Goal: Information Seeking & Learning: Learn about a topic

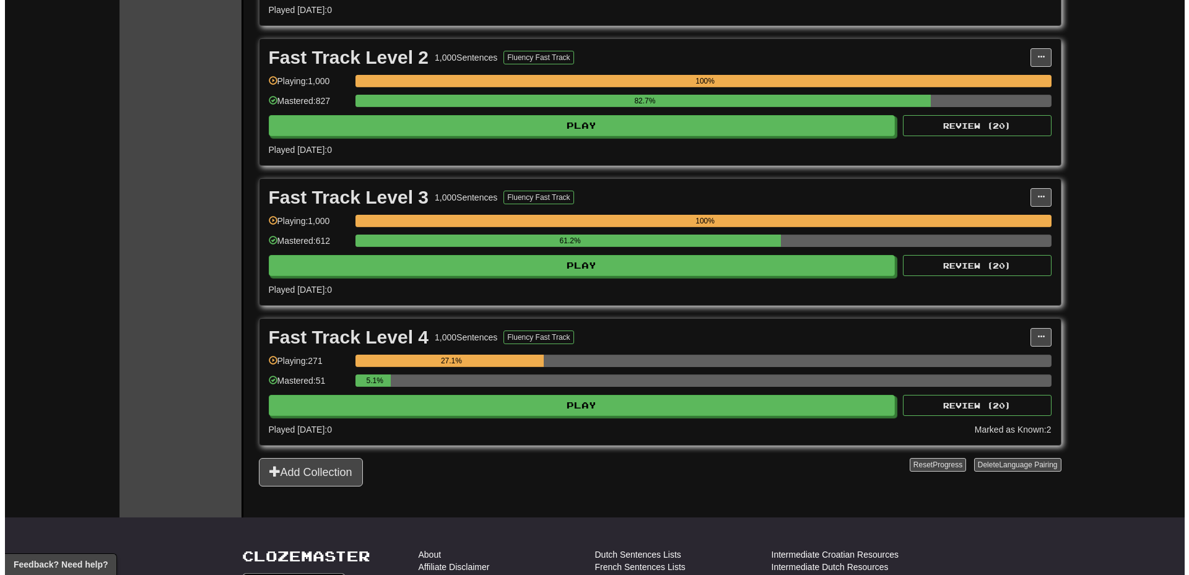
scroll to position [496, 0]
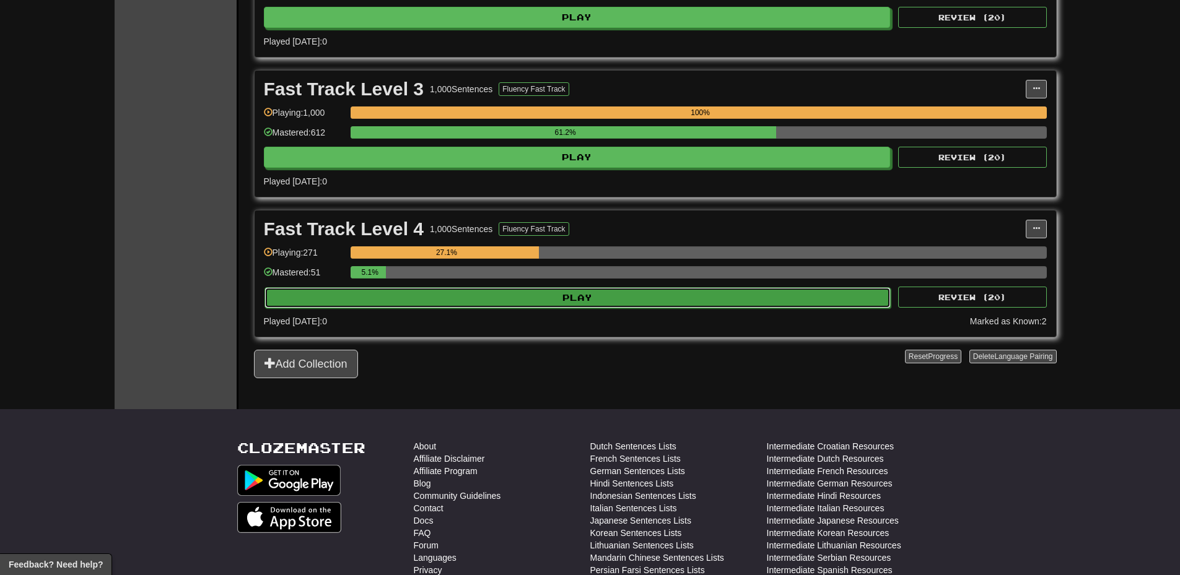
click at [793, 295] on button "Play" at bounding box center [578, 297] width 627 height 21
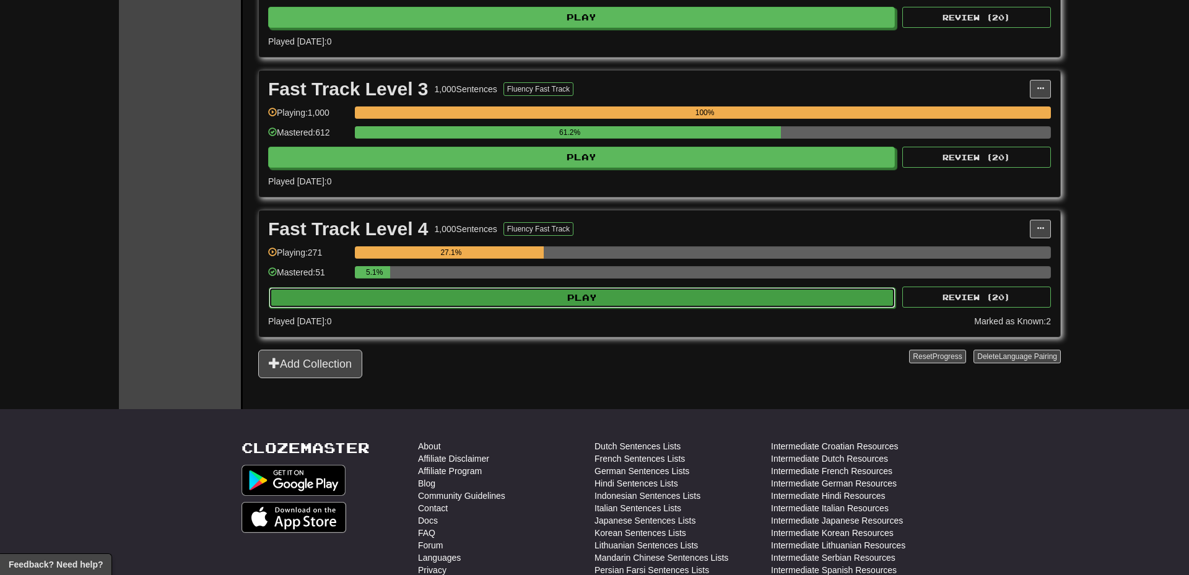
select select "**"
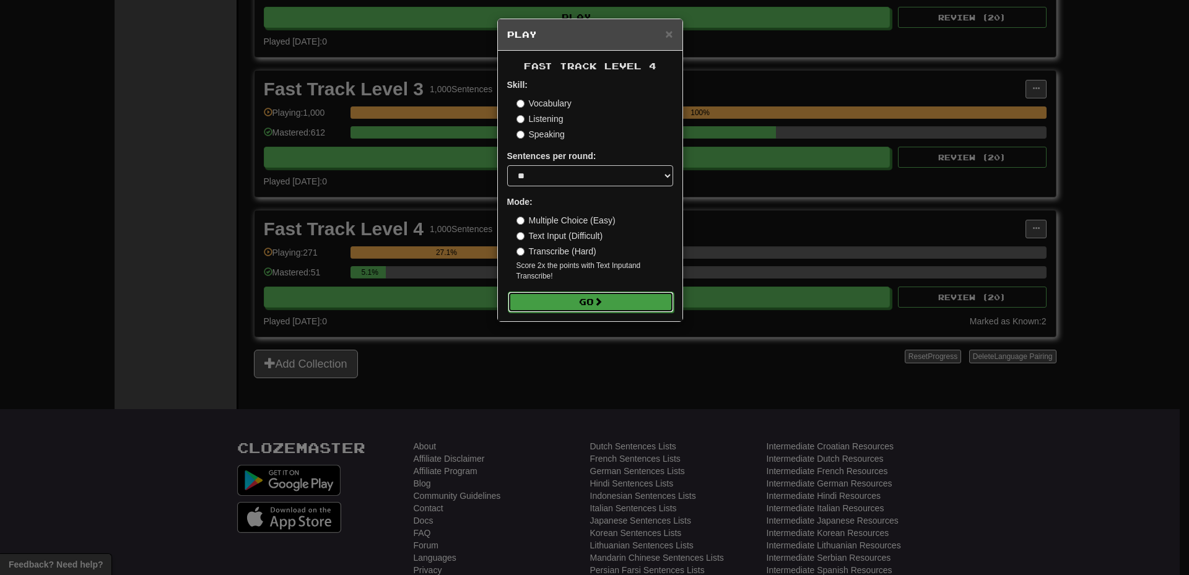
click at [567, 300] on button "Go" at bounding box center [591, 302] width 166 height 21
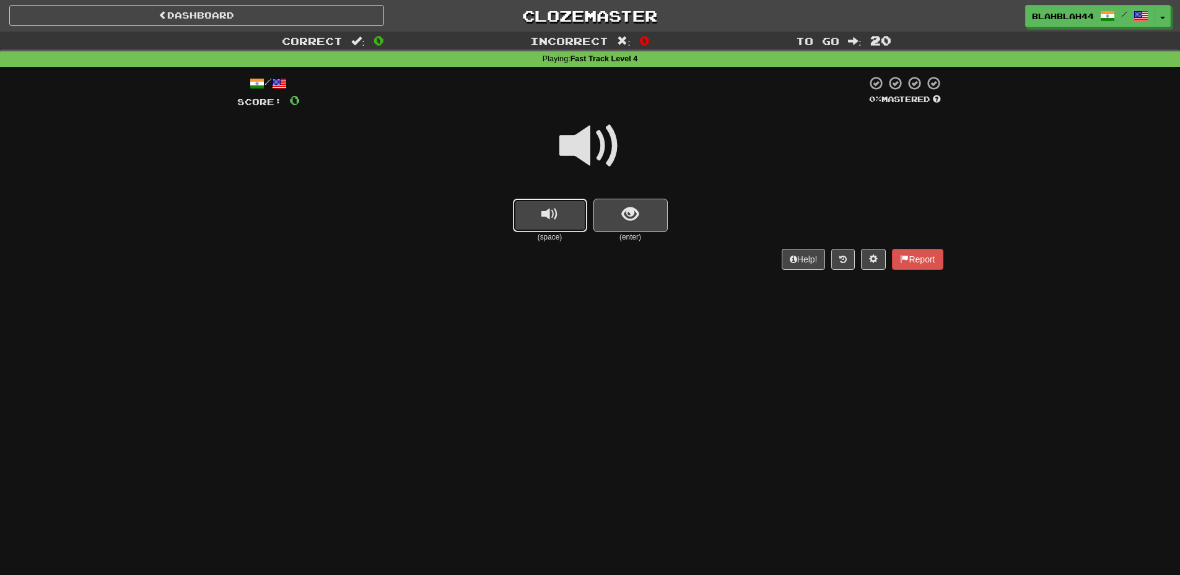
click at [564, 214] on button "replay audio" at bounding box center [550, 215] width 74 height 33
click at [643, 230] on button "show sentence" at bounding box center [630, 215] width 74 height 33
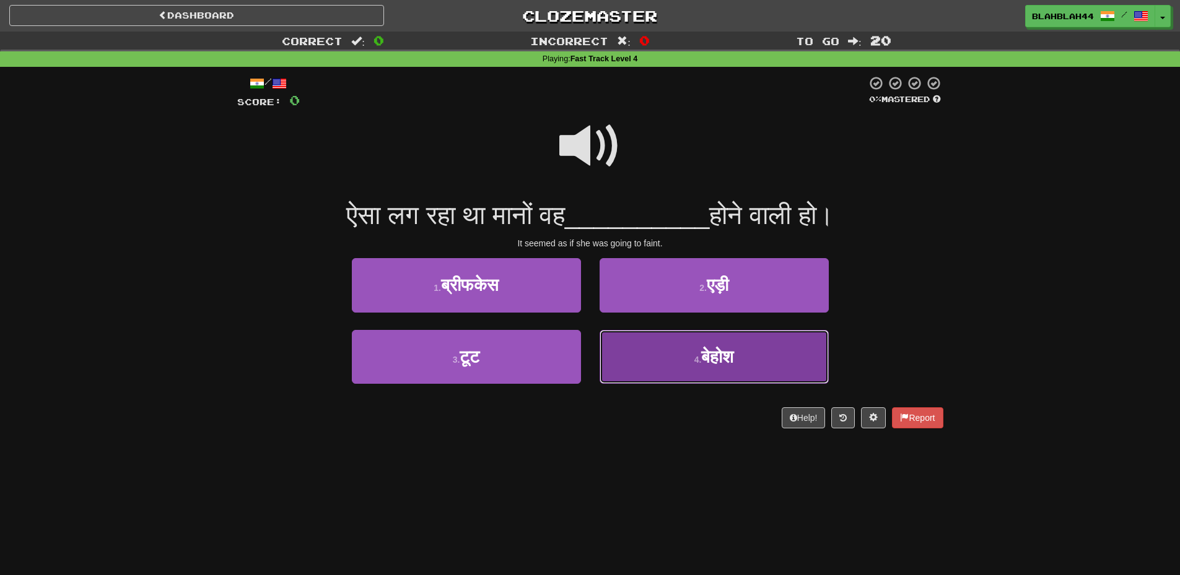
click at [733, 364] on span "बेहोश" at bounding box center [717, 357] width 32 height 19
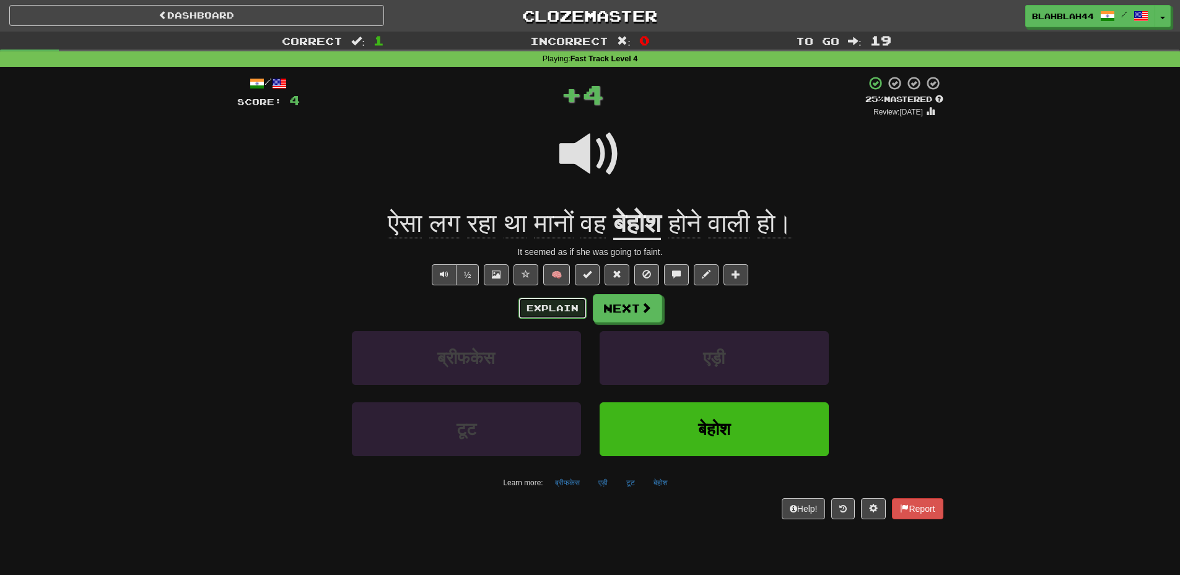
click at [558, 311] on button "Explain" at bounding box center [552, 308] width 68 height 21
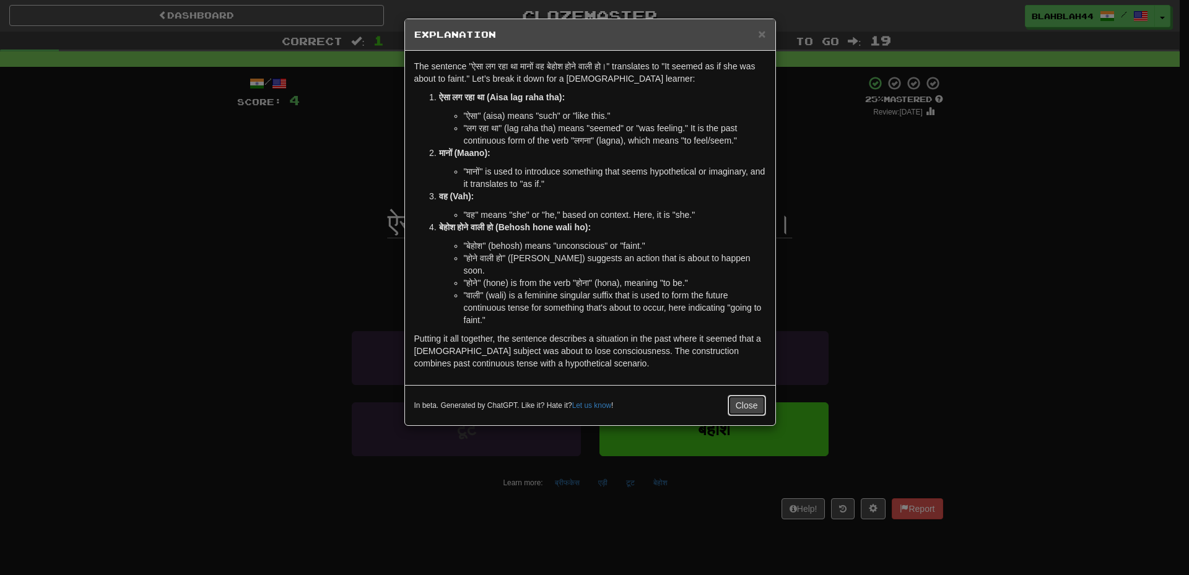
drag, startPoint x: 755, startPoint y: 392, endPoint x: 737, endPoint y: 383, distance: 20.5
click at [754, 395] on button "Close" at bounding box center [747, 405] width 38 height 21
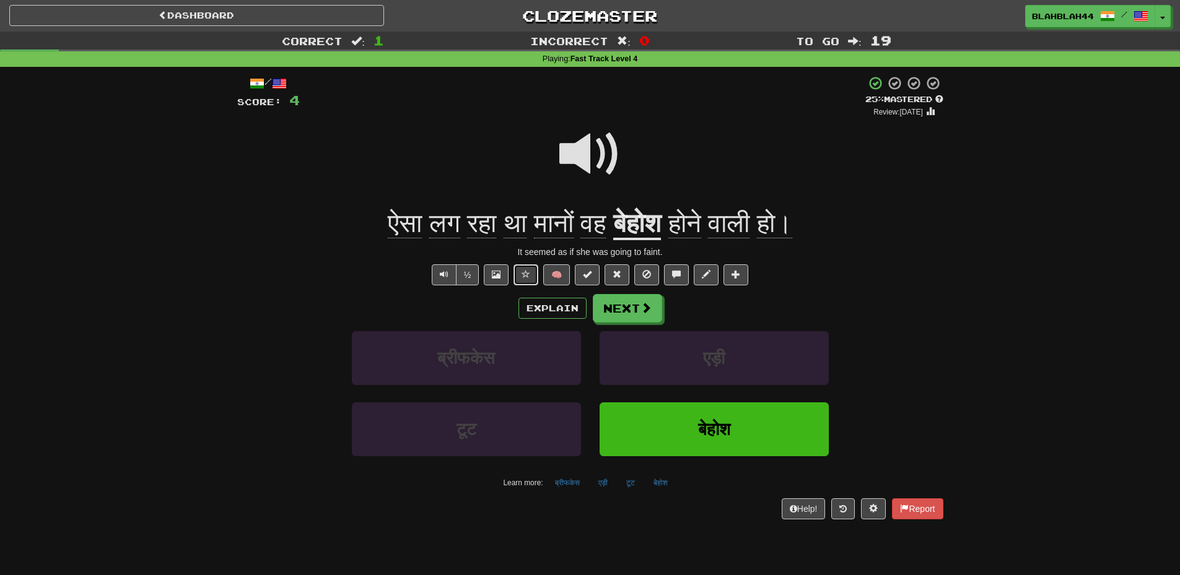
click at [523, 277] on span at bounding box center [526, 274] width 9 height 9
click at [615, 274] on span at bounding box center [617, 274] width 9 height 9
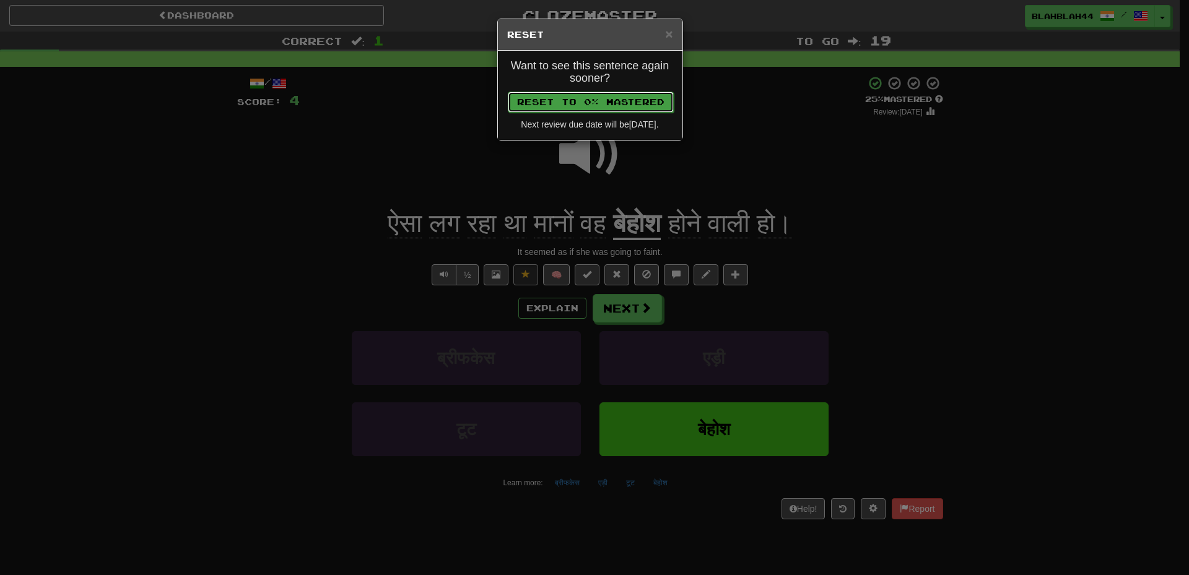
click at [640, 99] on button "Reset to 0% Mastered" at bounding box center [591, 102] width 166 height 21
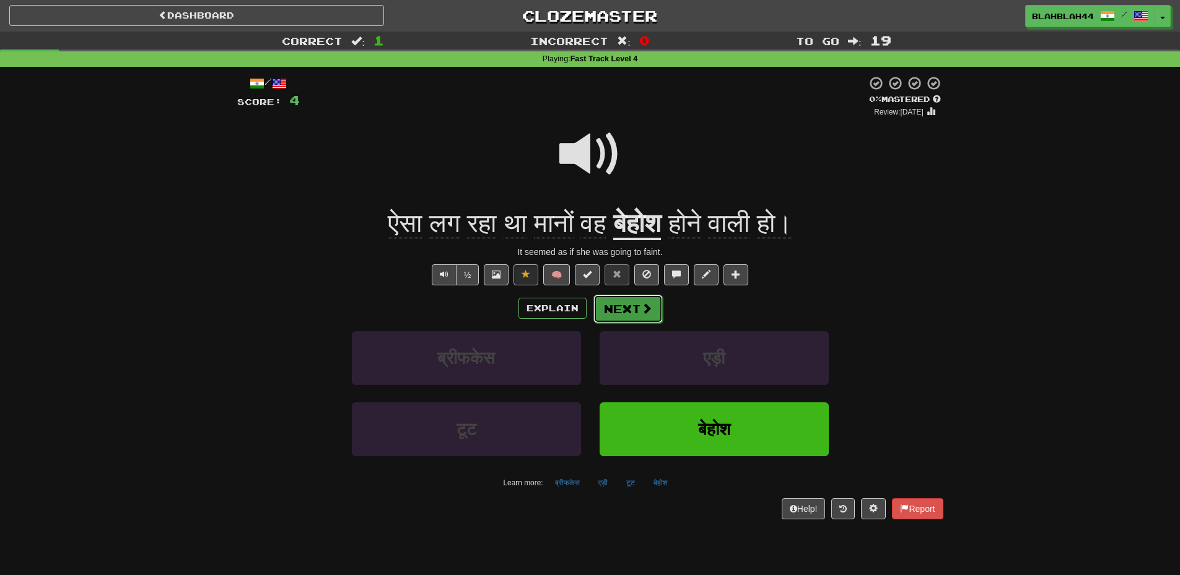
click at [628, 309] on button "Next" at bounding box center [627, 309] width 69 height 28
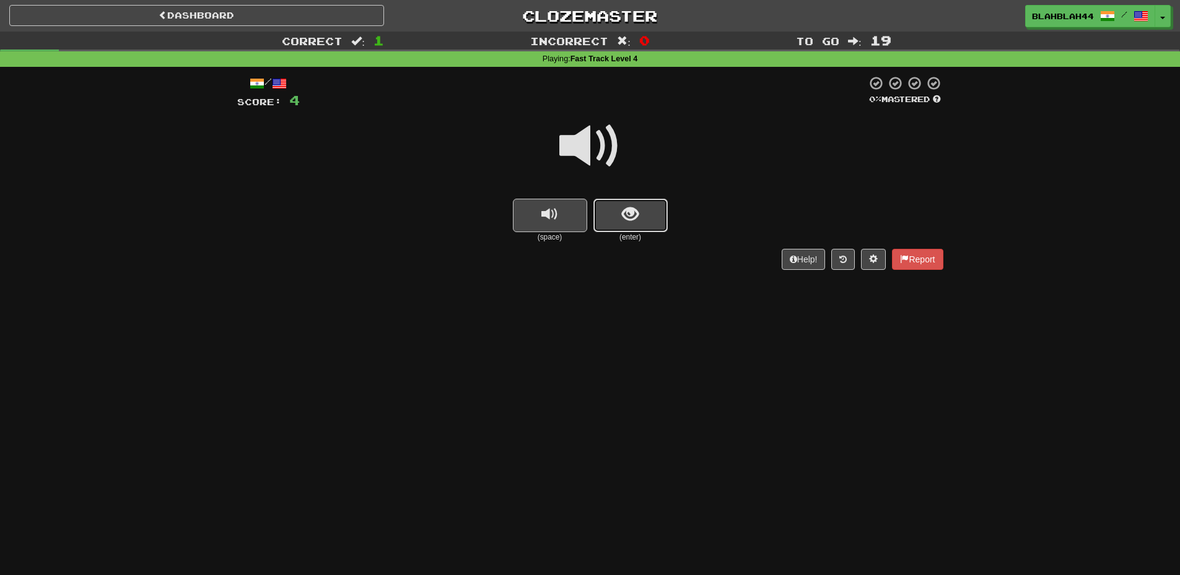
click at [626, 222] on span "show sentence" at bounding box center [630, 214] width 17 height 17
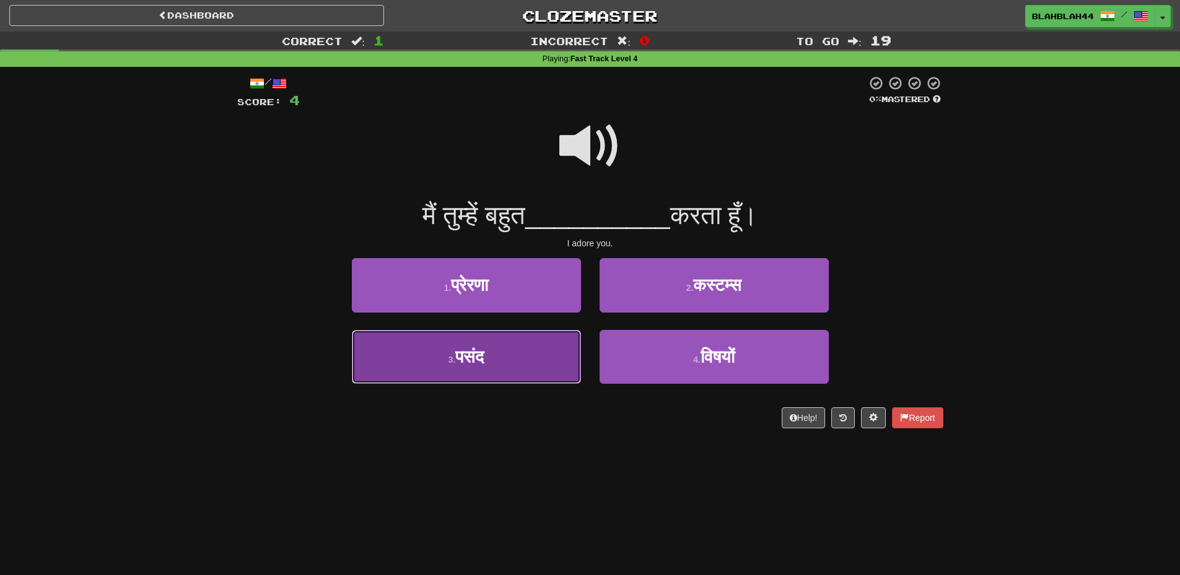
click at [491, 364] on button "3 . पसंद" at bounding box center [466, 357] width 229 height 54
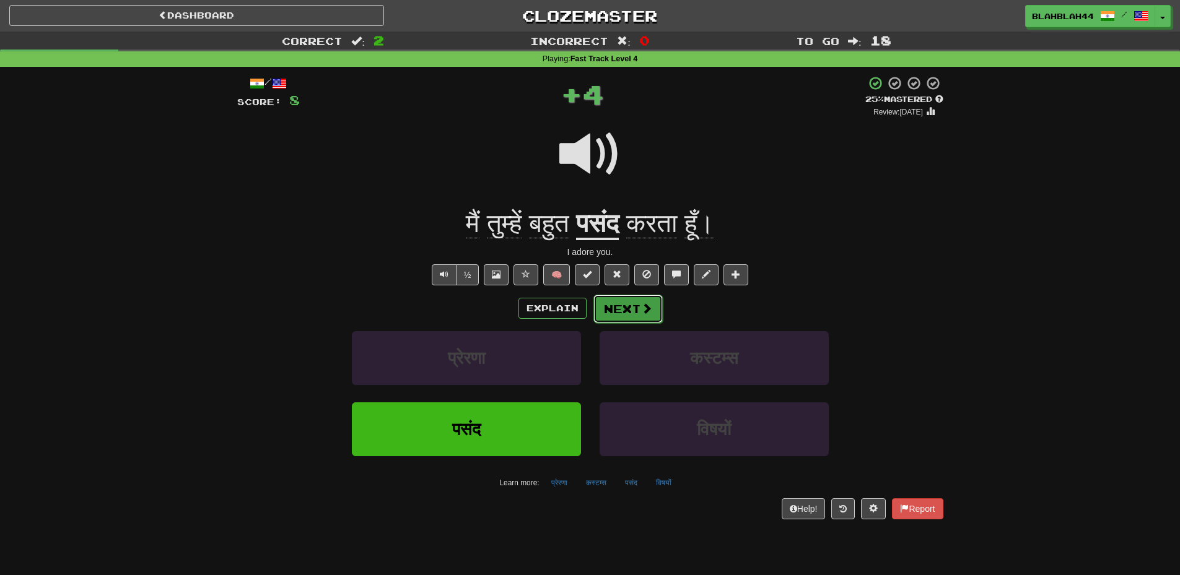
click at [637, 301] on button "Next" at bounding box center [627, 309] width 69 height 28
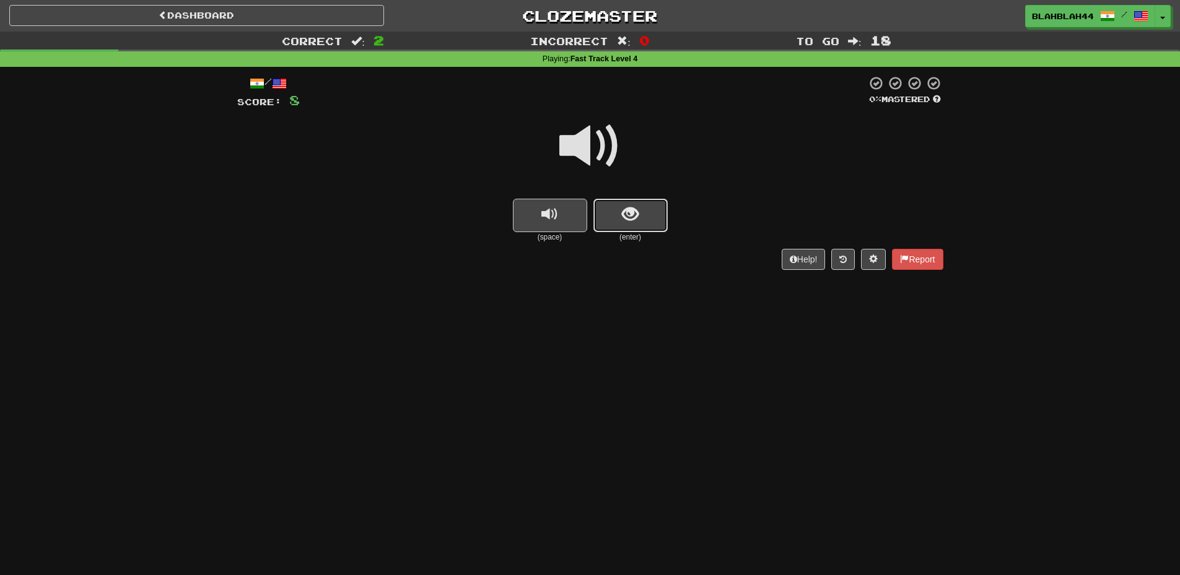
click at [629, 221] on span "show sentence" at bounding box center [630, 214] width 17 height 17
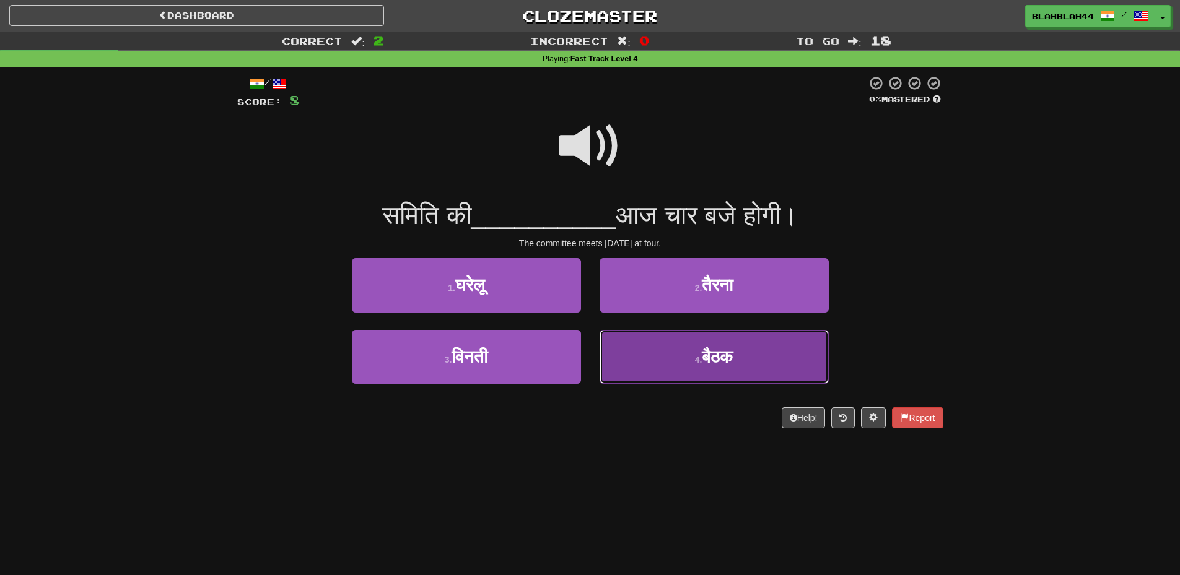
click at [709, 355] on span "बैठक" at bounding box center [717, 357] width 31 height 19
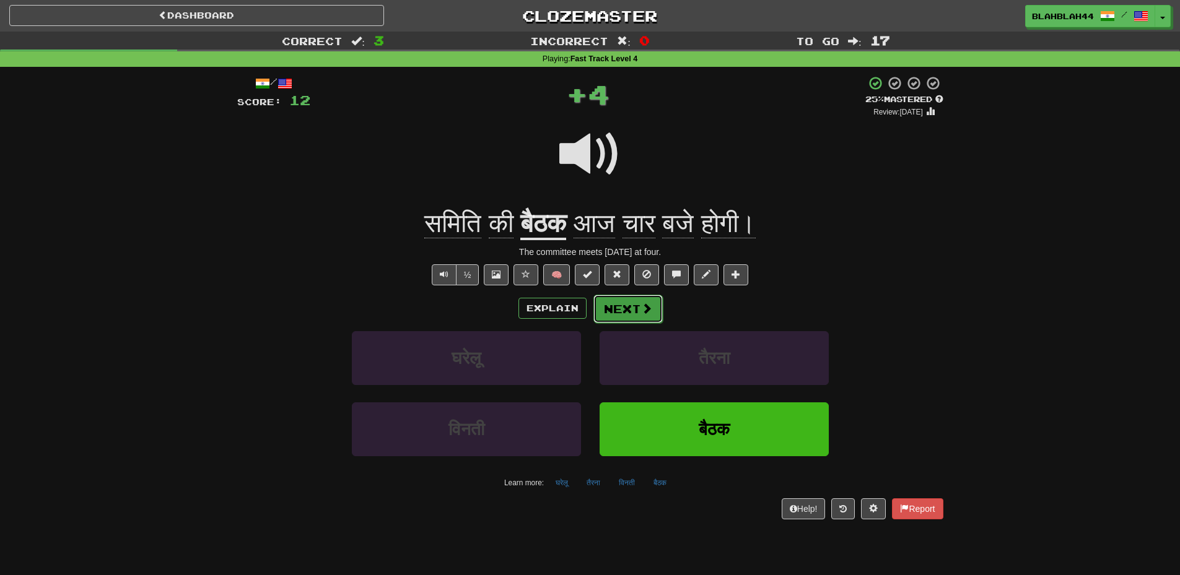
click at [647, 314] on span at bounding box center [646, 308] width 11 height 11
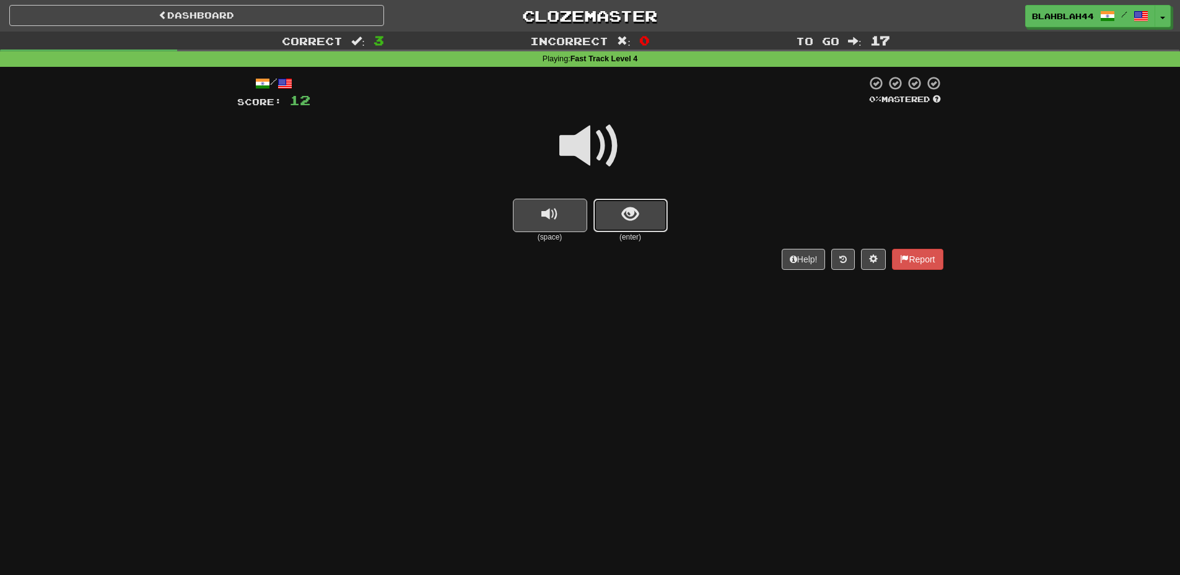
click at [623, 219] on span "show sentence" at bounding box center [630, 214] width 17 height 17
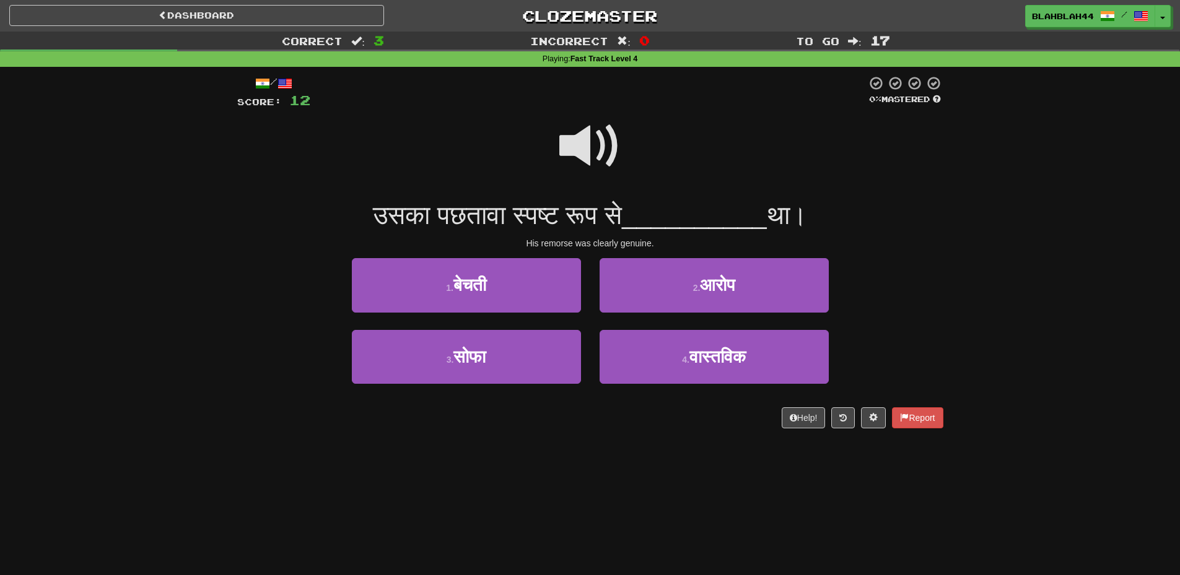
click at [580, 150] on span at bounding box center [590, 146] width 62 height 62
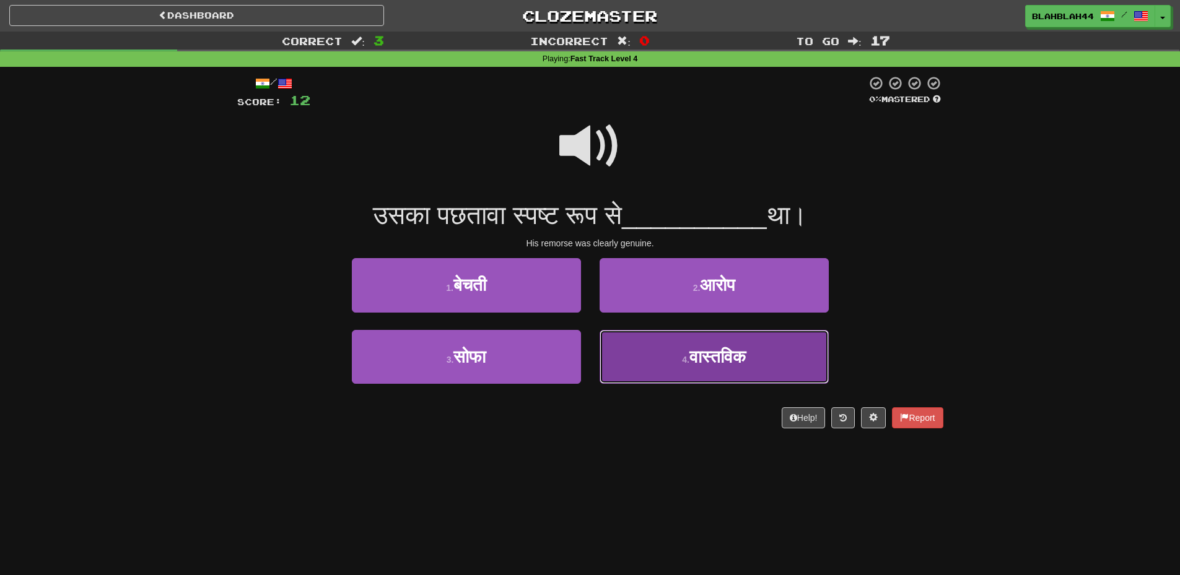
click at [732, 344] on button "4 . वास्तविक" at bounding box center [714, 357] width 229 height 54
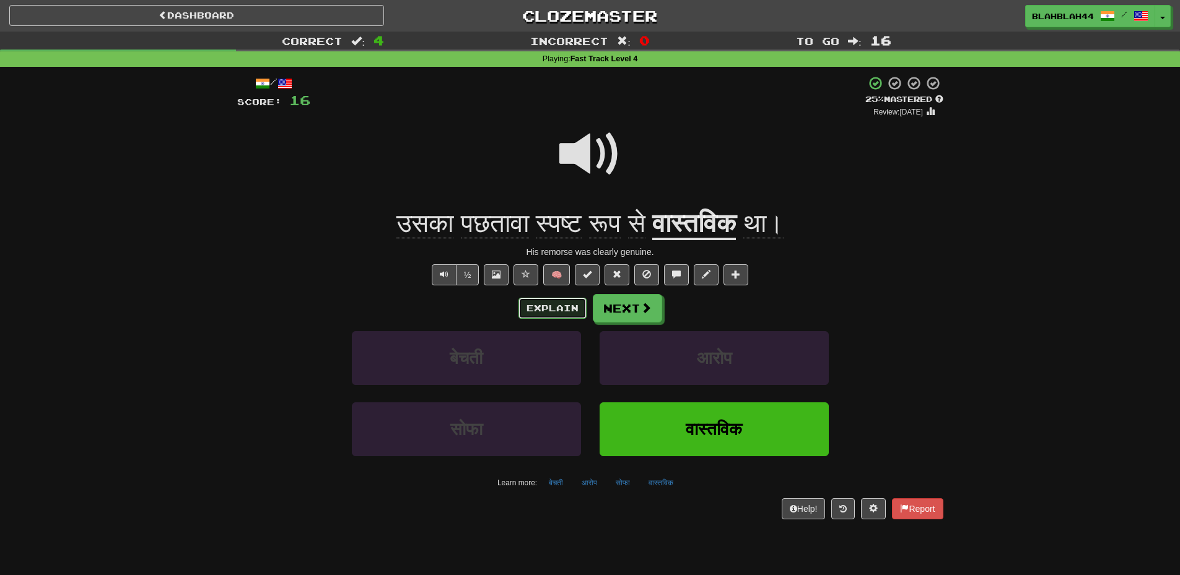
click at [566, 312] on button "Explain" at bounding box center [552, 308] width 68 height 21
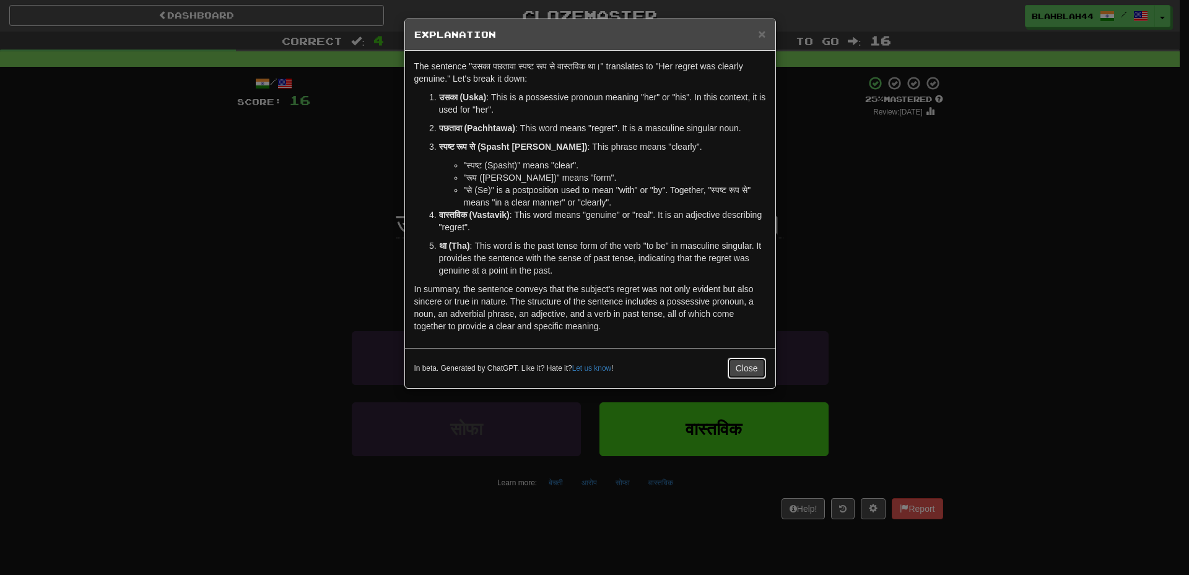
click at [756, 366] on button "Close" at bounding box center [747, 368] width 38 height 21
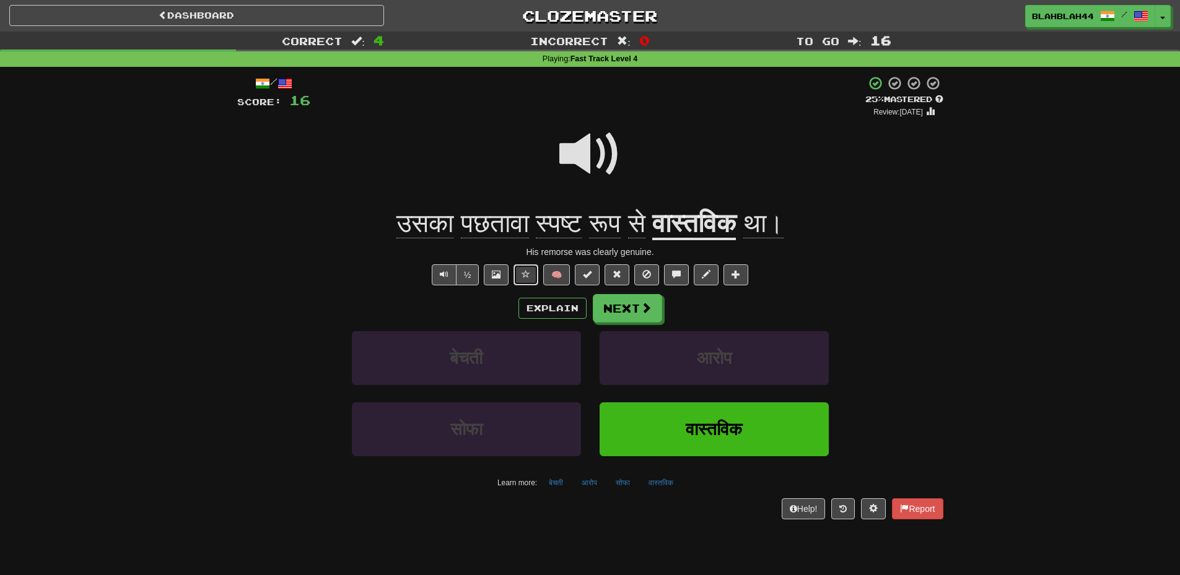
click at [523, 278] on span at bounding box center [526, 274] width 9 height 9
click at [616, 272] on span at bounding box center [617, 274] width 9 height 9
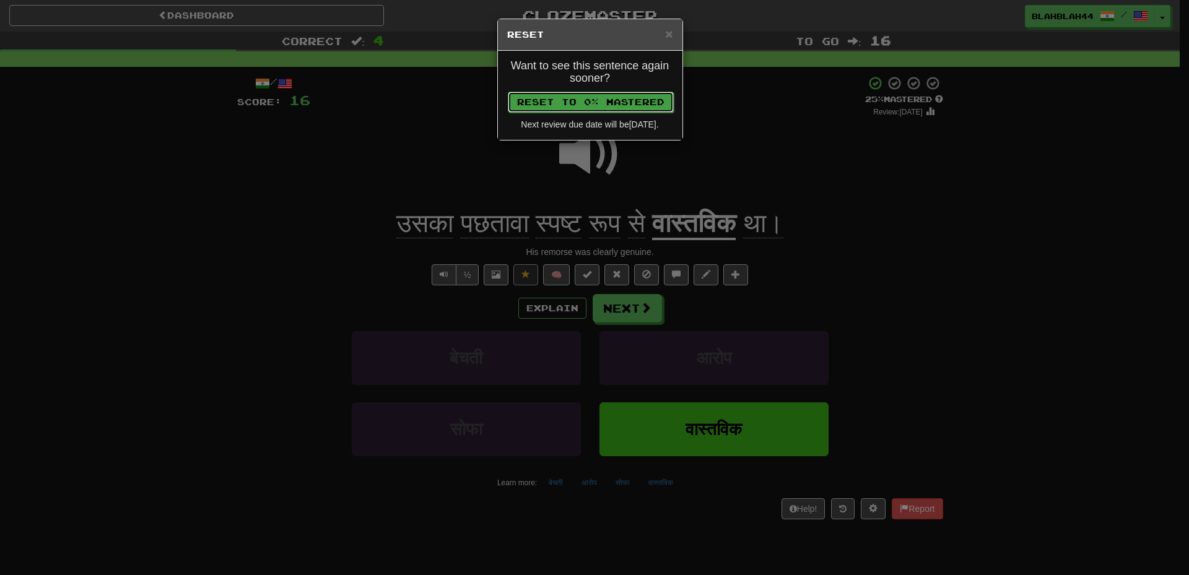
click at [644, 101] on button "Reset to 0% Mastered" at bounding box center [591, 102] width 166 height 21
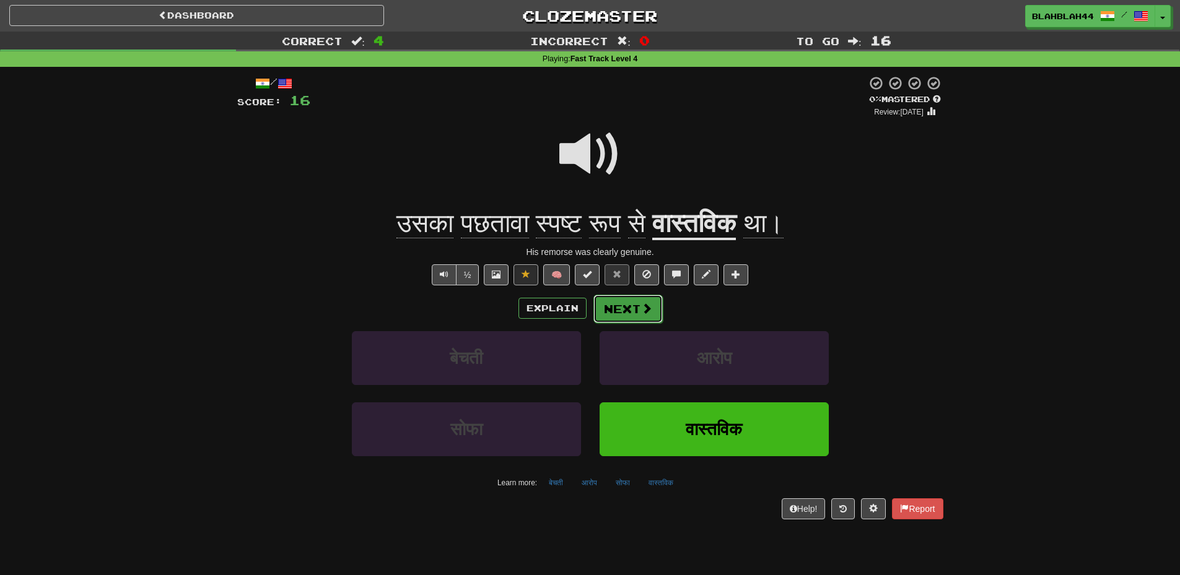
click at [642, 303] on span at bounding box center [646, 308] width 11 height 11
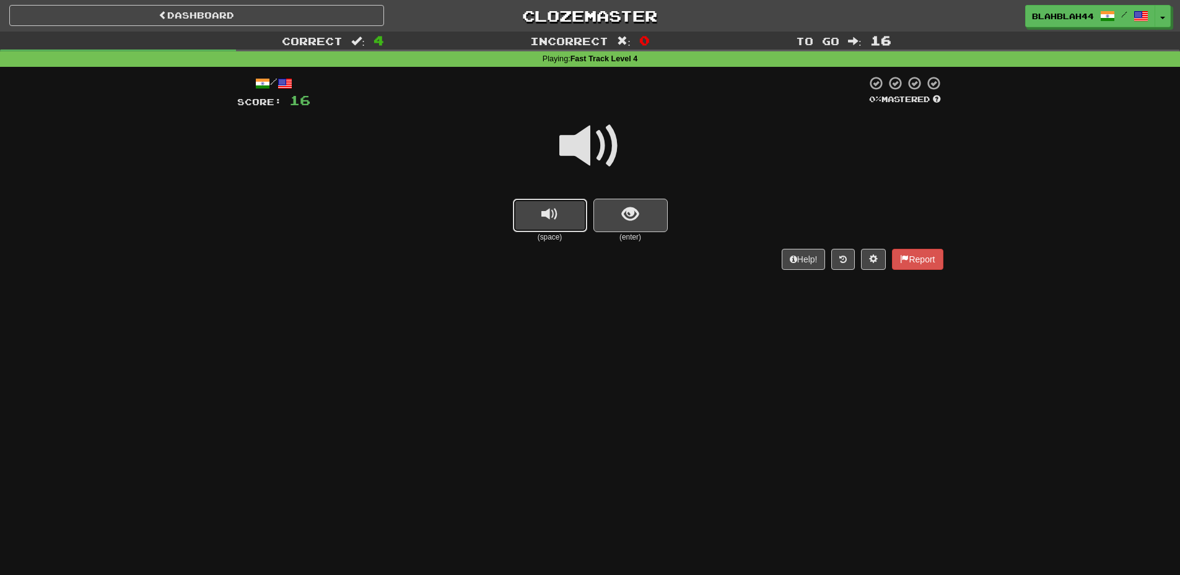
click at [536, 218] on button "replay audio" at bounding box center [550, 215] width 74 height 33
click at [626, 199] on button "show sentence" at bounding box center [630, 215] width 74 height 33
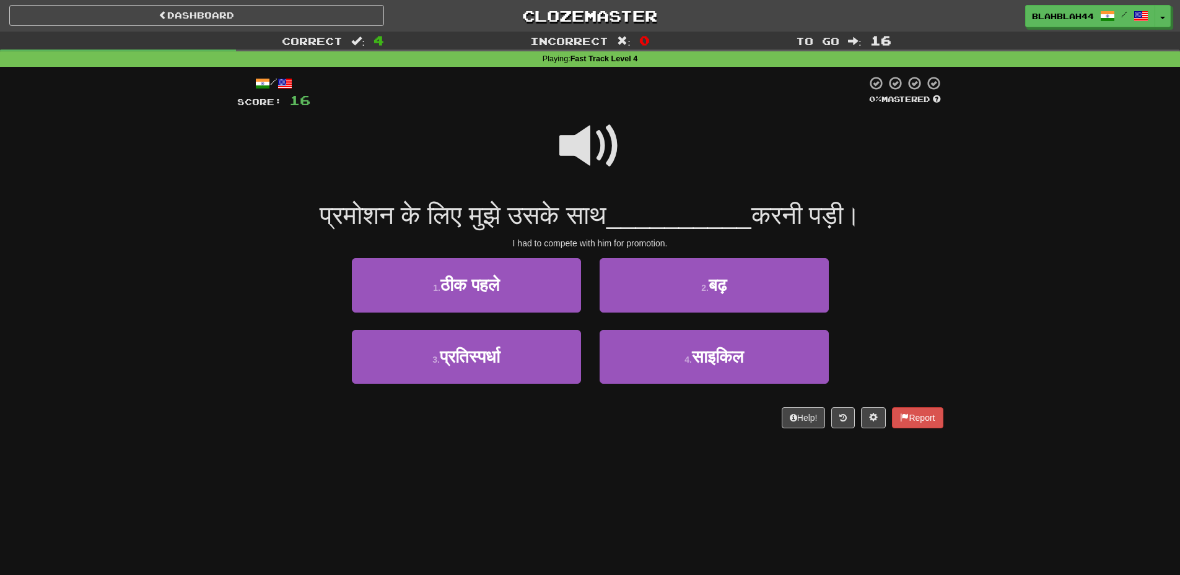
click at [605, 146] on span at bounding box center [590, 146] width 62 height 62
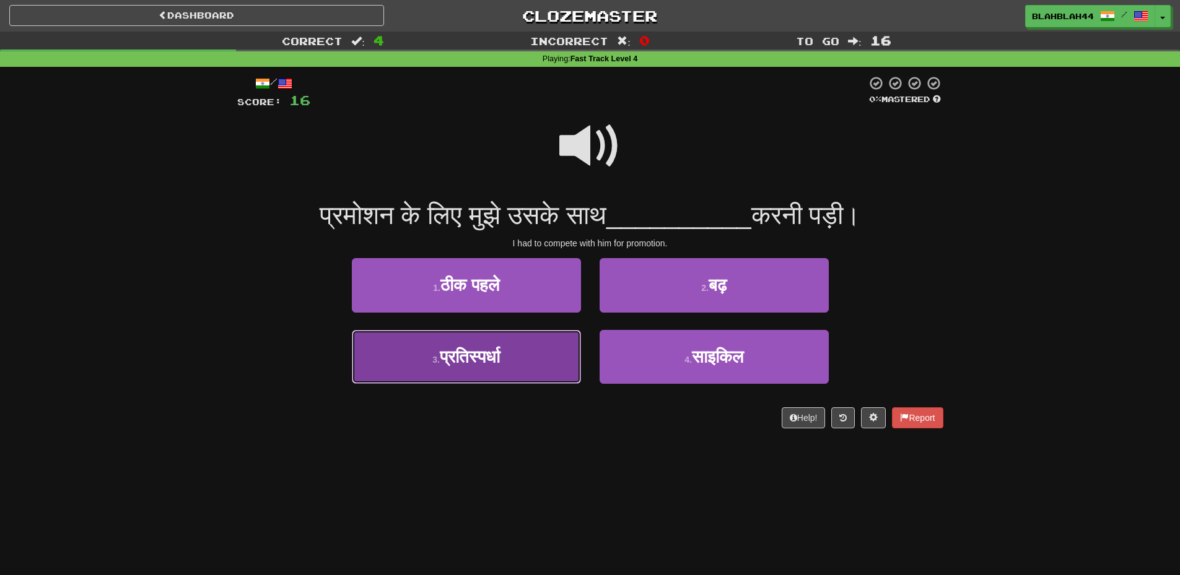
click at [505, 356] on button "3 . प्रतिस्पर्धा" at bounding box center [466, 357] width 229 height 54
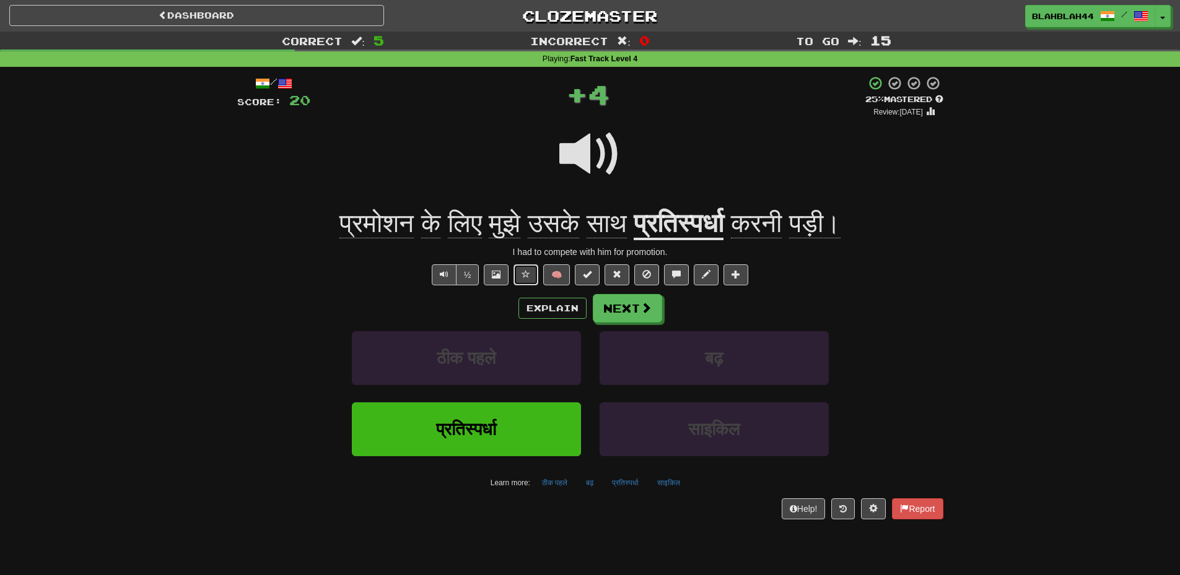
click at [527, 277] on span at bounding box center [526, 274] width 9 height 9
click at [619, 272] on span at bounding box center [617, 274] width 9 height 9
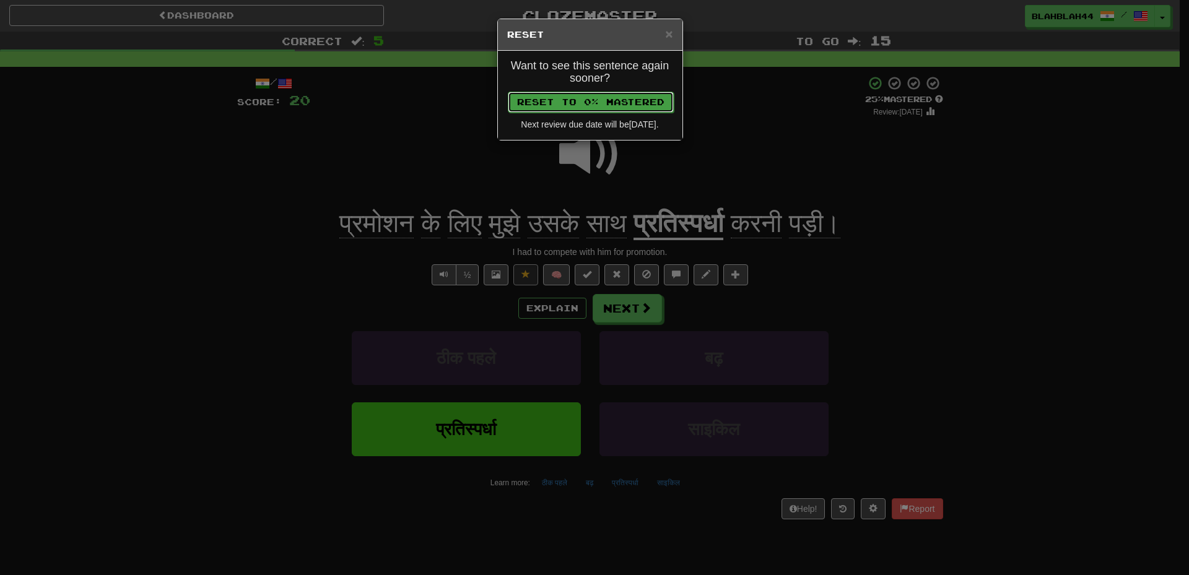
click at [636, 108] on button "Reset to 0% Mastered" at bounding box center [591, 102] width 166 height 21
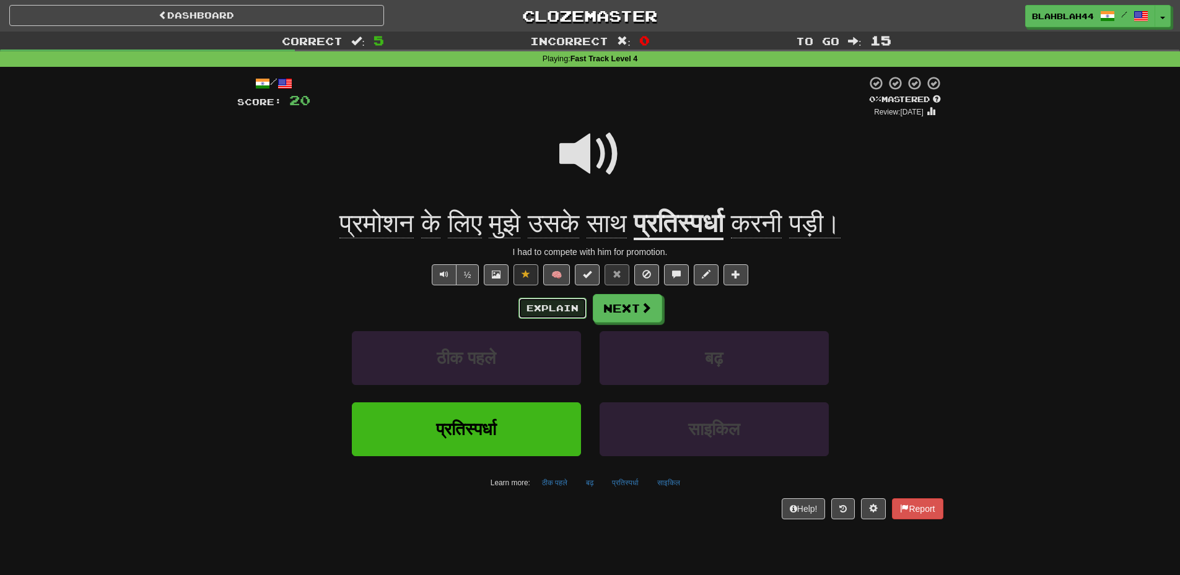
click at [548, 310] on button "Explain" at bounding box center [552, 308] width 68 height 21
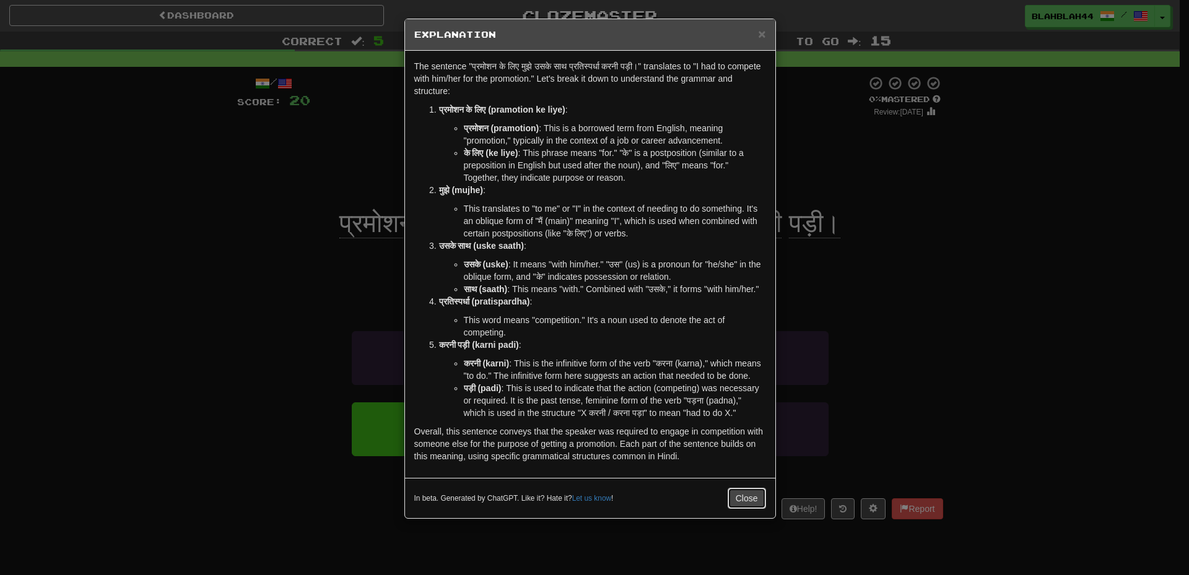
click at [751, 502] on button "Close" at bounding box center [747, 498] width 38 height 21
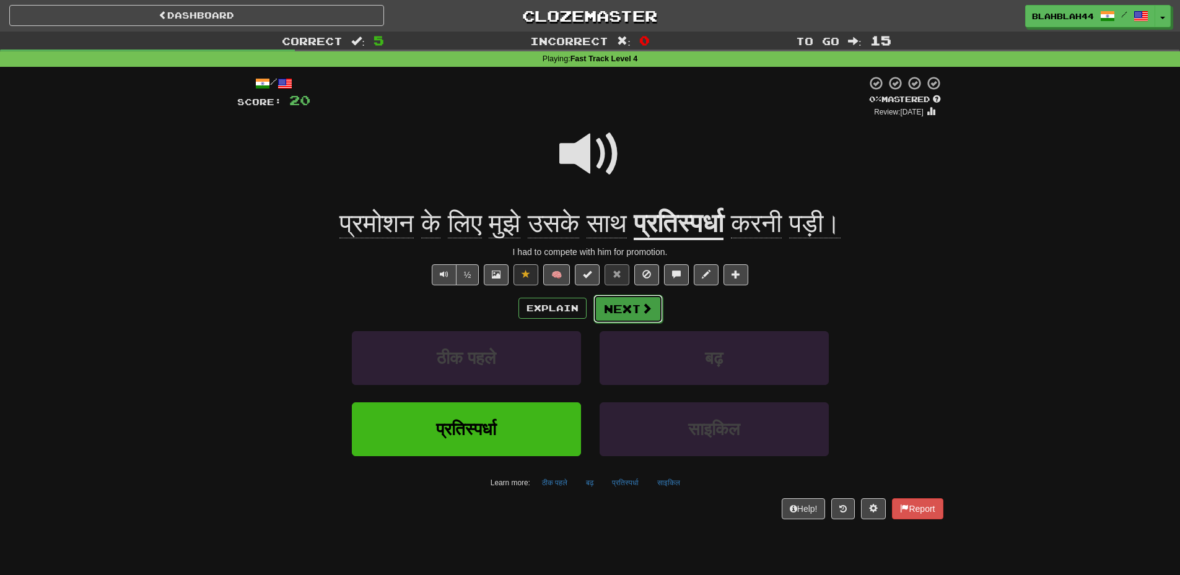
click at [632, 314] on button "Next" at bounding box center [627, 309] width 69 height 28
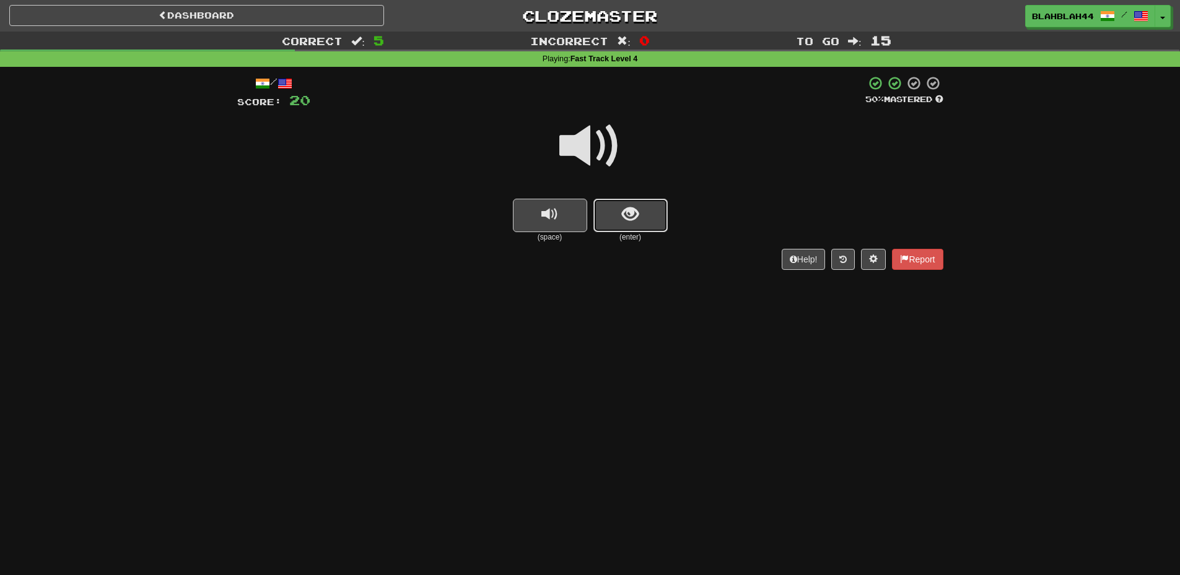
click at [642, 219] on button "show sentence" at bounding box center [630, 215] width 74 height 33
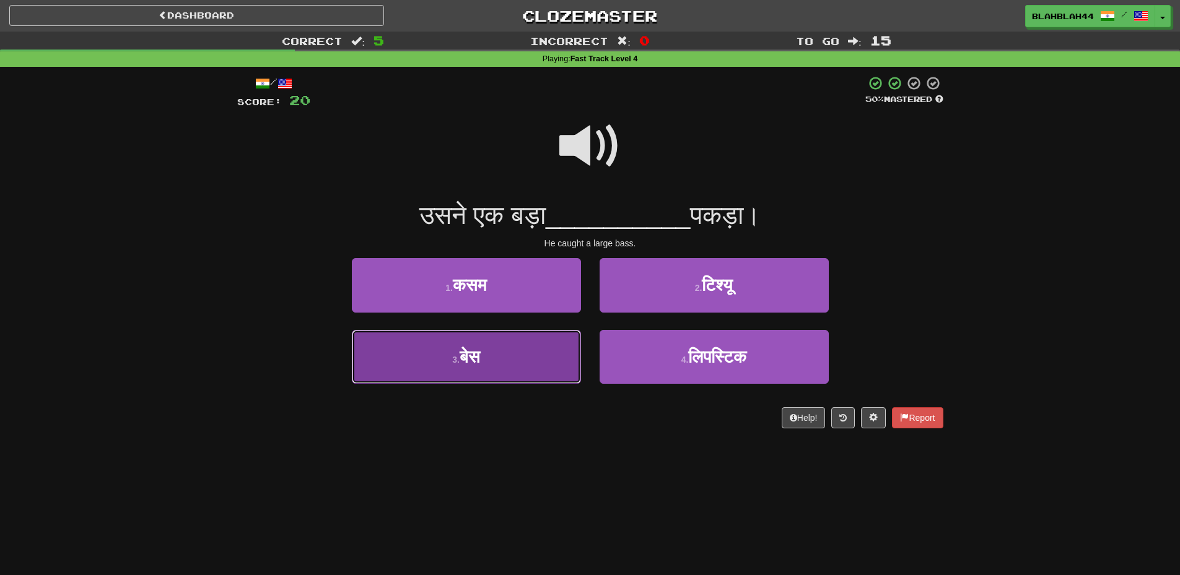
click at [511, 353] on button "3 . बेस" at bounding box center [466, 357] width 229 height 54
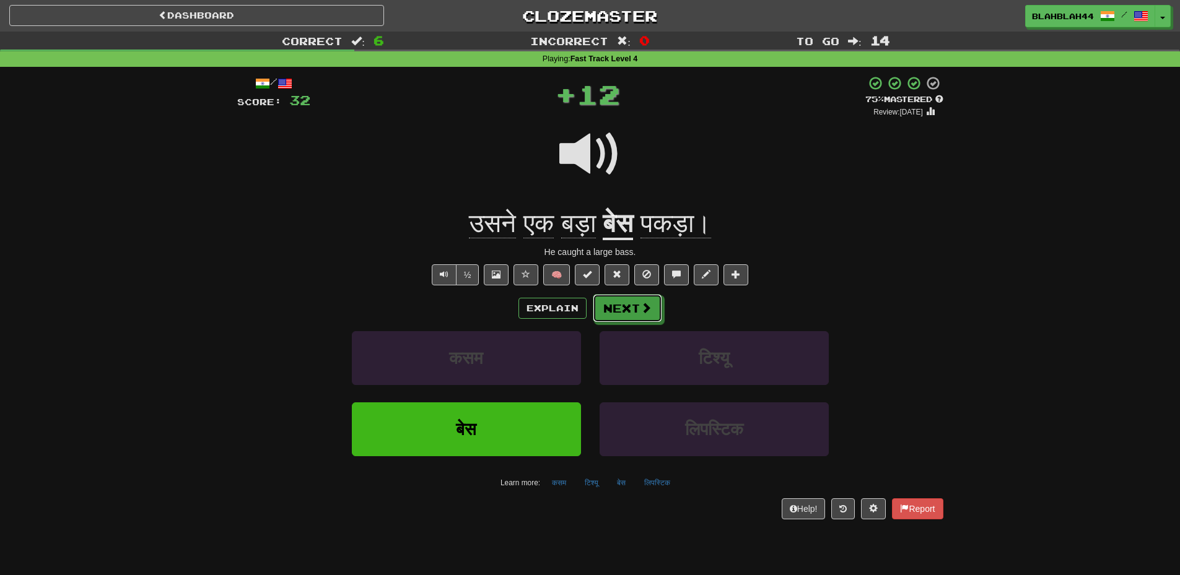
click at [610, 306] on button "Next" at bounding box center [627, 308] width 69 height 28
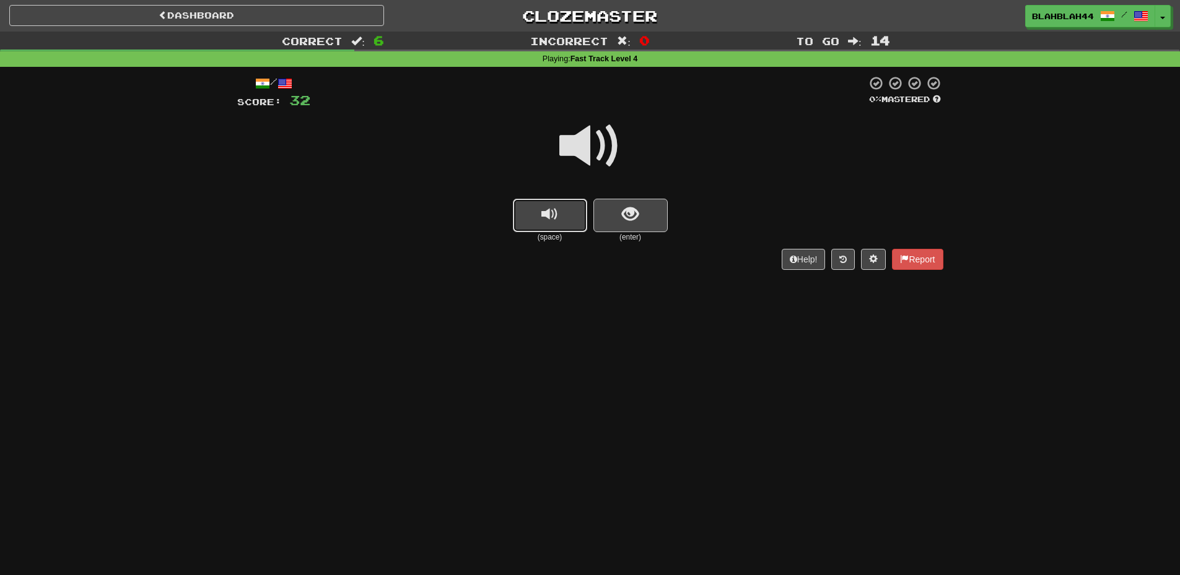
click at [543, 217] on span "replay audio" at bounding box center [549, 214] width 17 height 17
click at [616, 211] on button "show sentence" at bounding box center [630, 215] width 74 height 33
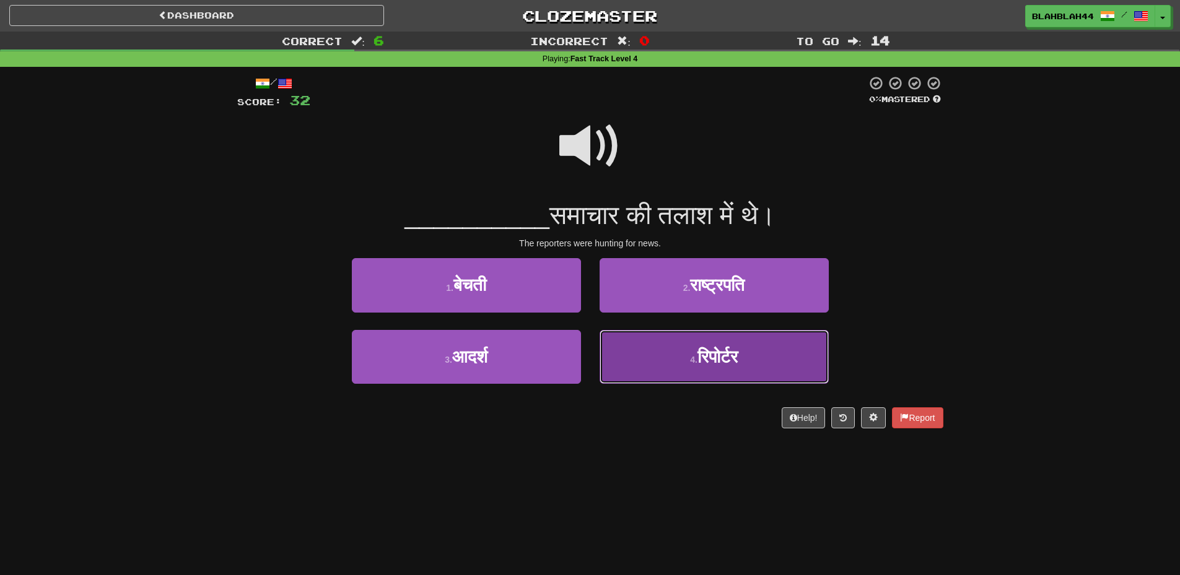
click at [753, 350] on button "4 . रिपोर्टर" at bounding box center [714, 357] width 229 height 54
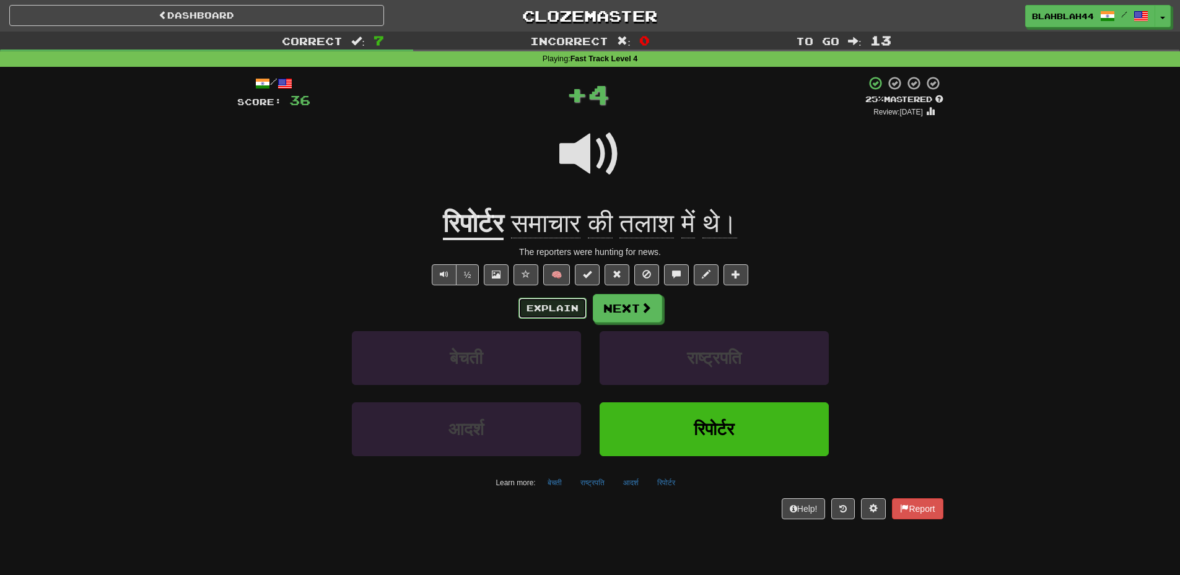
click at [552, 309] on button "Explain" at bounding box center [552, 308] width 68 height 21
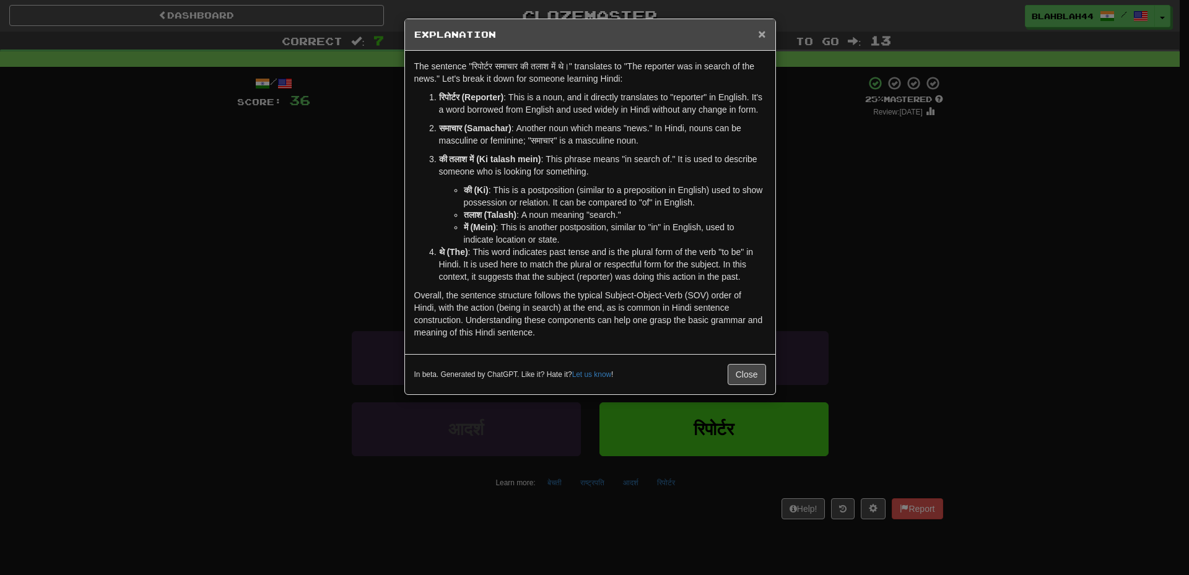
click at [763, 32] on span "×" at bounding box center [761, 34] width 7 height 14
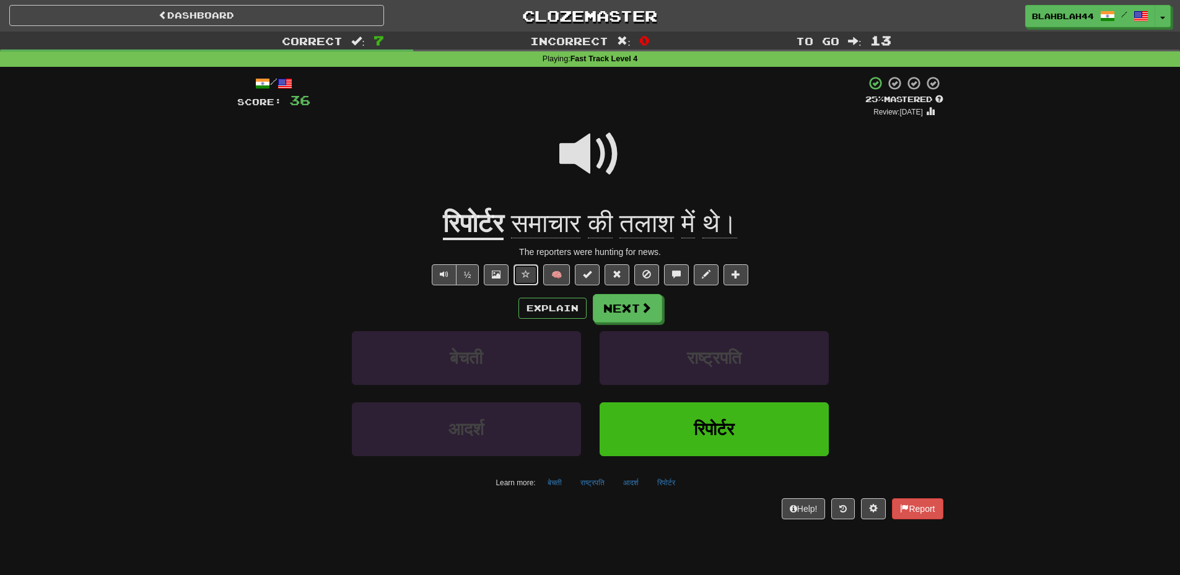
click at [523, 266] on button at bounding box center [526, 275] width 25 height 21
click at [624, 278] on button at bounding box center [617, 275] width 25 height 21
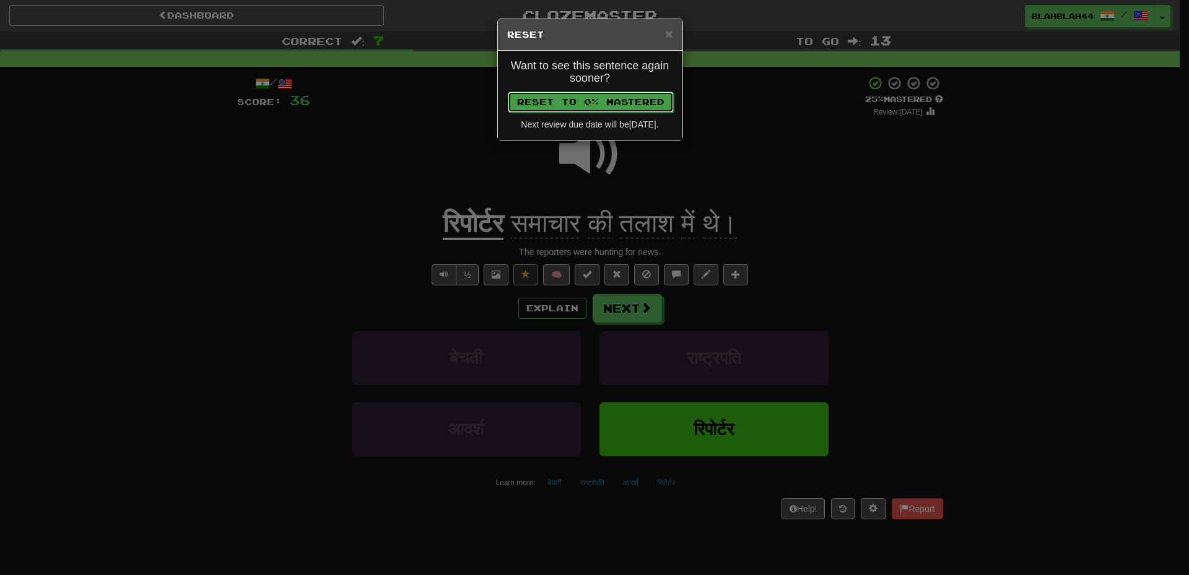
click at [653, 98] on button "Reset to 0% Mastered" at bounding box center [591, 102] width 166 height 21
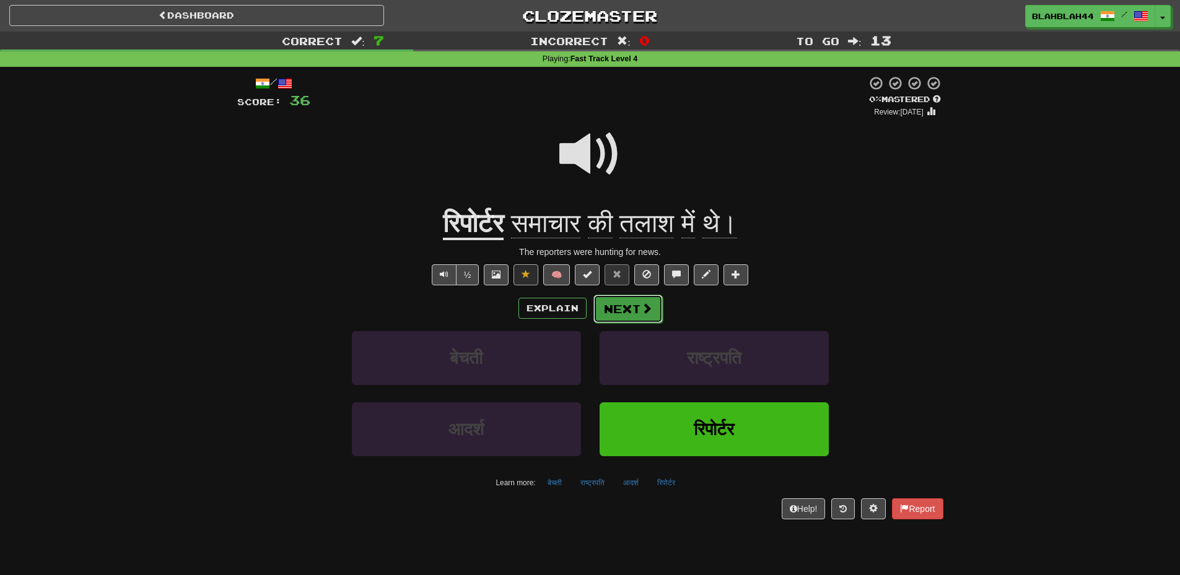
click at [636, 316] on button "Next" at bounding box center [627, 309] width 69 height 28
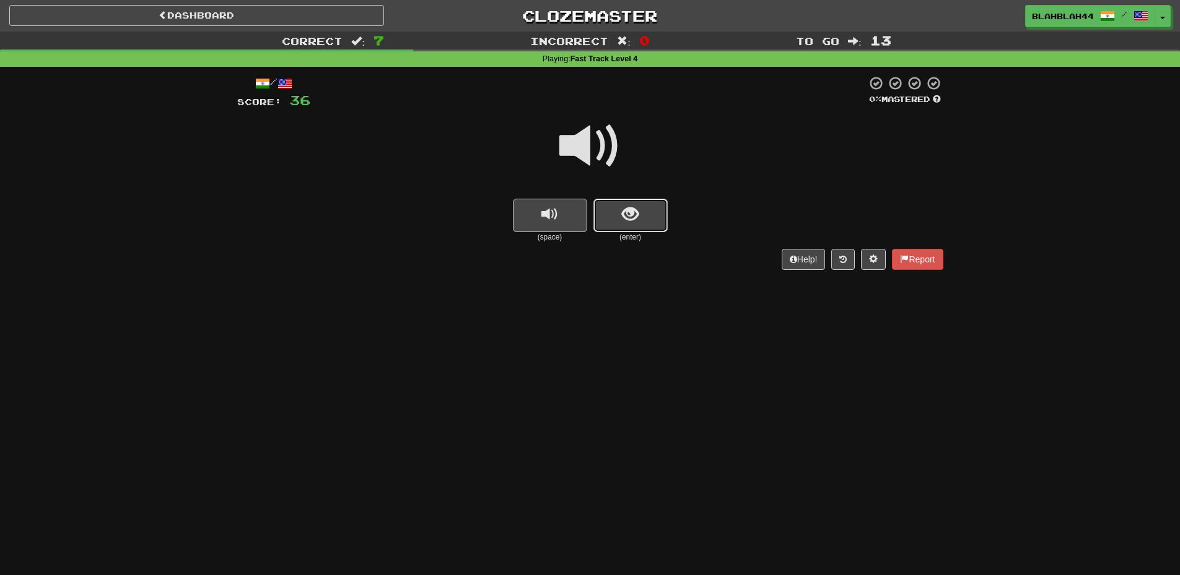
click at [646, 220] on button "show sentence" at bounding box center [630, 215] width 74 height 33
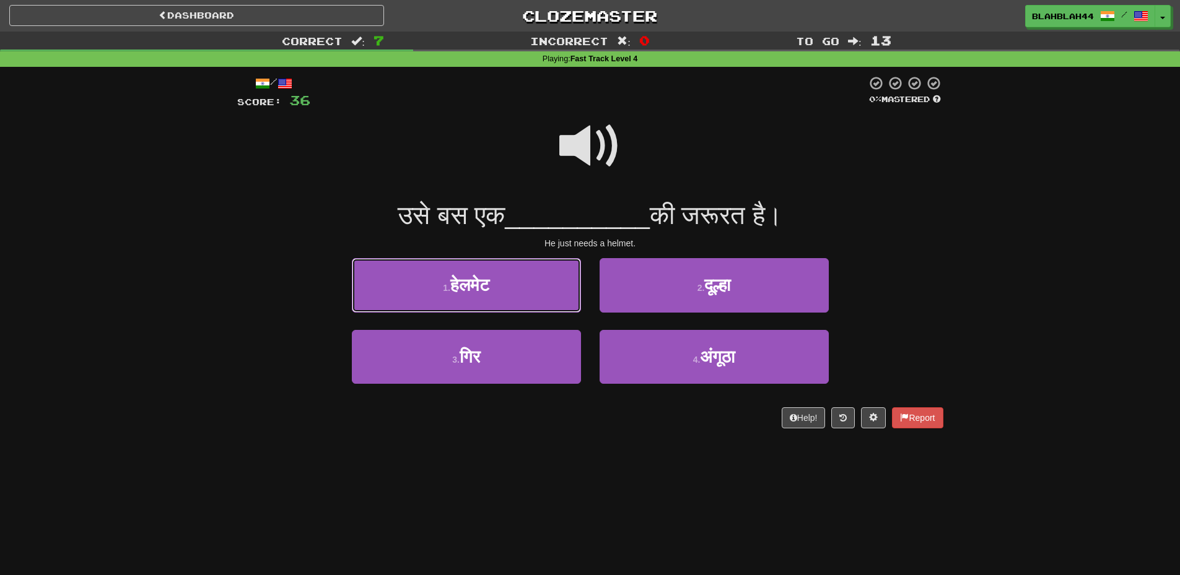
click at [468, 287] on span "हेलमेट" at bounding box center [469, 285] width 39 height 19
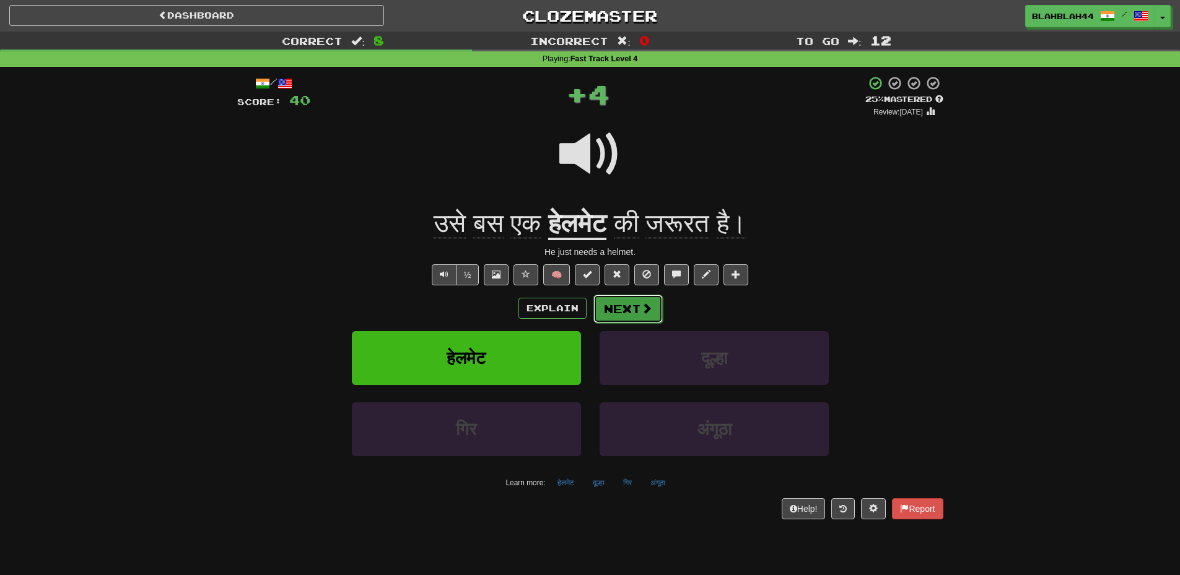
click at [627, 311] on button "Next" at bounding box center [627, 309] width 69 height 28
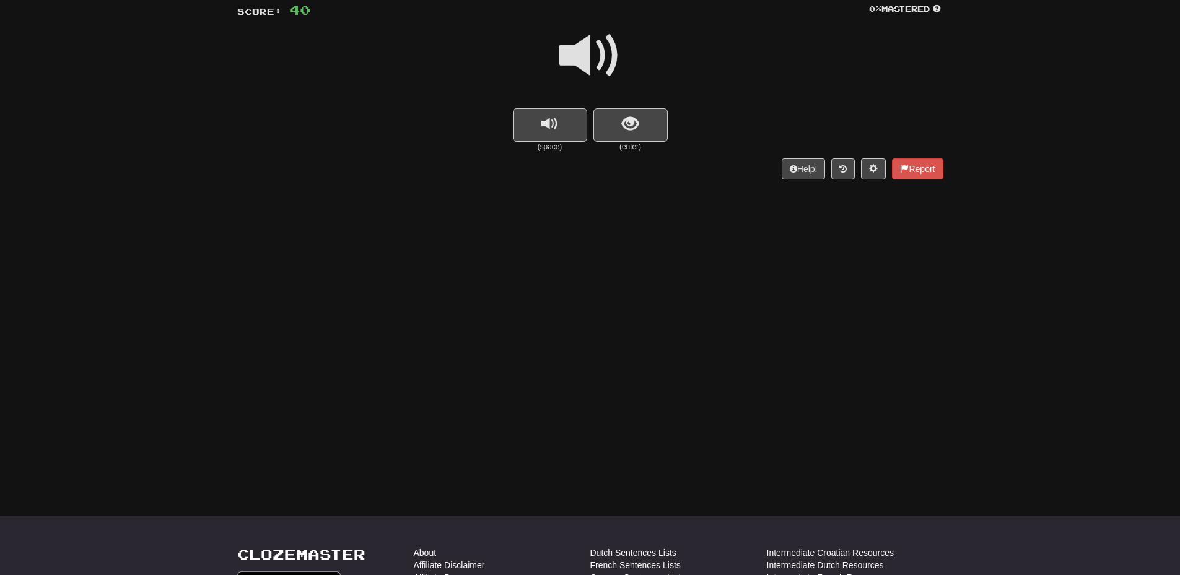
scroll to position [62, 0]
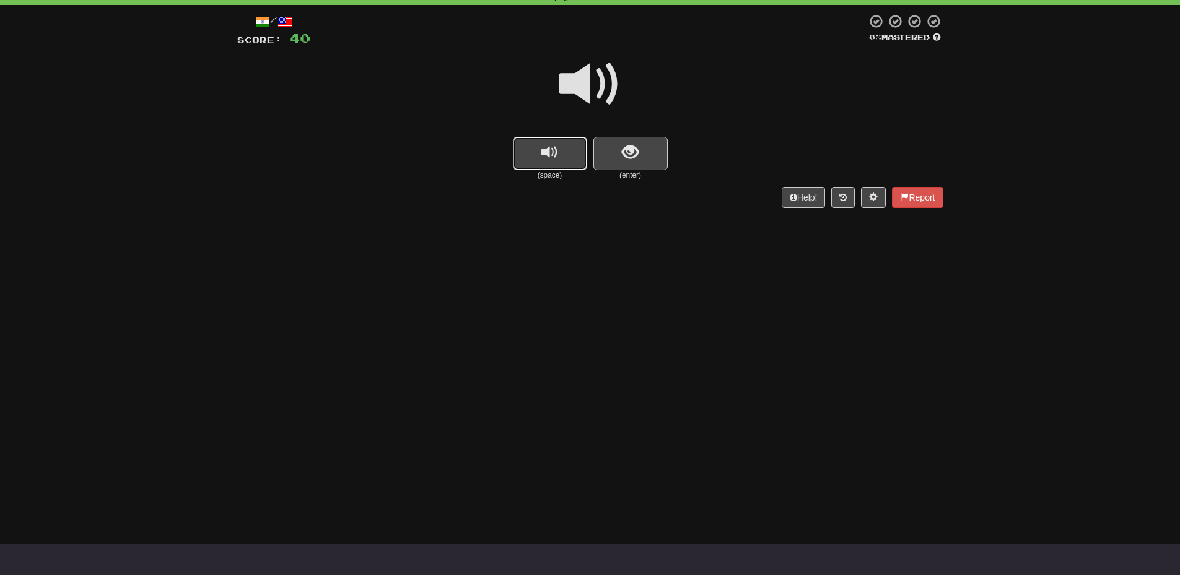
click at [558, 161] on span "replay audio" at bounding box center [549, 152] width 17 height 17
click at [658, 138] on button "show sentence" at bounding box center [630, 153] width 74 height 33
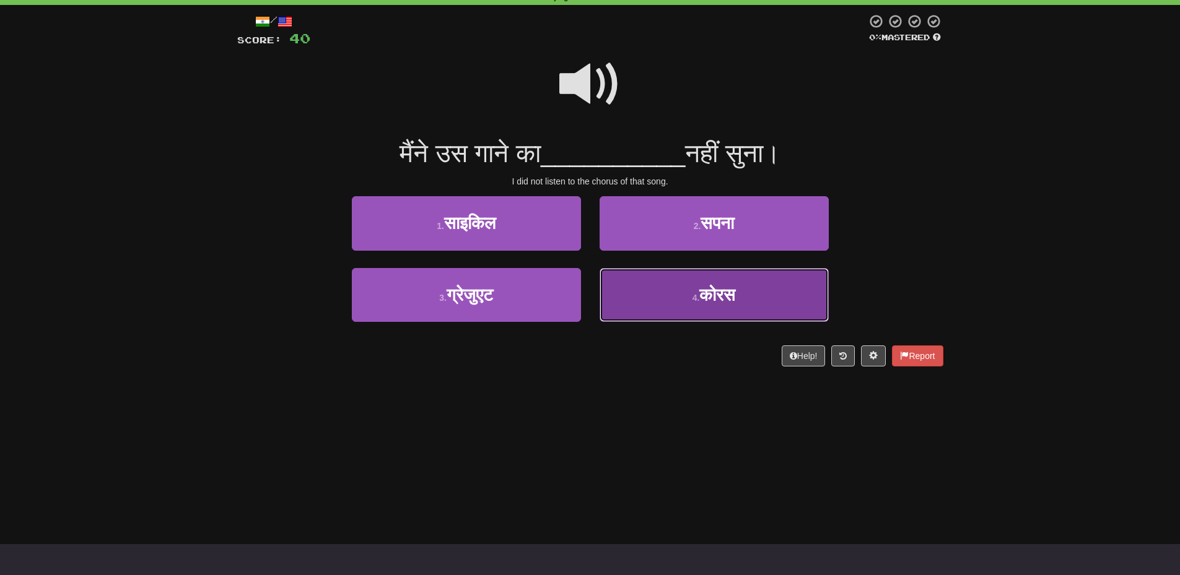
click at [704, 291] on span "कोरस" at bounding box center [717, 295] width 36 height 19
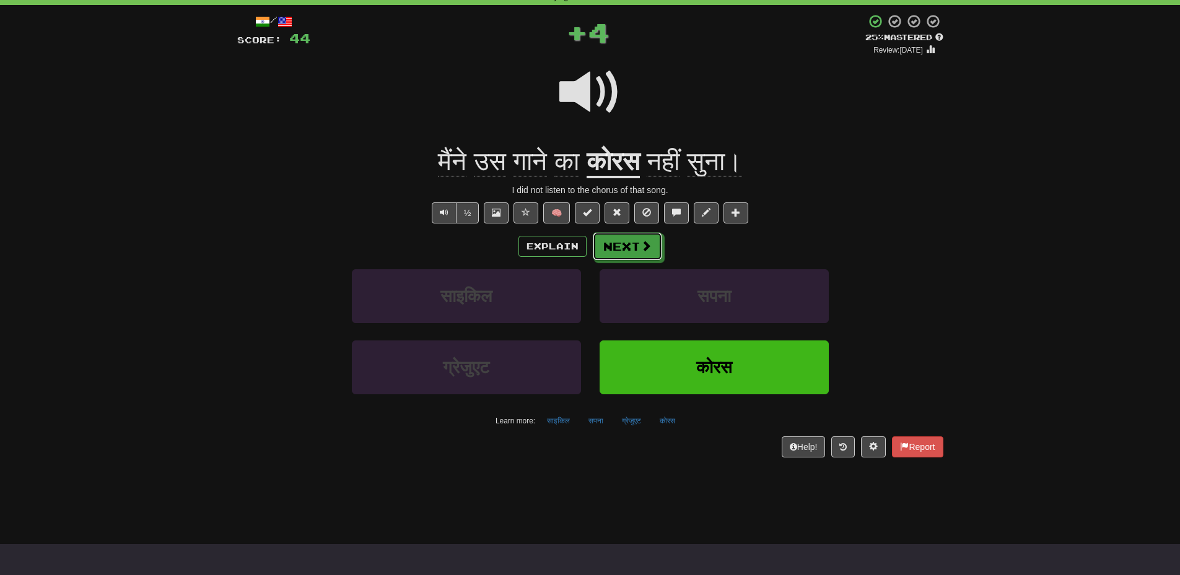
click at [614, 250] on button "Next" at bounding box center [627, 246] width 69 height 28
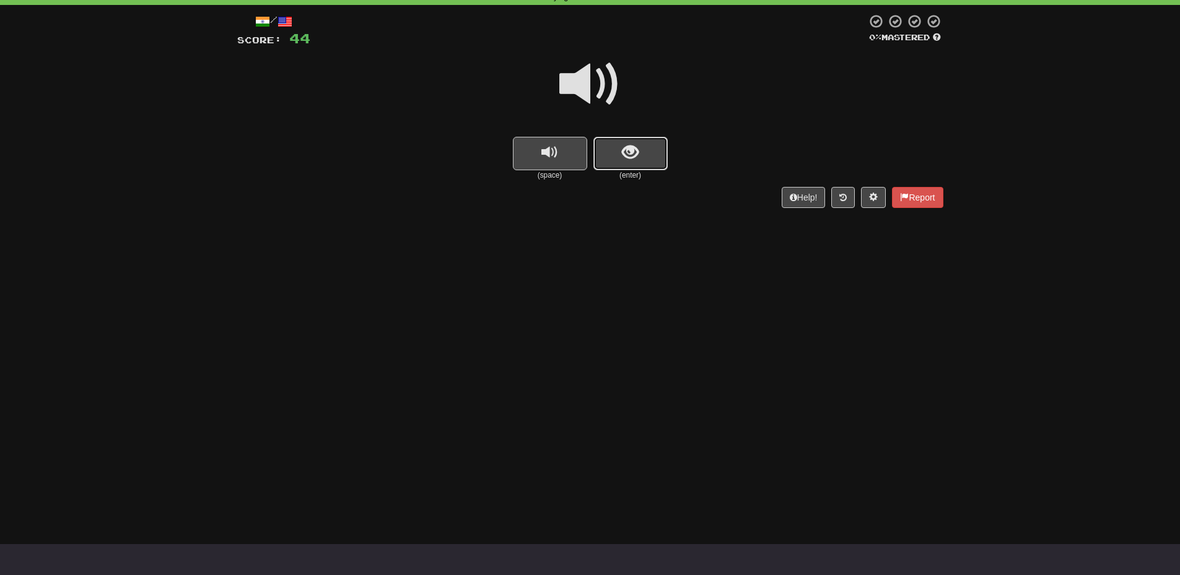
click at [631, 167] on button "show sentence" at bounding box center [630, 153] width 74 height 33
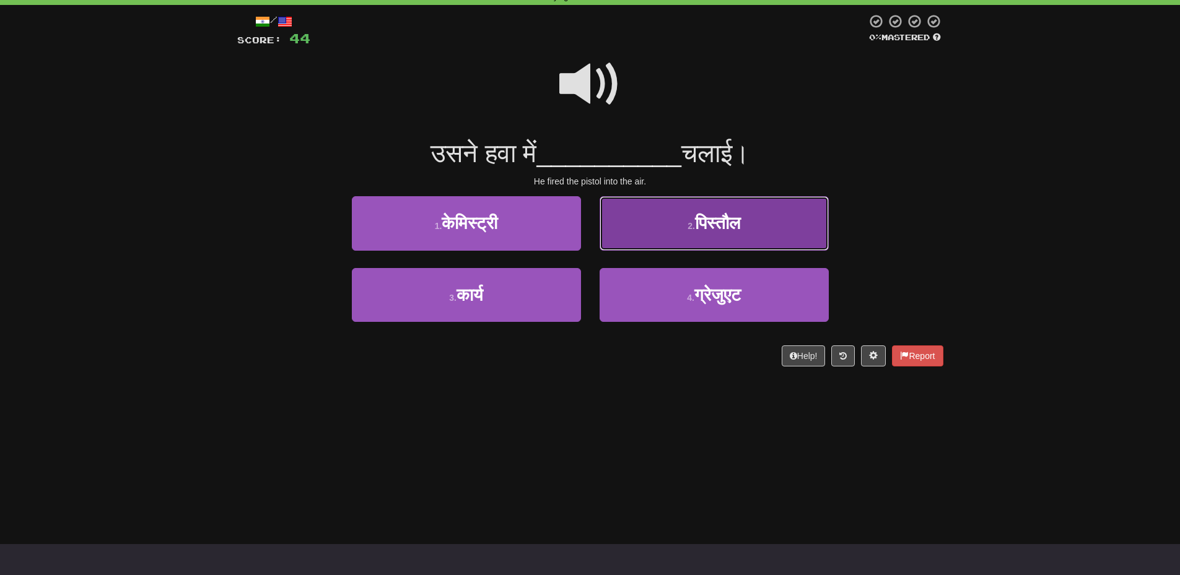
click at [707, 221] on span "पिस्तौल" at bounding box center [717, 223] width 45 height 19
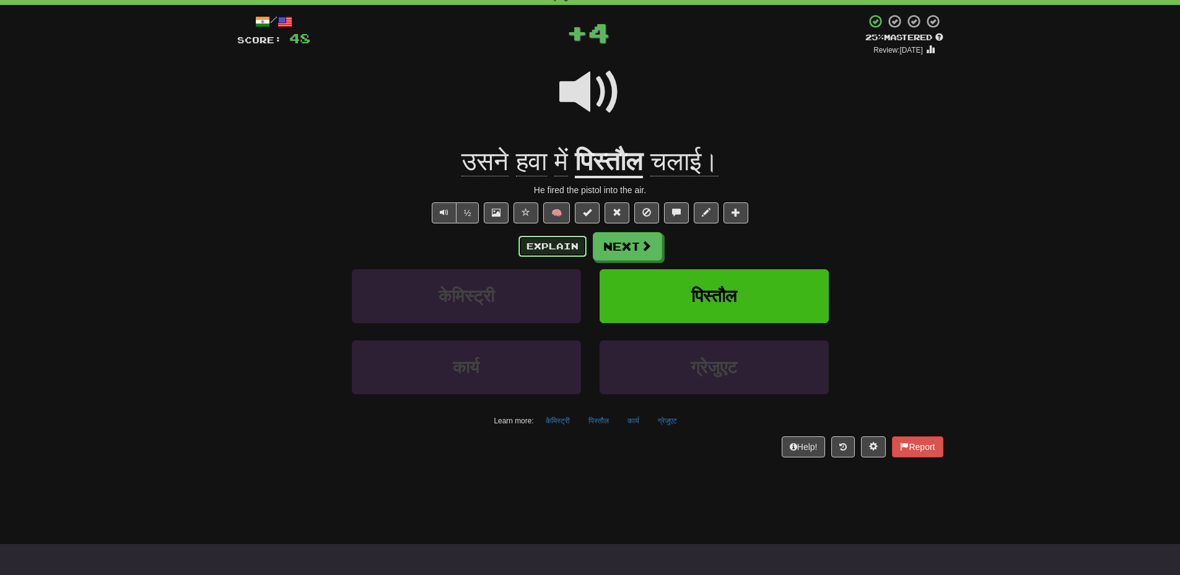
click at [549, 246] on button "Explain" at bounding box center [552, 246] width 68 height 21
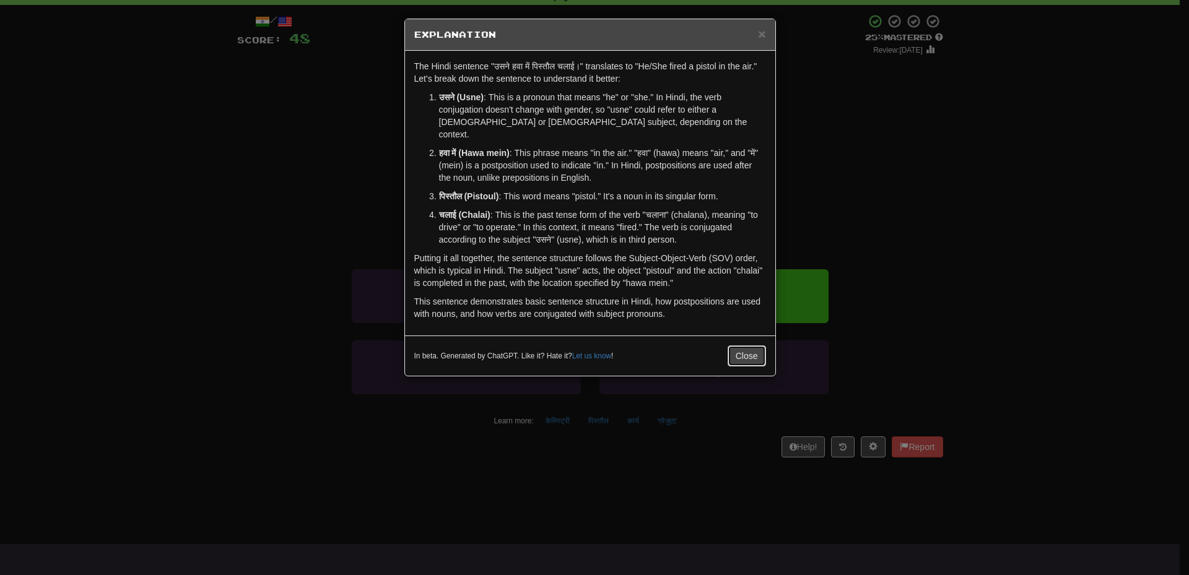
click at [743, 346] on button "Close" at bounding box center [747, 356] width 38 height 21
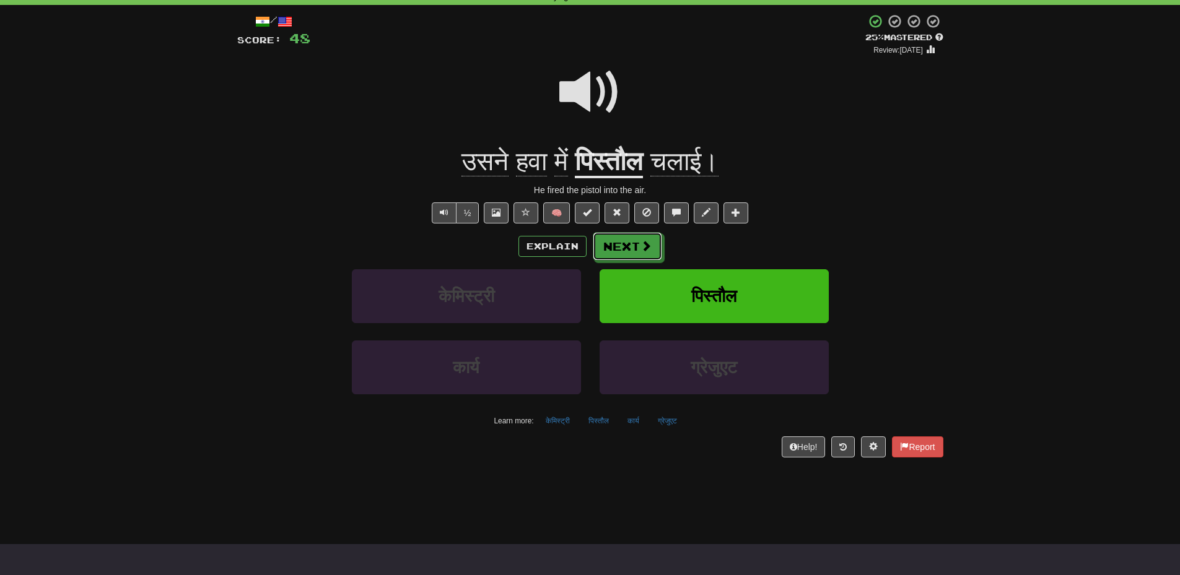
click at [635, 245] on button "Next" at bounding box center [627, 246] width 69 height 28
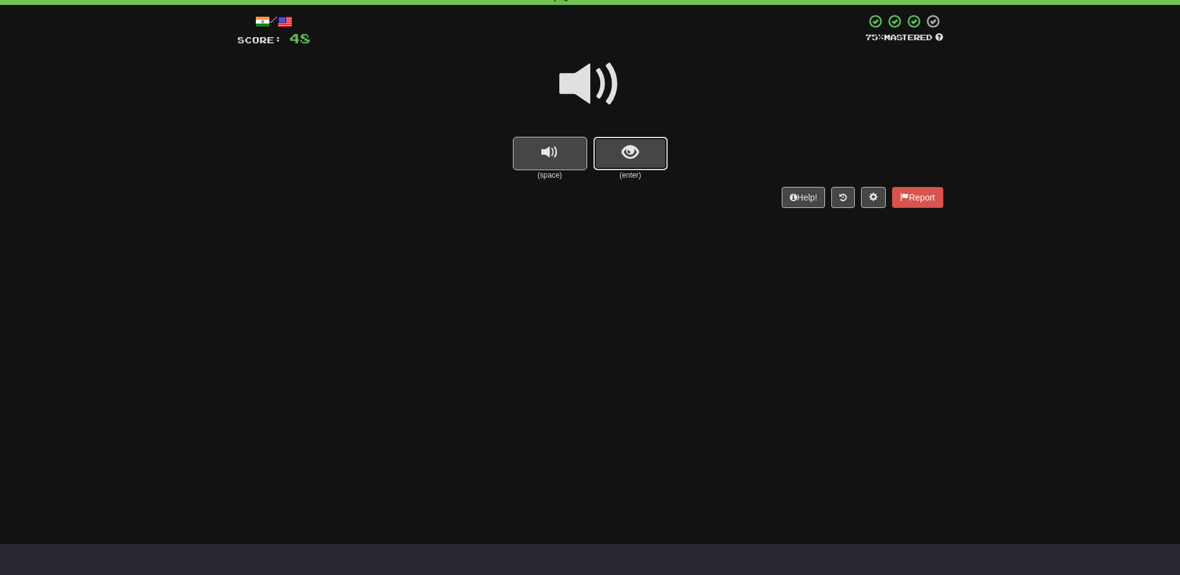
click at [626, 156] on span "show sentence" at bounding box center [630, 152] width 17 height 17
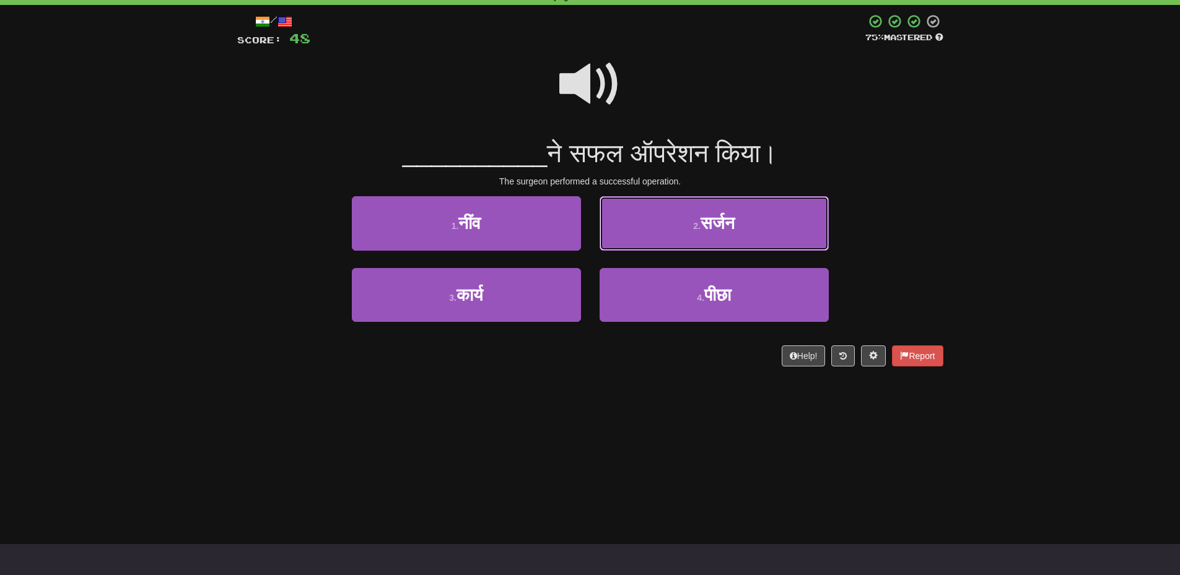
click at [705, 229] on span "सर्जन" at bounding box center [718, 223] width 34 height 19
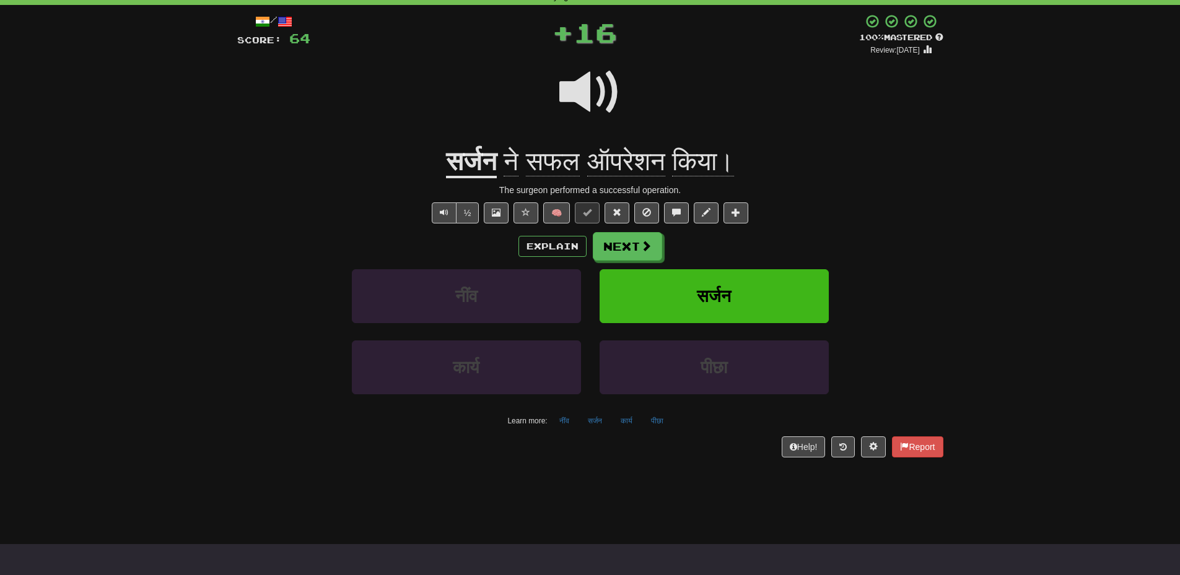
click at [517, 244] on div "Explain Next" at bounding box center [590, 246] width 706 height 28
click at [533, 253] on button "Explain" at bounding box center [552, 246] width 68 height 21
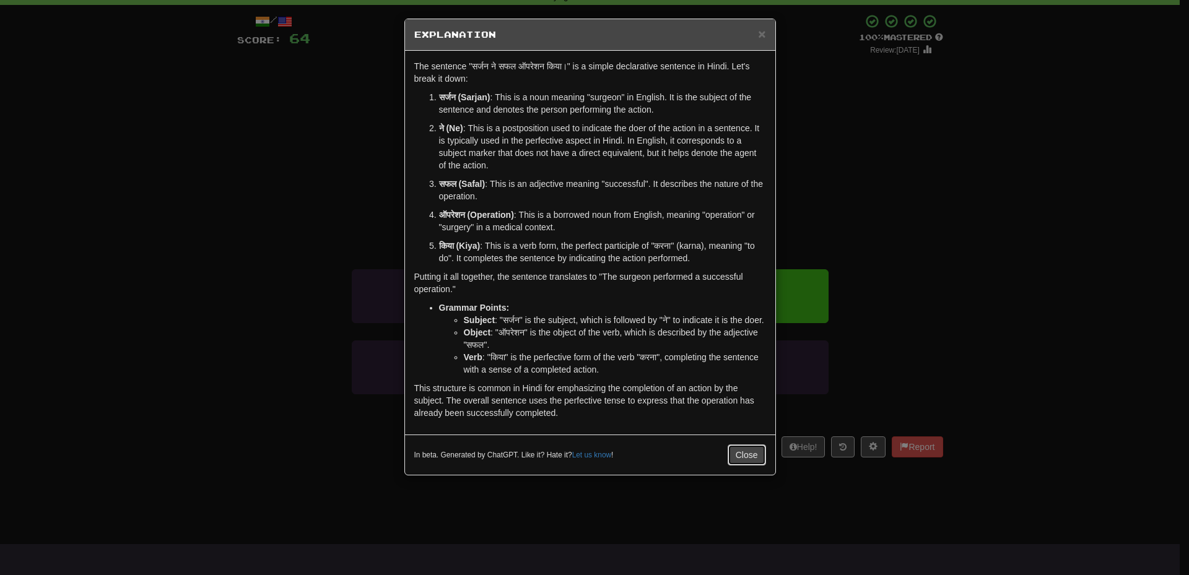
click at [731, 451] on button "Close" at bounding box center [747, 455] width 38 height 21
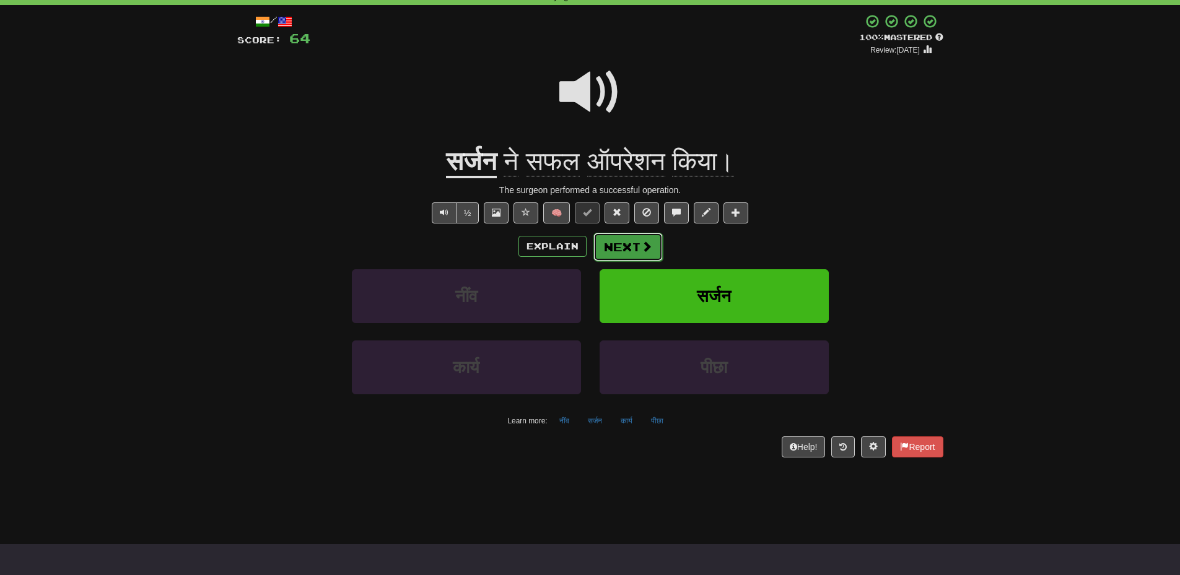
click at [641, 251] on span at bounding box center [646, 246] width 11 height 11
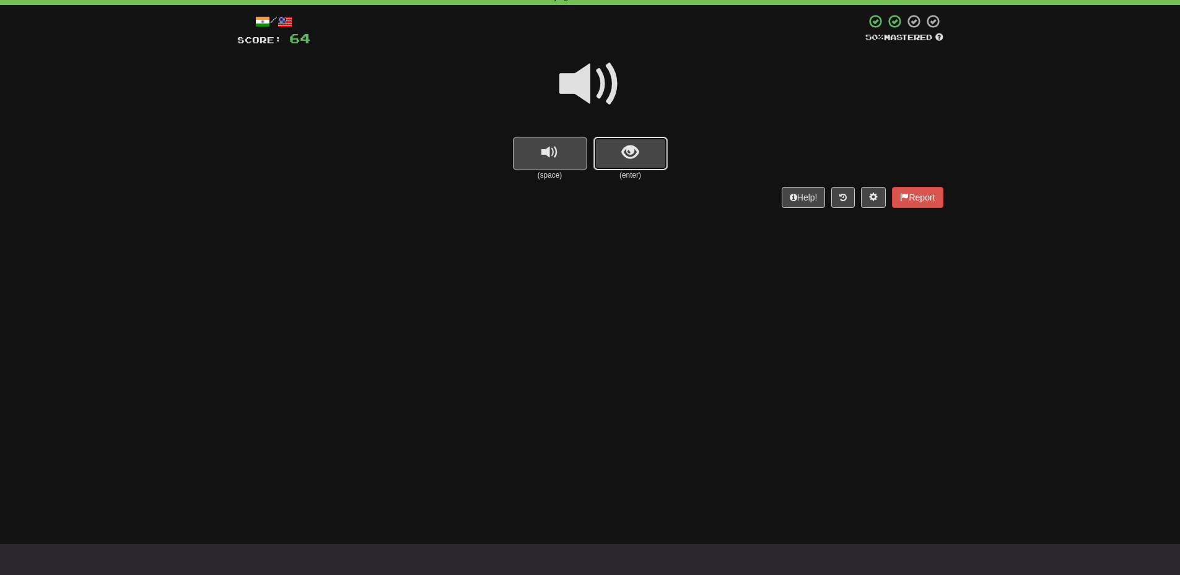
click at [624, 163] on button "show sentence" at bounding box center [630, 153] width 74 height 33
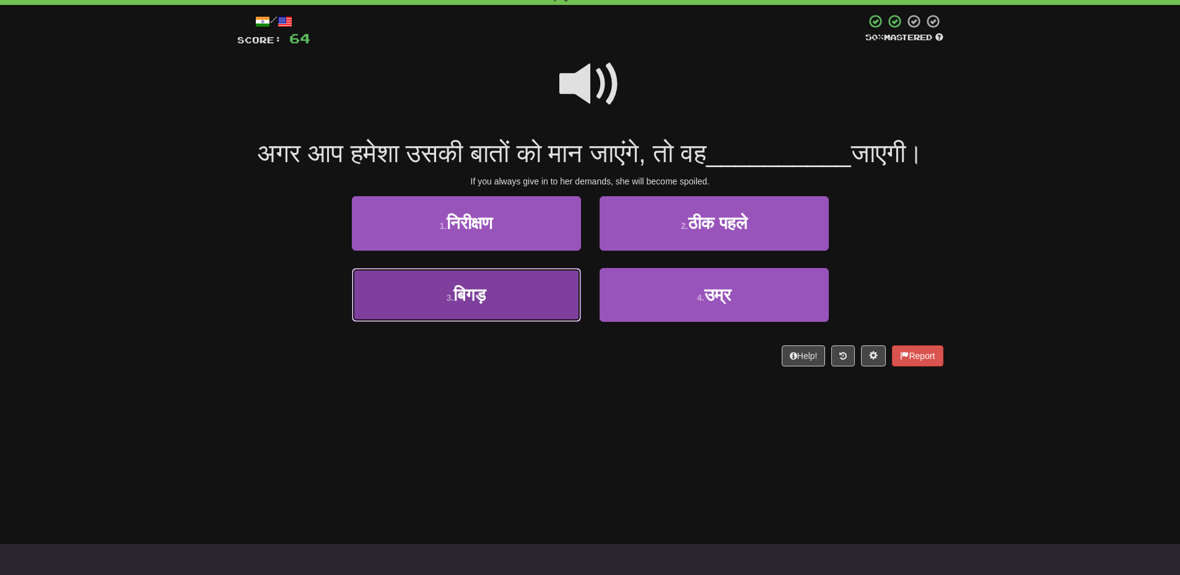
click at [460, 305] on span "बिगड़" at bounding box center [469, 295] width 32 height 19
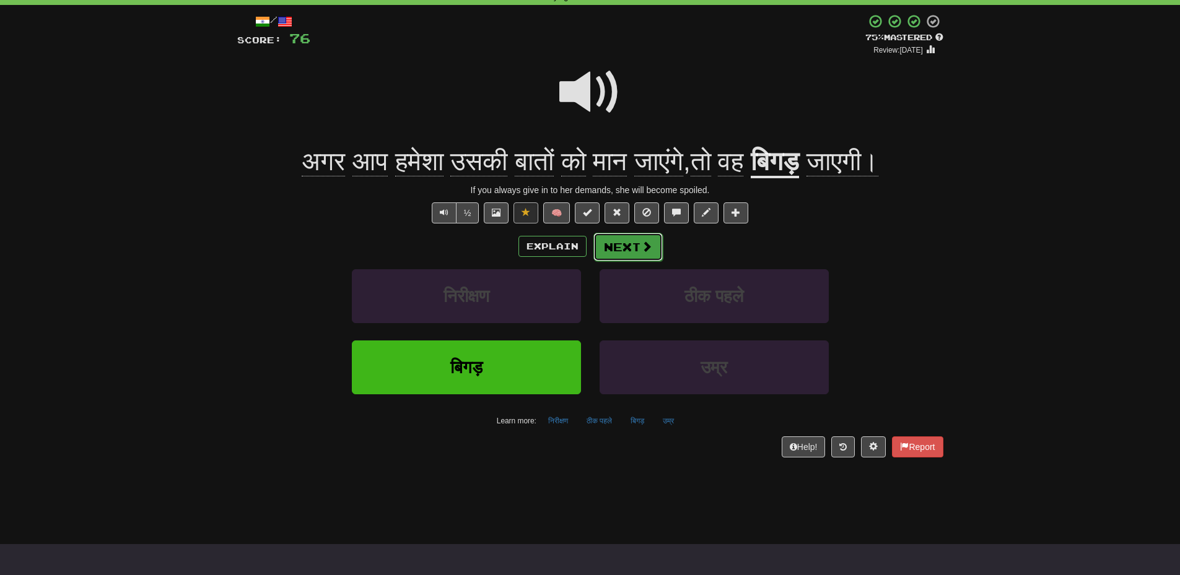
click at [650, 250] on span at bounding box center [646, 246] width 11 height 11
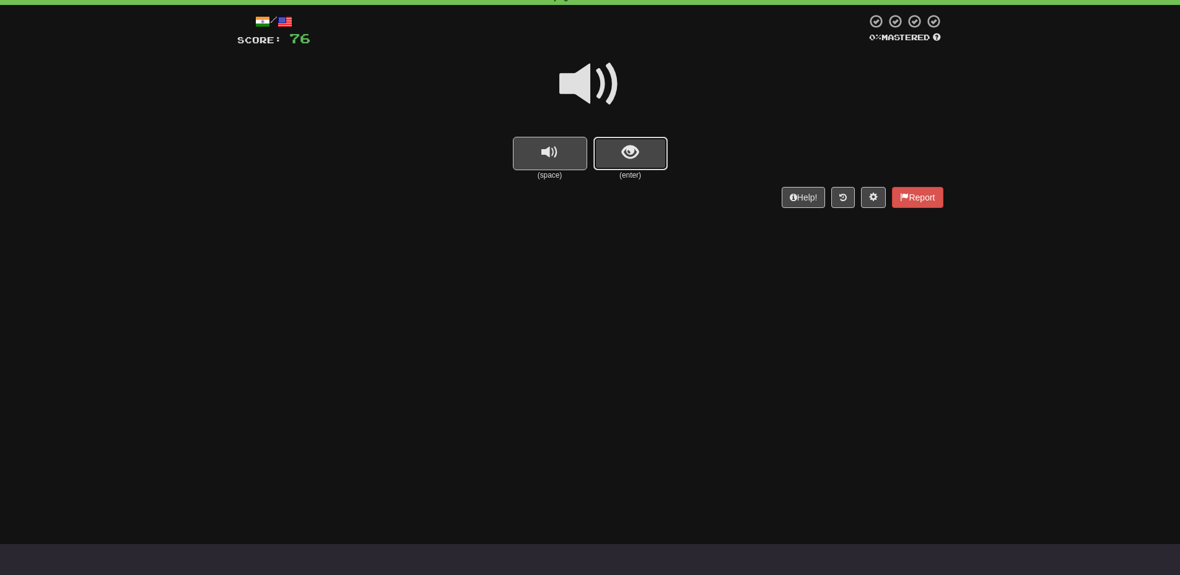
click at [646, 166] on button "show sentence" at bounding box center [630, 153] width 74 height 33
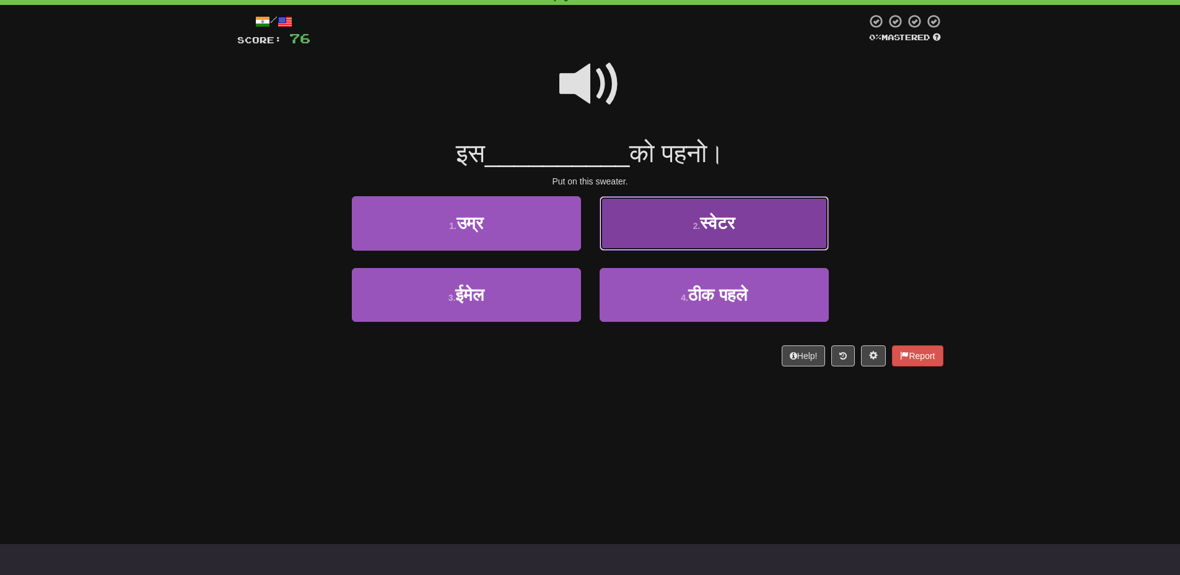
click at [704, 227] on span "स्वेटर" at bounding box center [717, 223] width 35 height 19
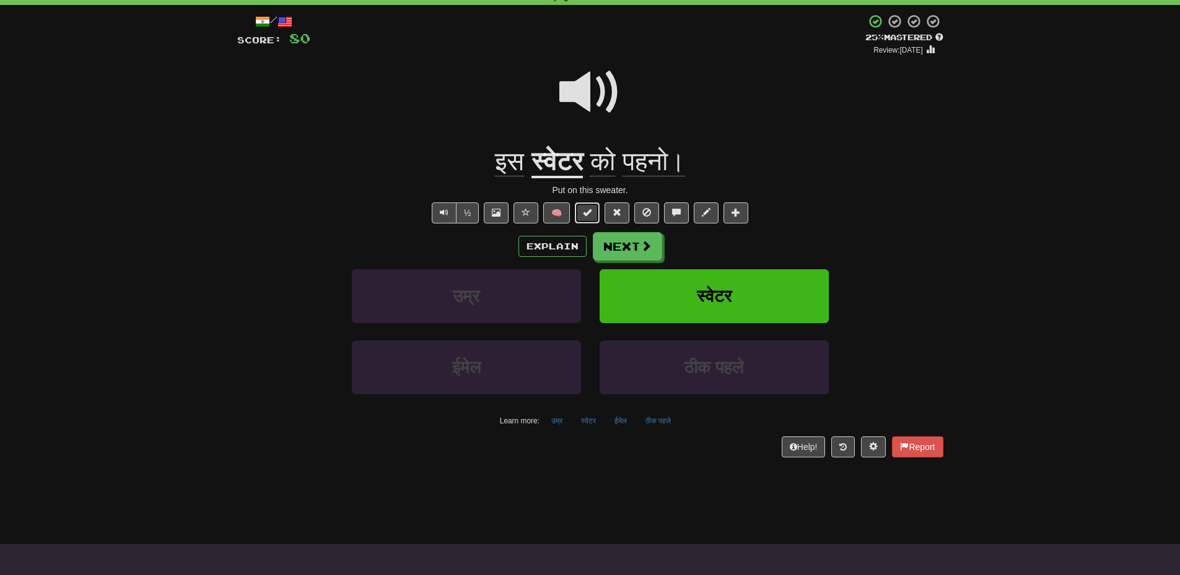
click at [586, 208] on span at bounding box center [587, 212] width 9 height 9
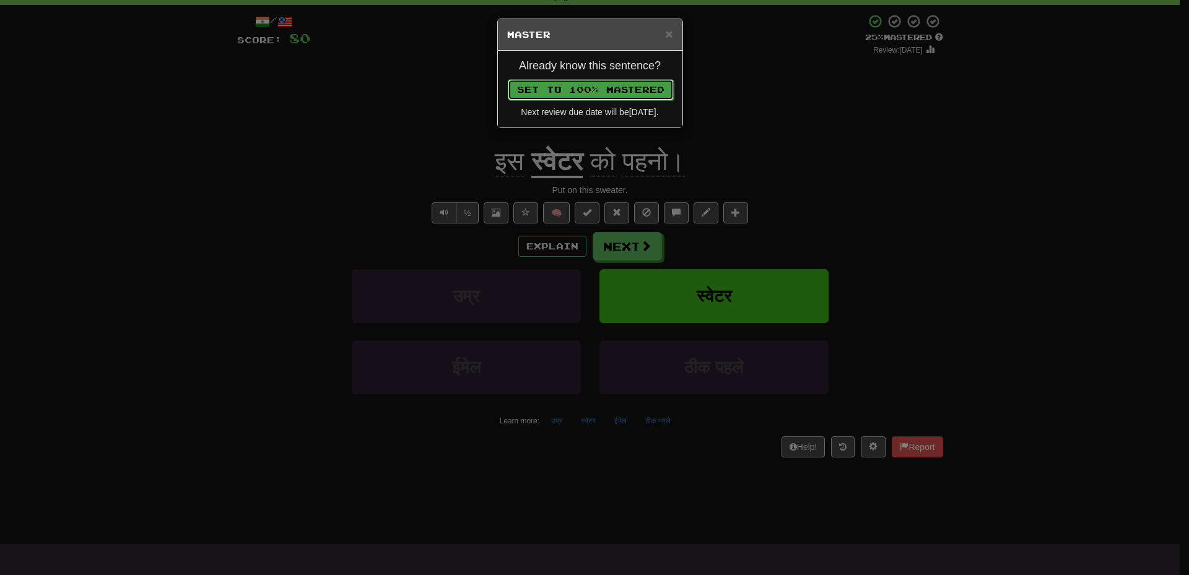
click at [612, 94] on button "Set to 100% Mastered" at bounding box center [591, 89] width 166 height 21
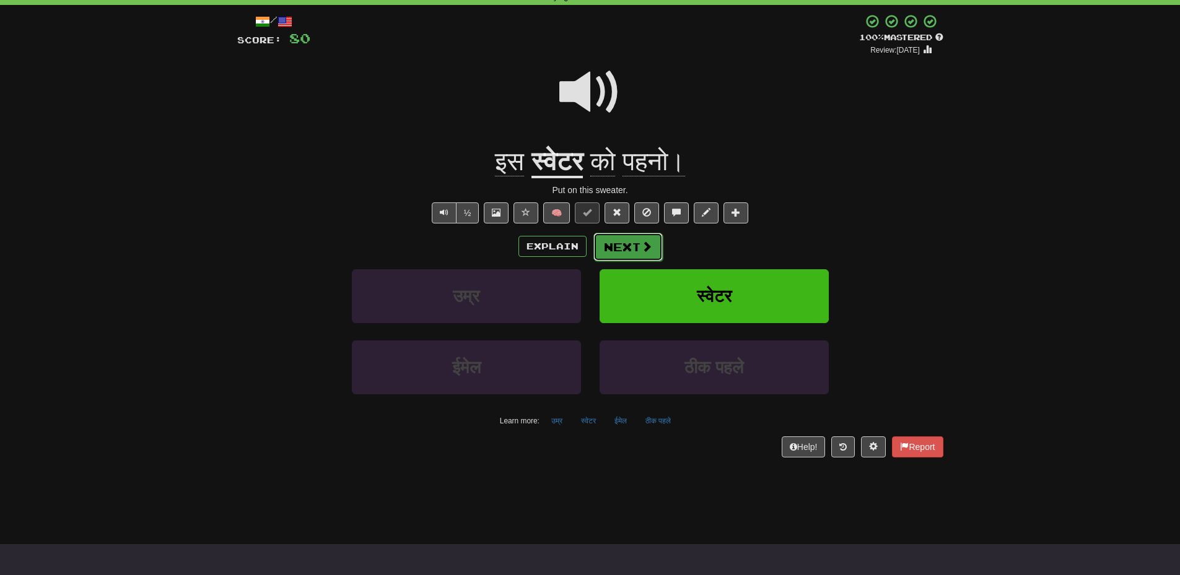
click at [621, 240] on button "Next" at bounding box center [627, 247] width 69 height 28
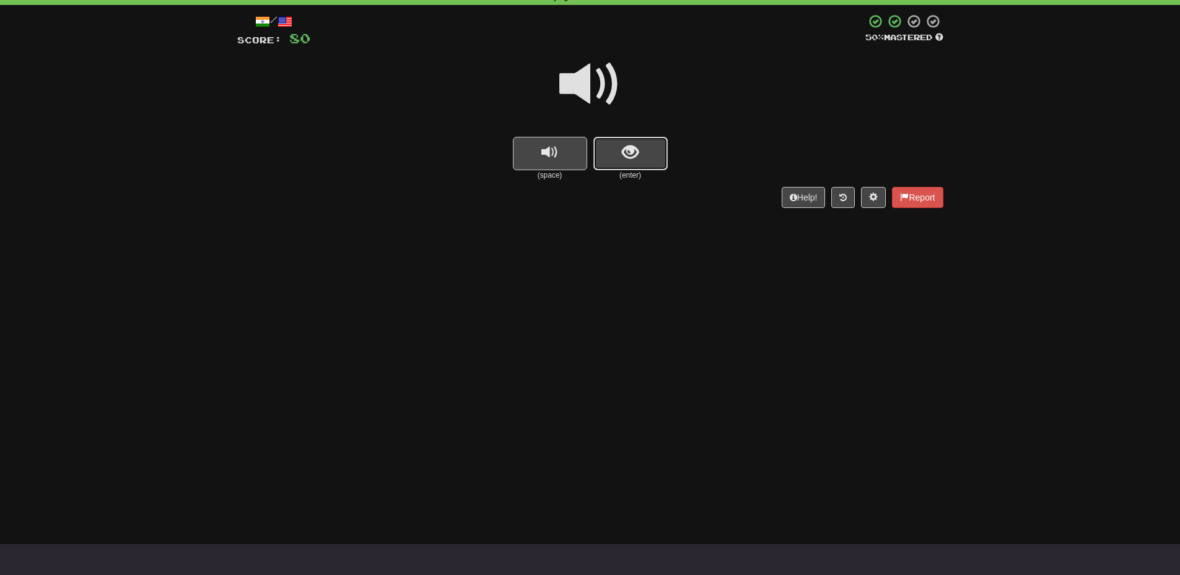
click at [632, 164] on button "show sentence" at bounding box center [630, 153] width 74 height 33
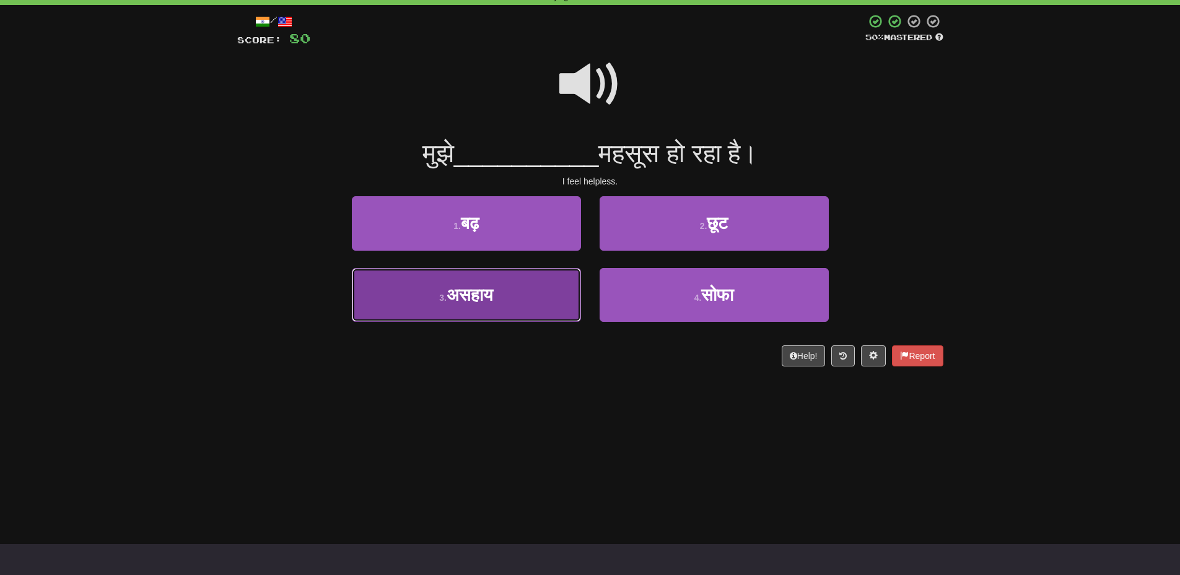
click at [480, 292] on span "असहाय" at bounding box center [470, 295] width 46 height 19
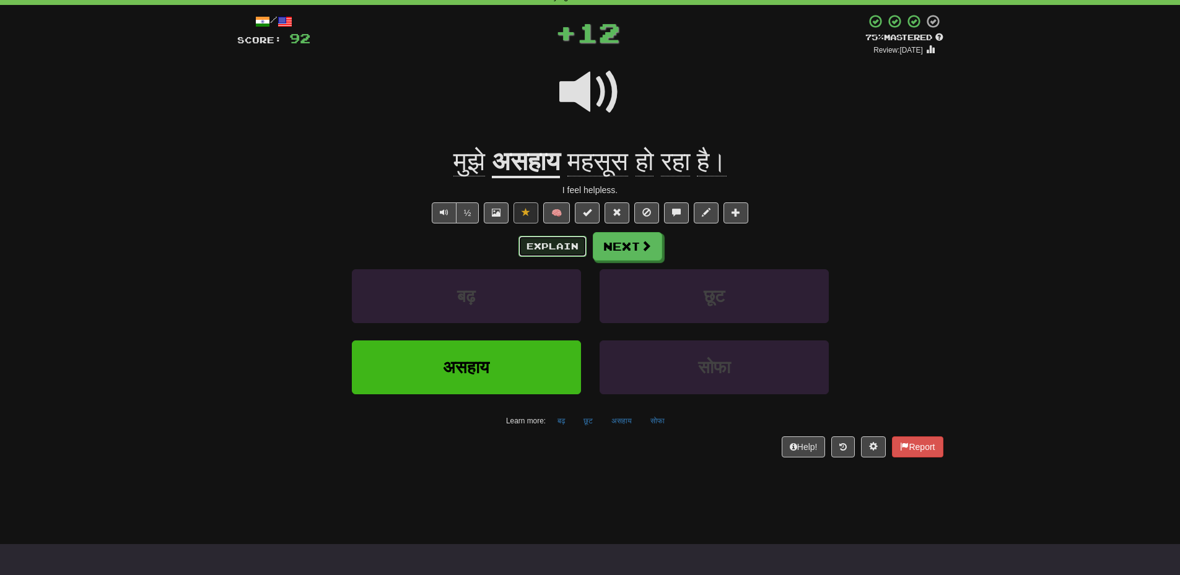
click at [536, 242] on button "Explain" at bounding box center [552, 246] width 68 height 21
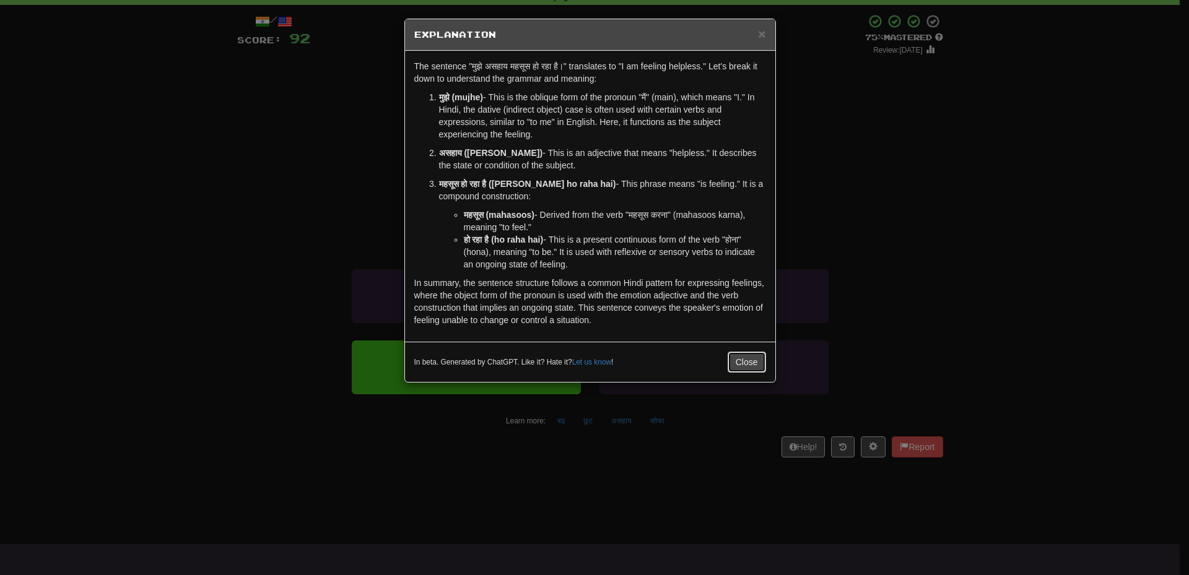
click at [745, 358] on button "Close" at bounding box center [747, 362] width 38 height 21
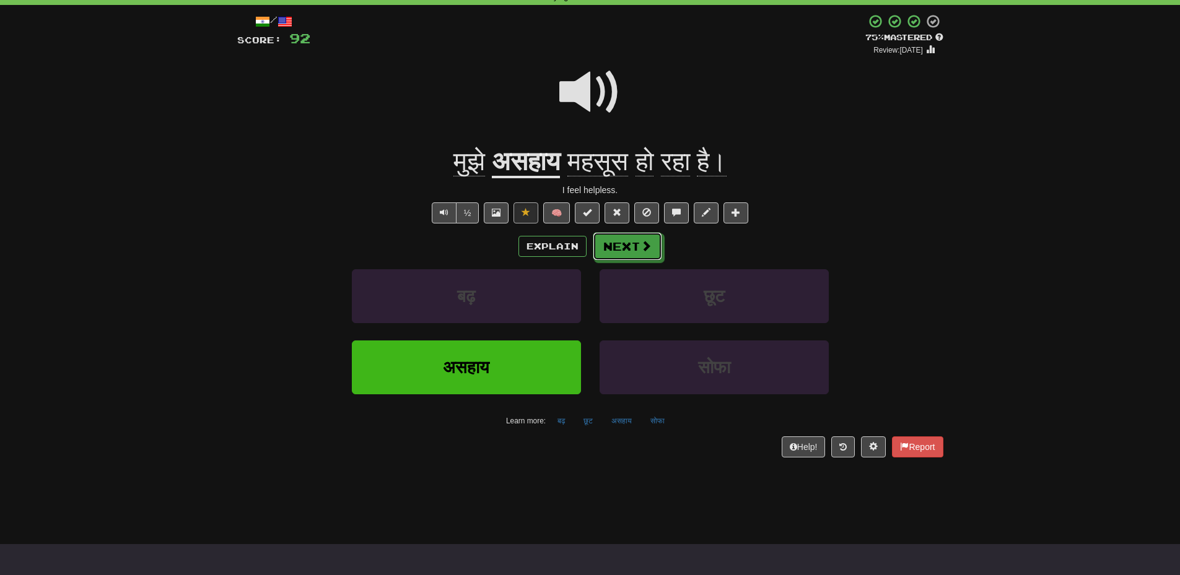
click at [649, 250] on span at bounding box center [646, 245] width 11 height 11
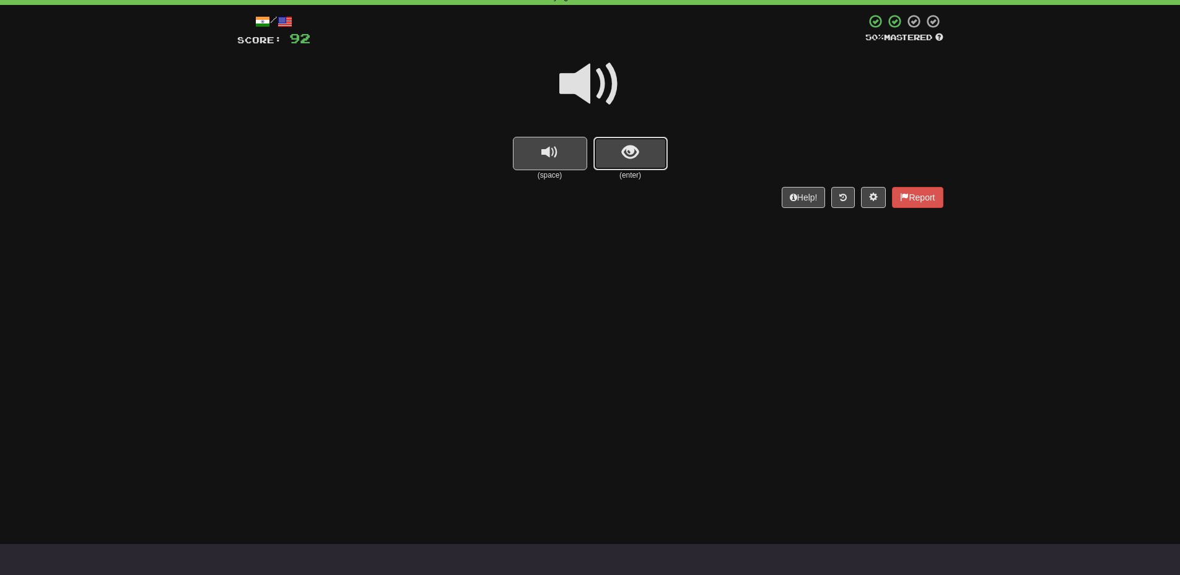
click at [624, 147] on span "show sentence" at bounding box center [630, 152] width 17 height 17
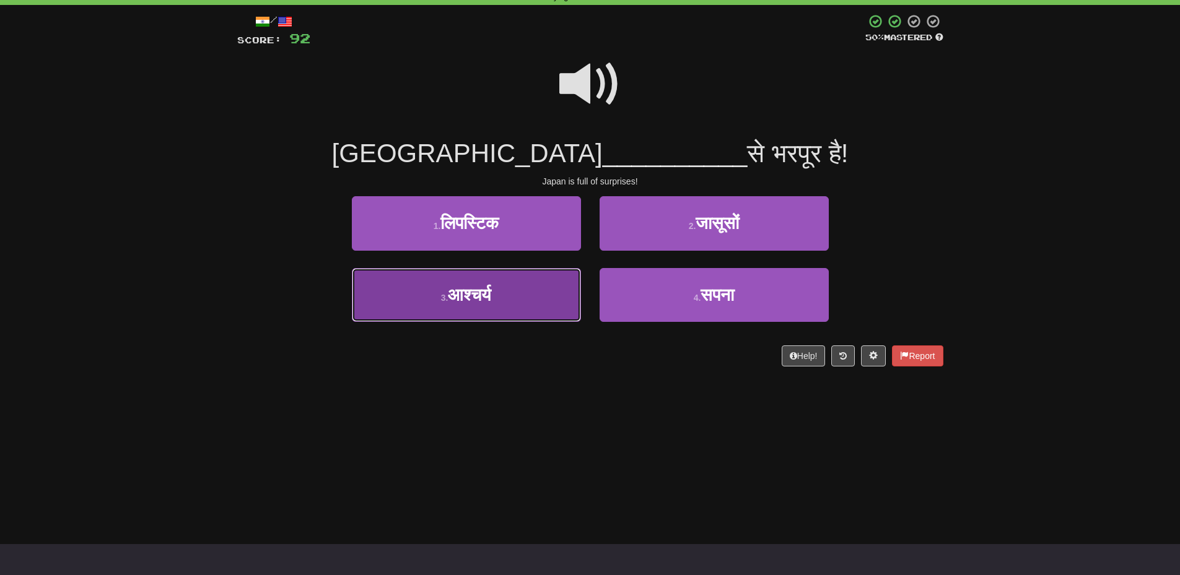
click at [537, 294] on button "3 . आश्चर्य" at bounding box center [466, 295] width 229 height 54
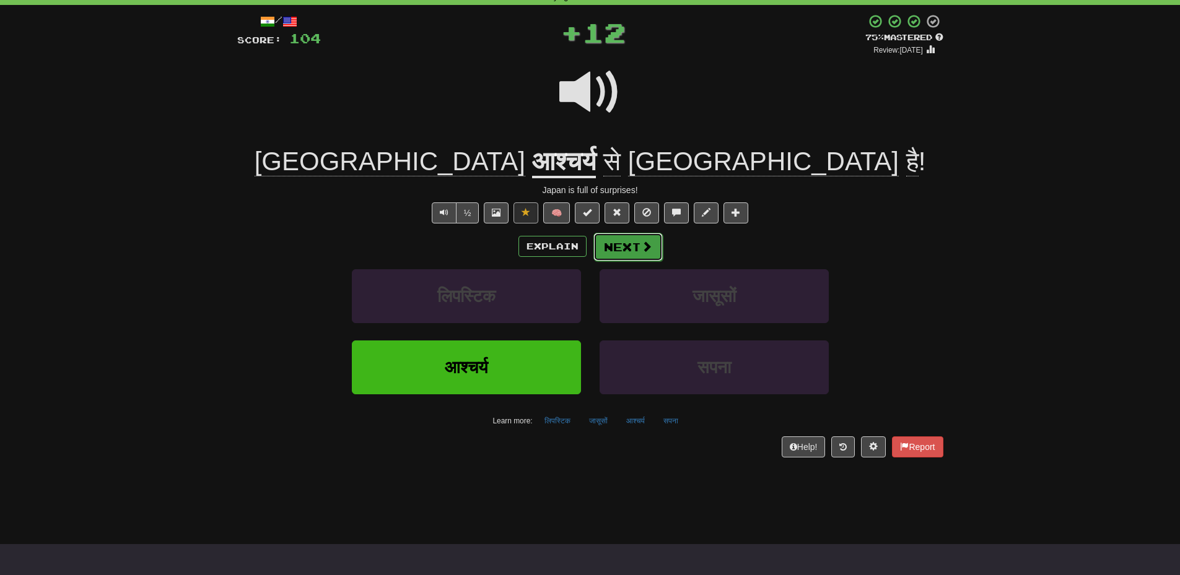
click at [626, 250] on button "Next" at bounding box center [627, 247] width 69 height 28
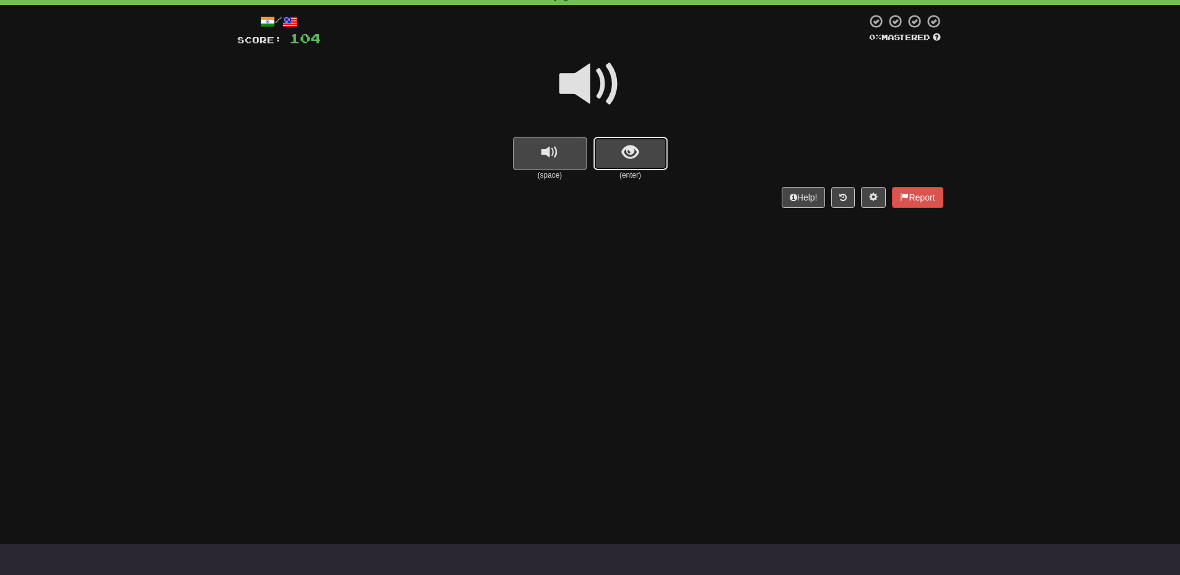
click at [629, 155] on span "show sentence" at bounding box center [630, 152] width 17 height 17
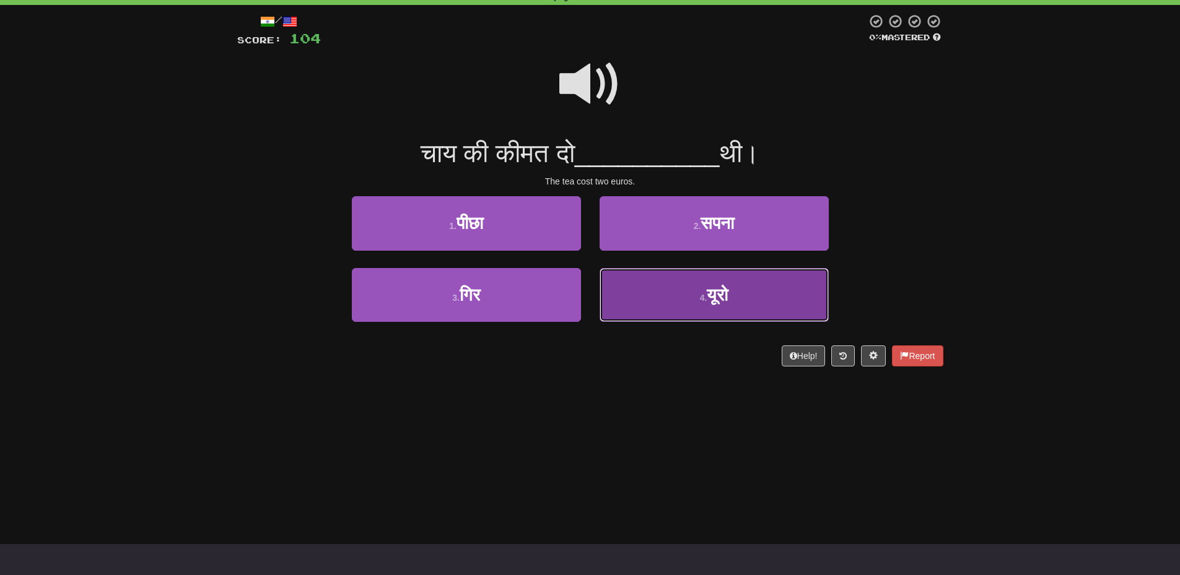
click at [710, 303] on span "यूरो" at bounding box center [717, 295] width 21 height 19
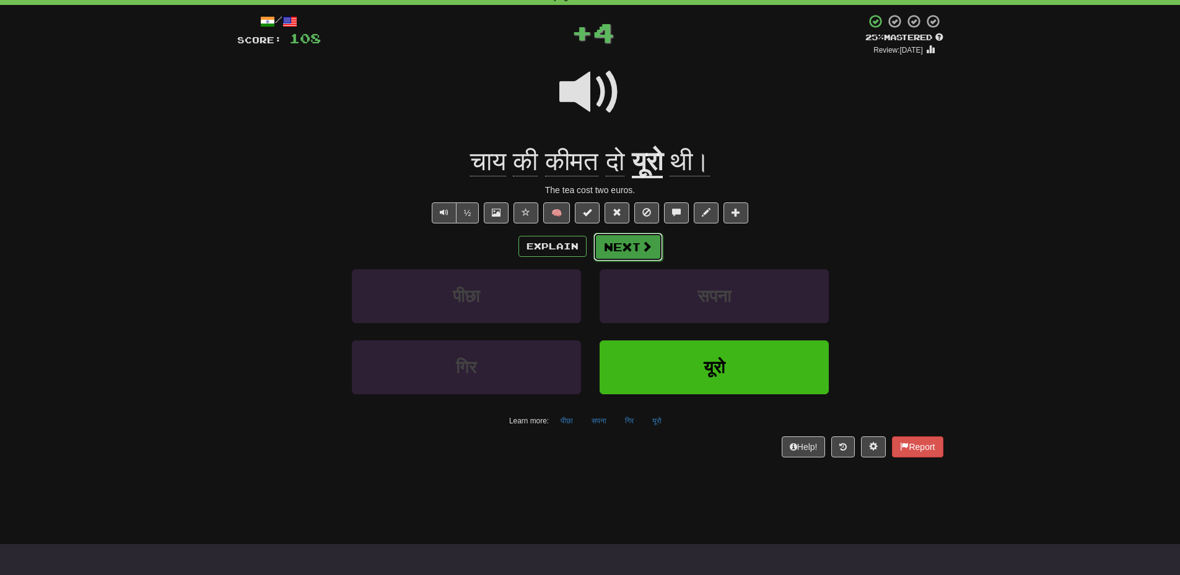
click at [638, 247] on button "Next" at bounding box center [627, 247] width 69 height 28
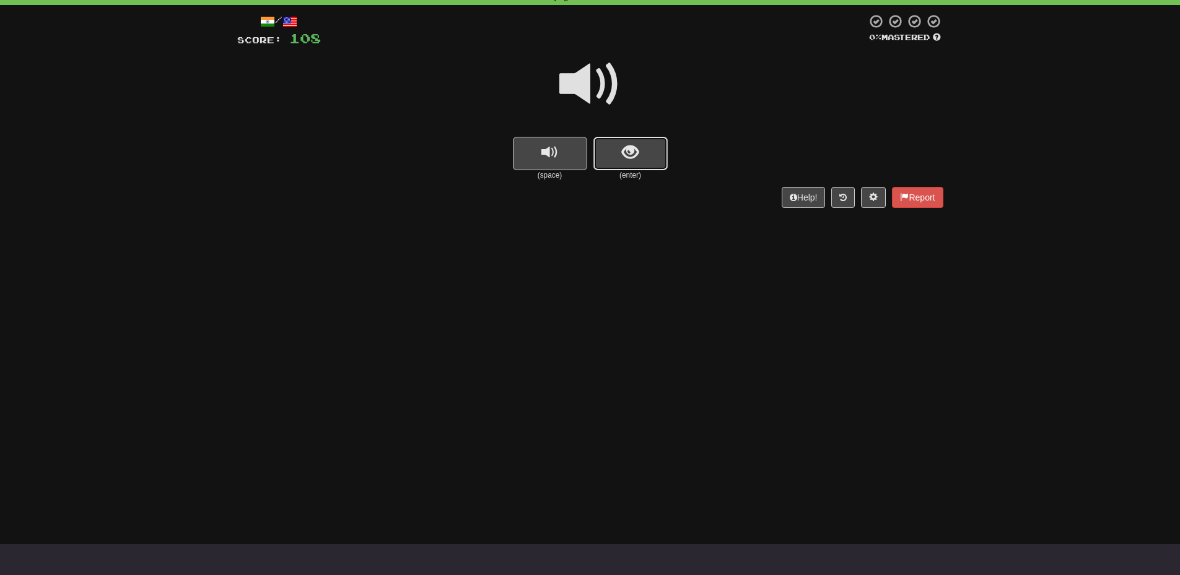
click at [639, 163] on button "show sentence" at bounding box center [630, 153] width 74 height 33
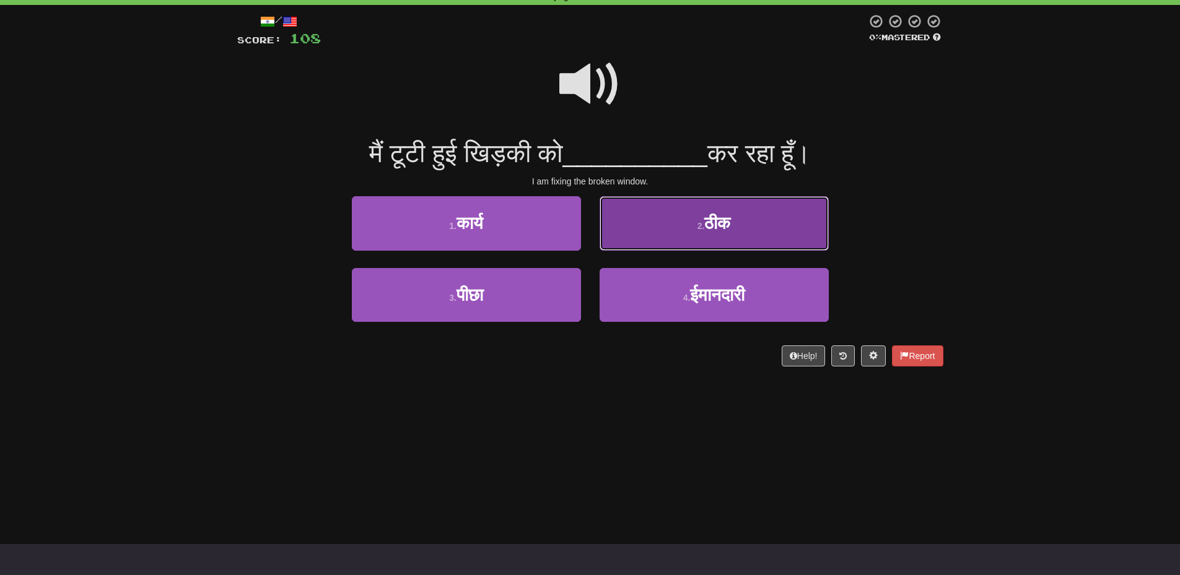
click at [742, 230] on button "2 . ठीक" at bounding box center [714, 223] width 229 height 54
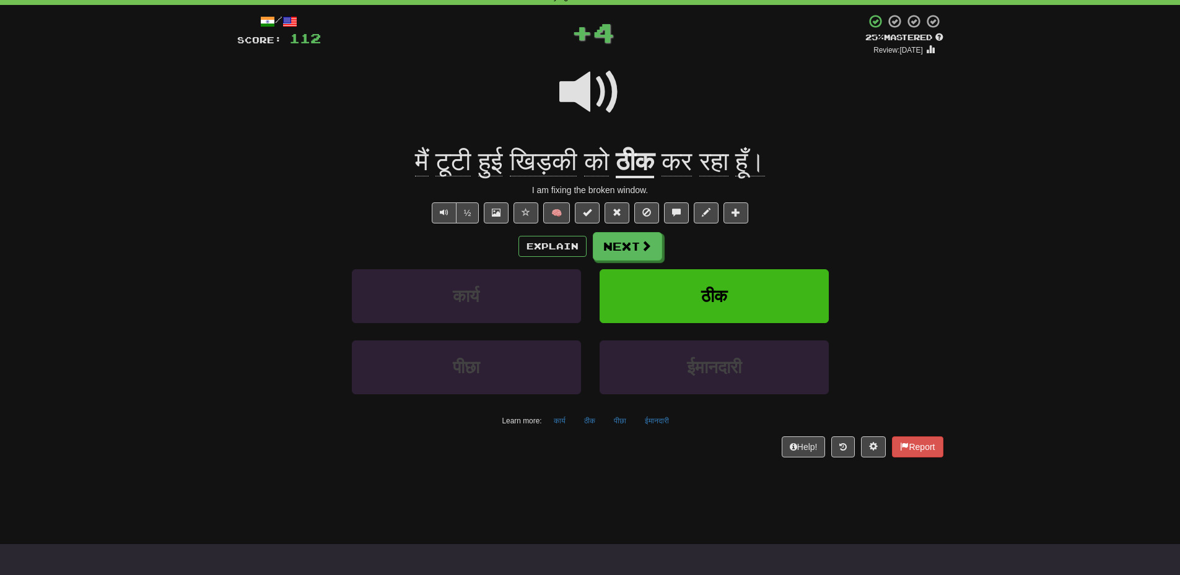
click at [553, 235] on div "Explain Next" at bounding box center [590, 246] width 706 height 28
click at [654, 247] on button "Next" at bounding box center [627, 247] width 69 height 28
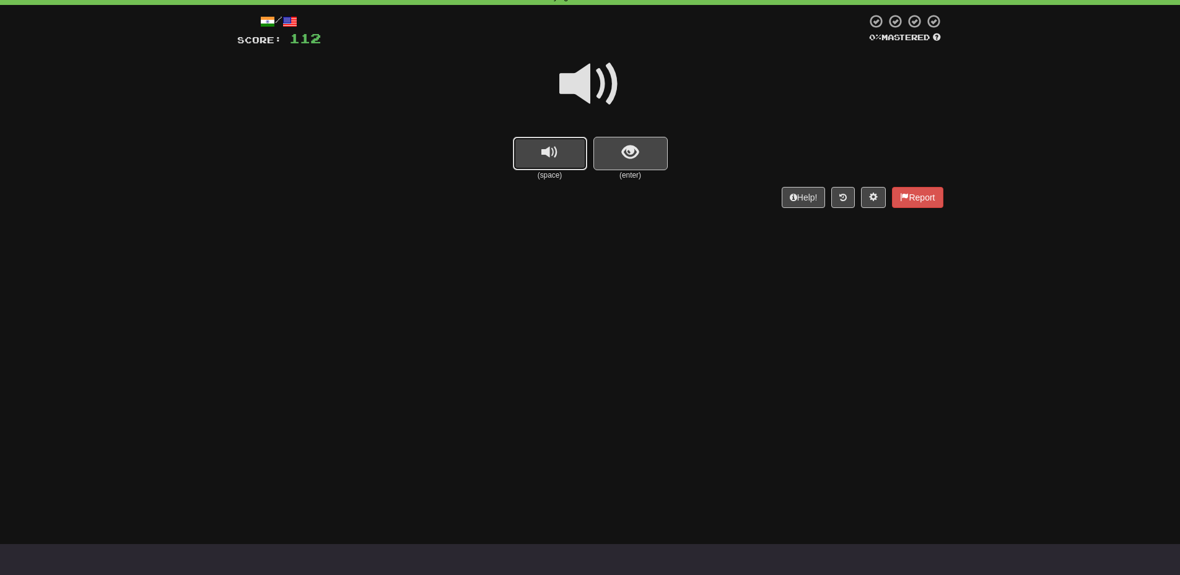
click at [576, 155] on button "replay audio" at bounding box center [550, 153] width 74 height 33
click at [637, 162] on button "show sentence" at bounding box center [630, 153] width 74 height 33
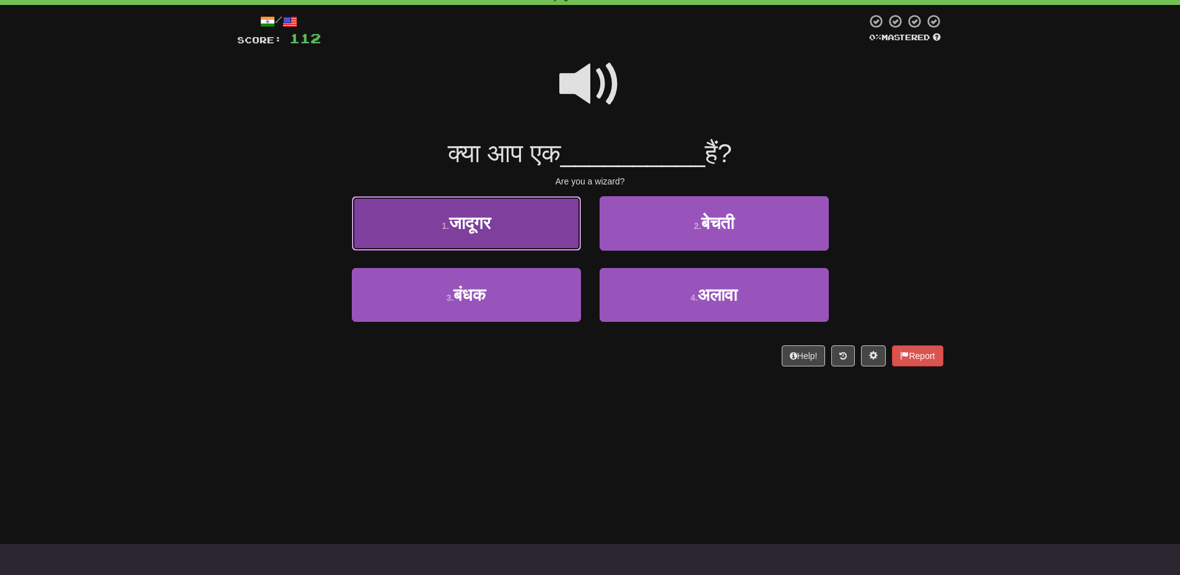
click at [449, 232] on span "जादूगर" at bounding box center [470, 223] width 42 height 19
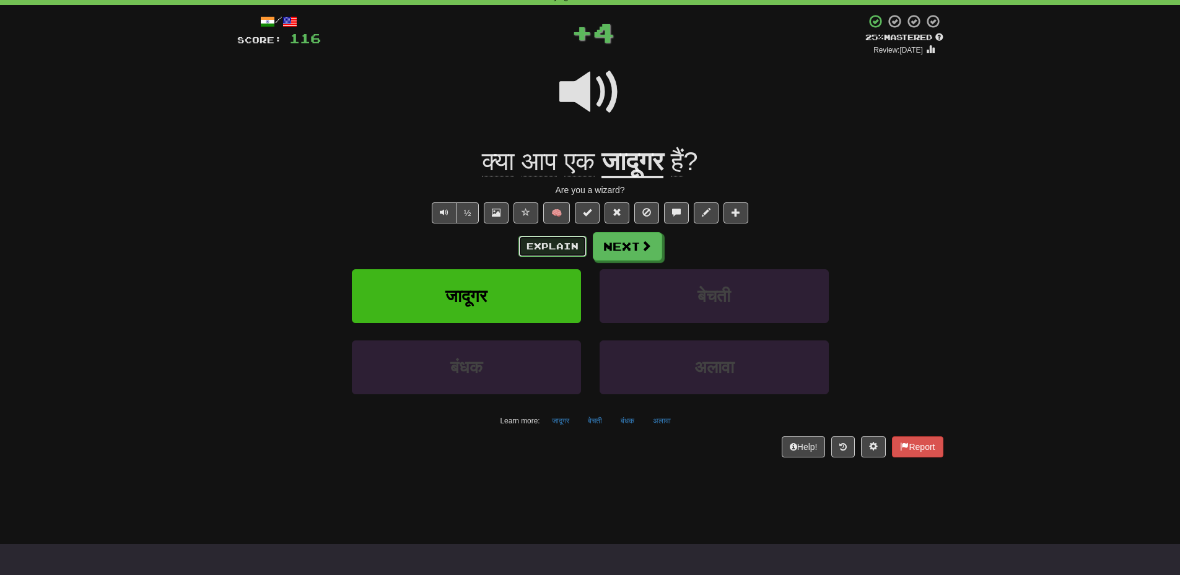
click at [540, 242] on button "Explain" at bounding box center [552, 246] width 68 height 21
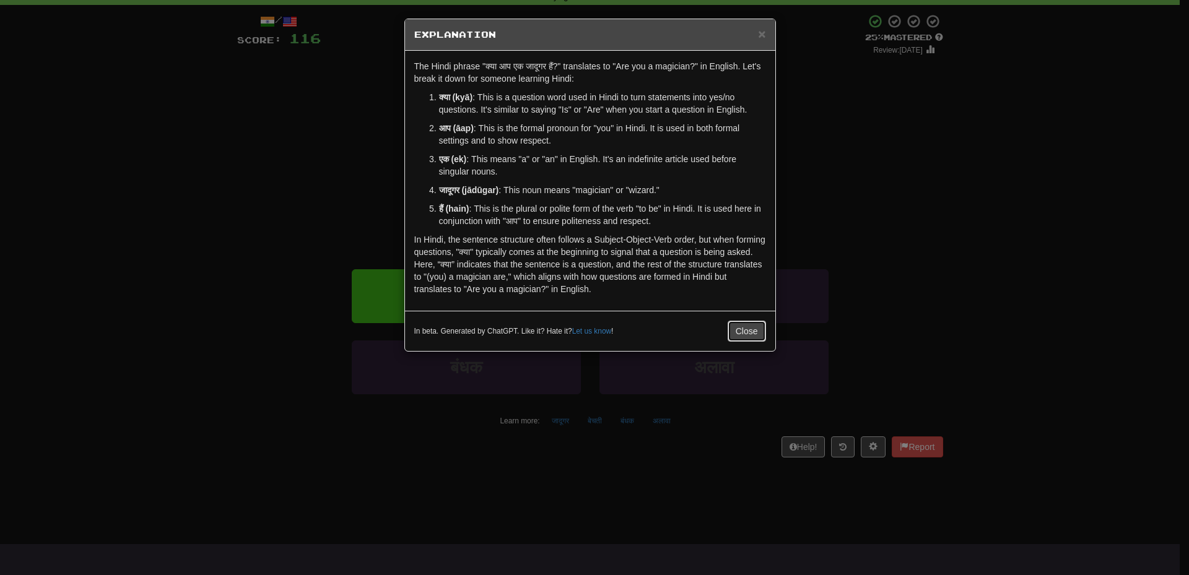
drag, startPoint x: 744, startPoint y: 333, endPoint x: 739, endPoint y: 329, distance: 6.6
click at [744, 333] on button "Close" at bounding box center [747, 331] width 38 height 21
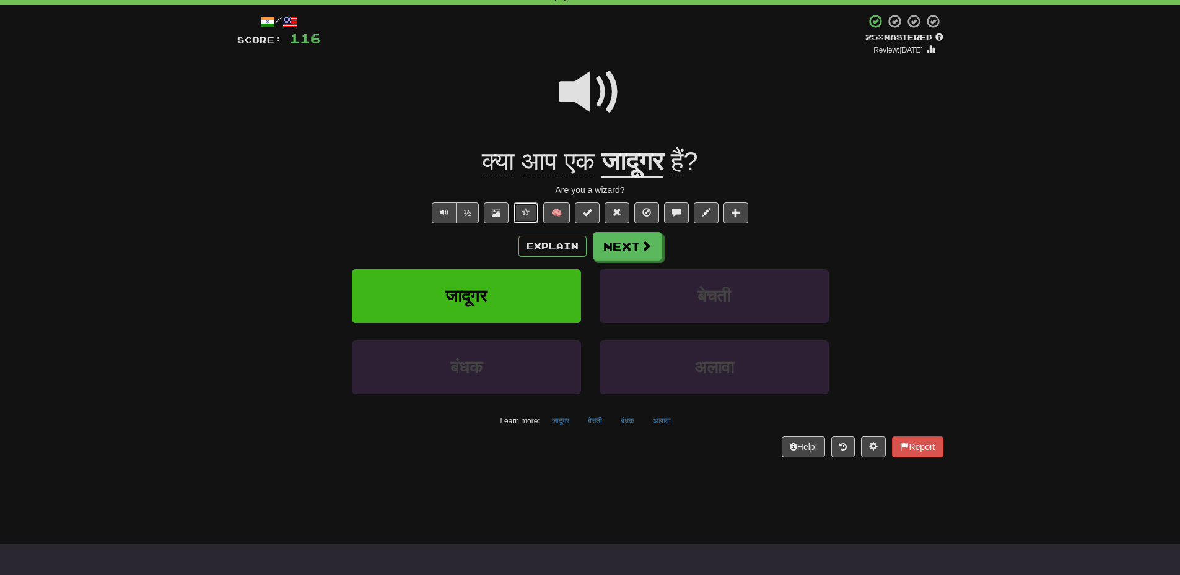
click at [530, 211] on button at bounding box center [526, 213] width 25 height 21
click at [617, 210] on span at bounding box center [617, 212] width 9 height 9
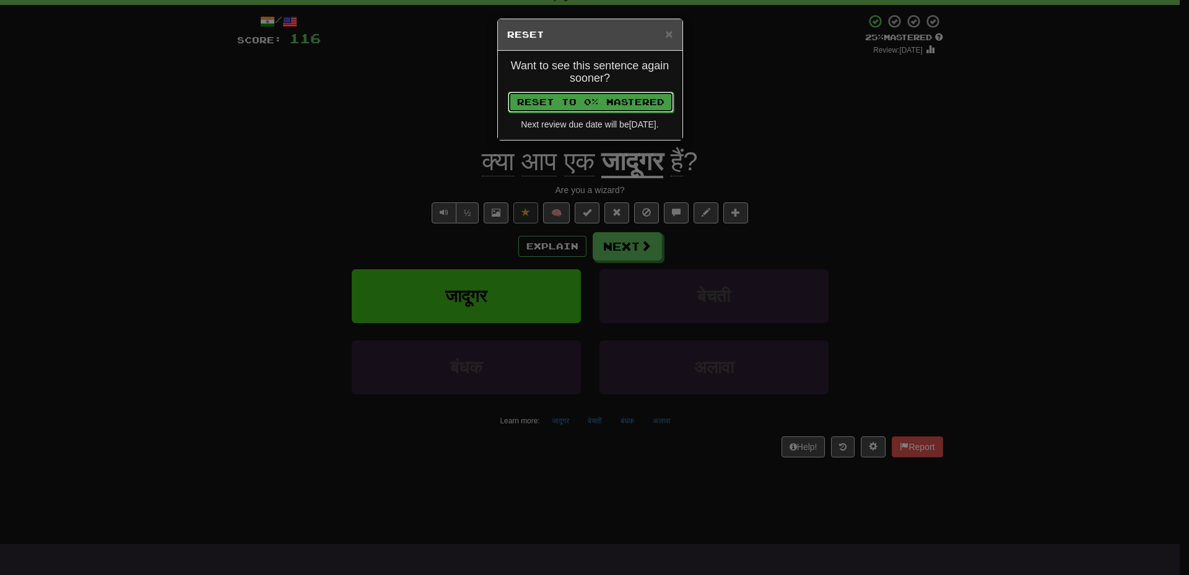
click at [638, 107] on button "Reset to 0% Mastered" at bounding box center [591, 102] width 166 height 21
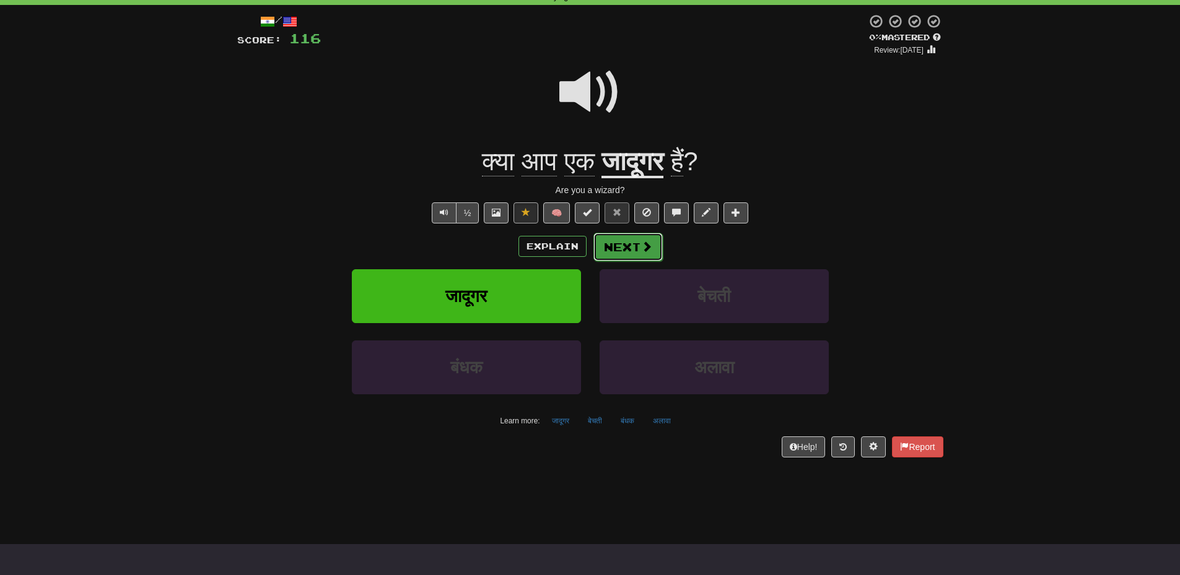
click at [631, 247] on button "Next" at bounding box center [627, 247] width 69 height 28
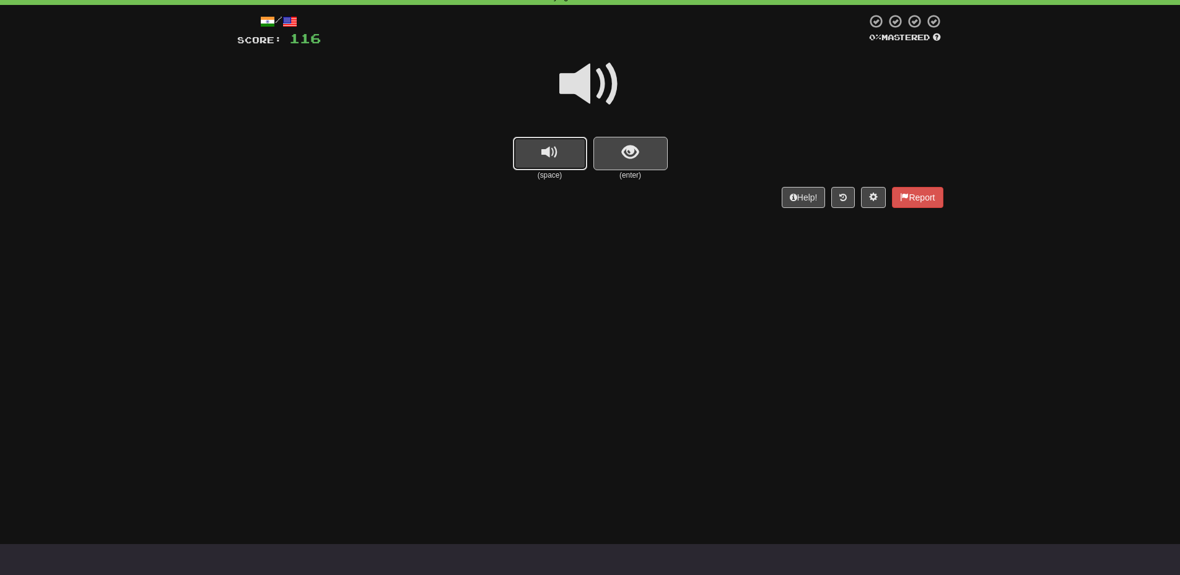
click at [544, 154] on span "replay audio" at bounding box center [549, 152] width 17 height 17
click at [544, 153] on span "replay audio" at bounding box center [549, 152] width 17 height 17
click at [652, 154] on button "show sentence" at bounding box center [630, 153] width 74 height 33
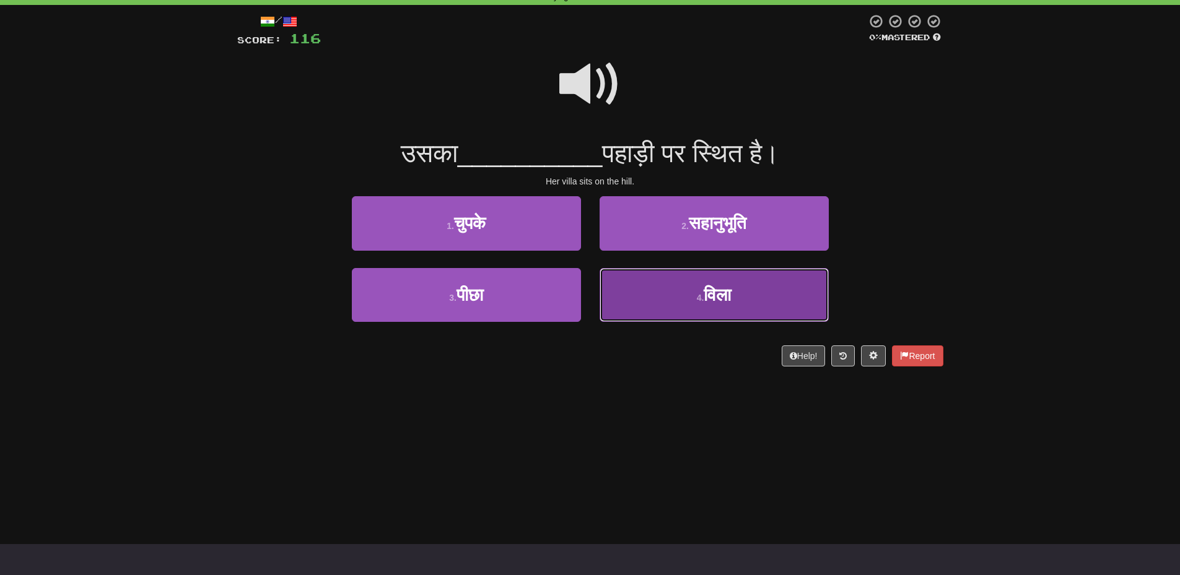
click at [740, 279] on button "4 . [GEOGRAPHIC_DATA]" at bounding box center [714, 295] width 229 height 54
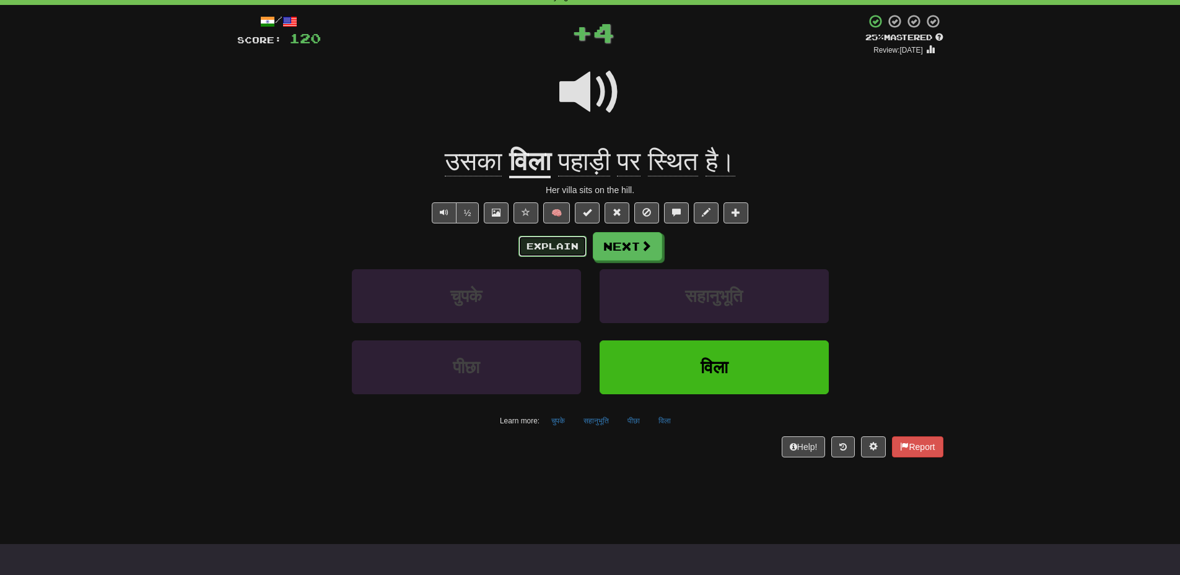
click at [555, 250] on button "Explain" at bounding box center [552, 246] width 68 height 21
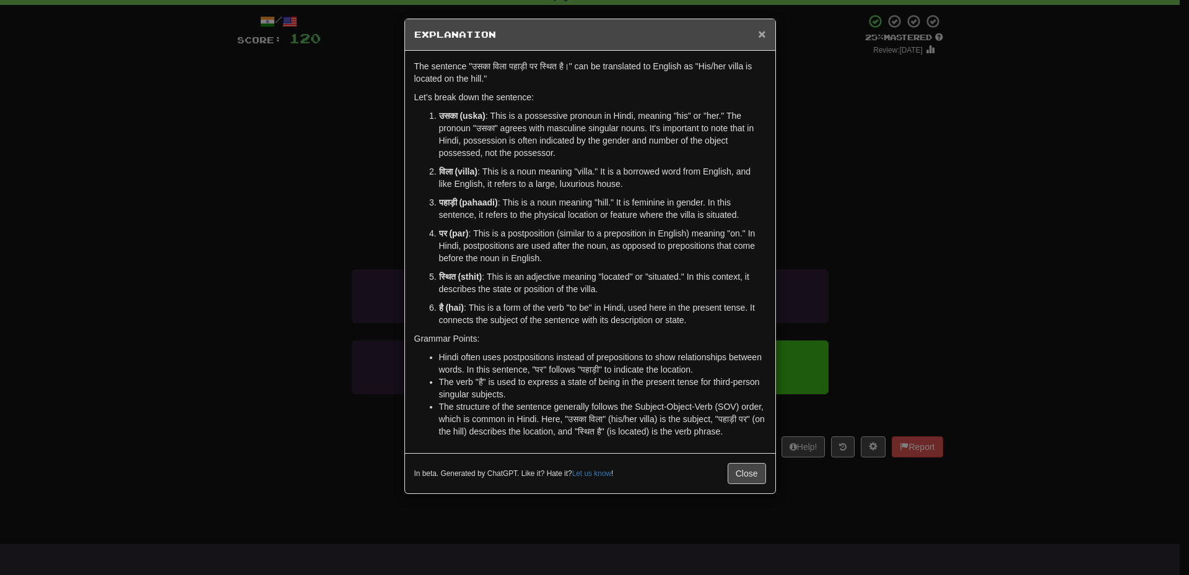
drag, startPoint x: 758, startPoint y: 35, endPoint x: 696, endPoint y: 90, distance: 83.4
click at [758, 35] on span "×" at bounding box center [761, 34] width 7 height 14
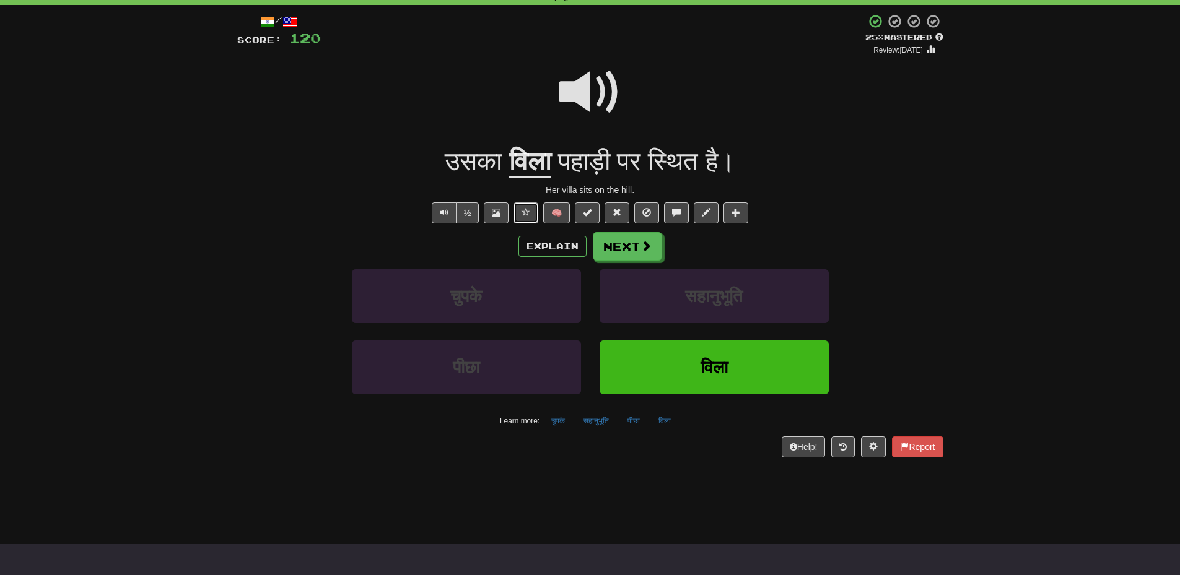
click at [520, 213] on button at bounding box center [526, 213] width 25 height 21
click at [618, 212] on span at bounding box center [617, 212] width 9 height 9
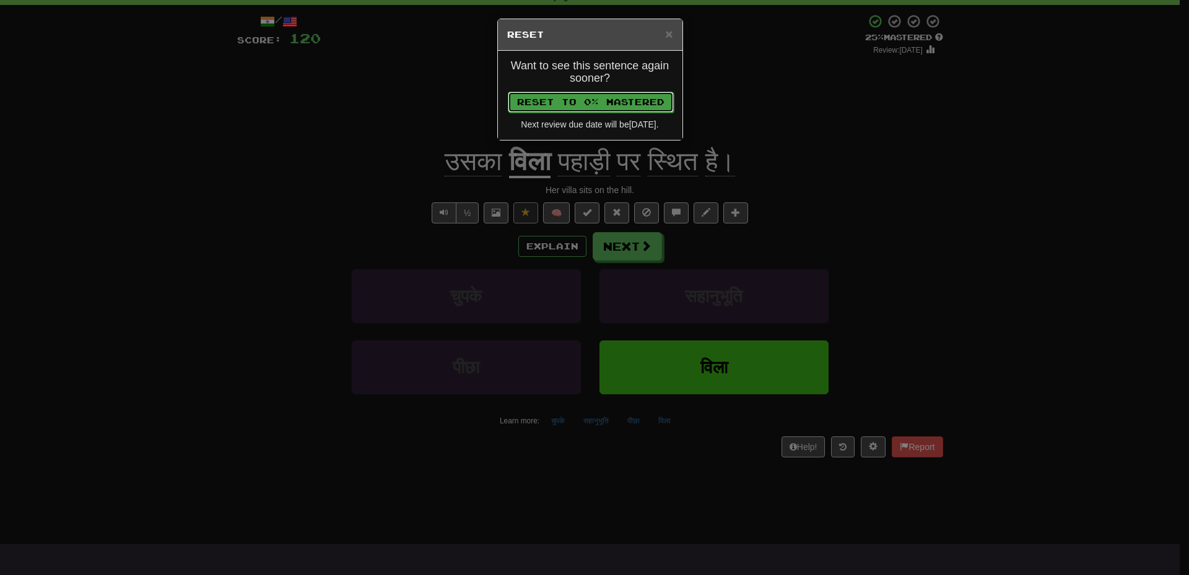
click at [614, 98] on button "Reset to 0% Mastered" at bounding box center [591, 102] width 166 height 21
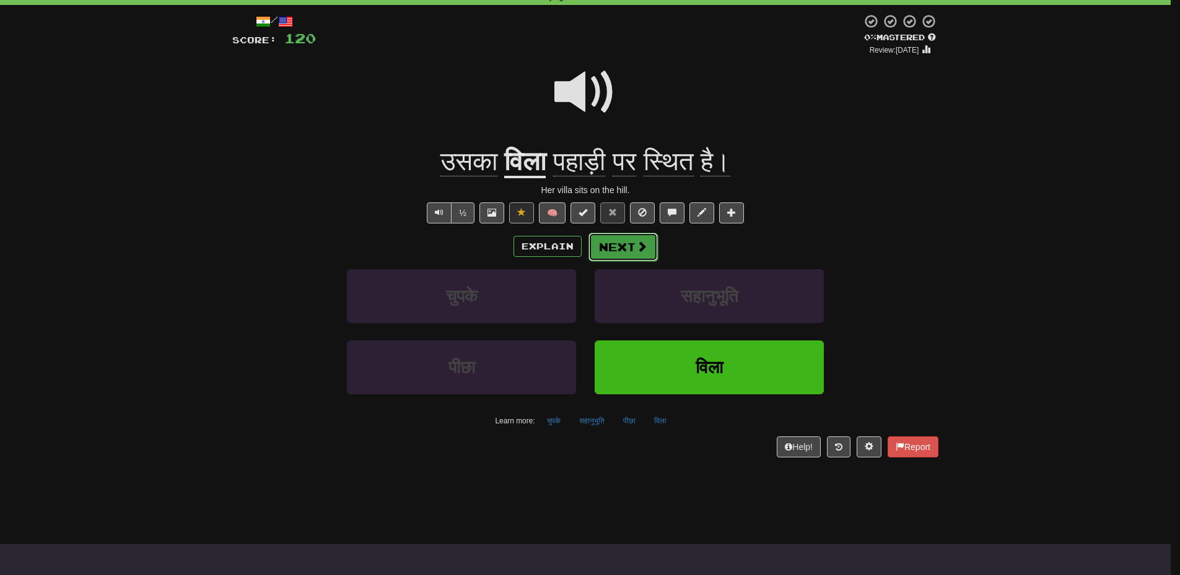
click at [637, 255] on button "Next" at bounding box center [622, 247] width 69 height 28
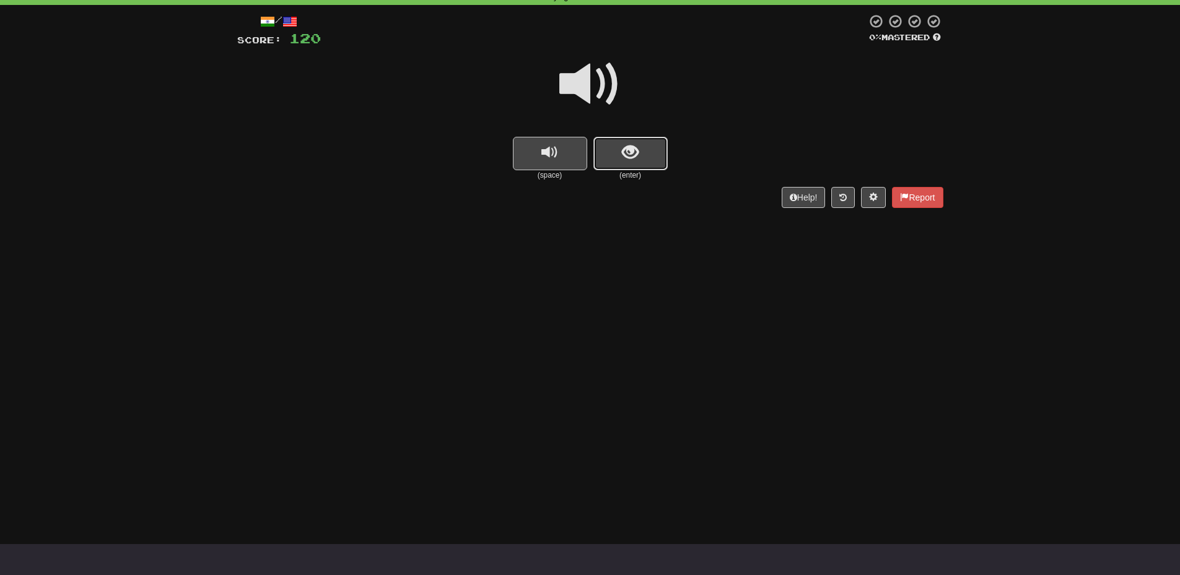
click at [624, 165] on button "show sentence" at bounding box center [630, 153] width 74 height 33
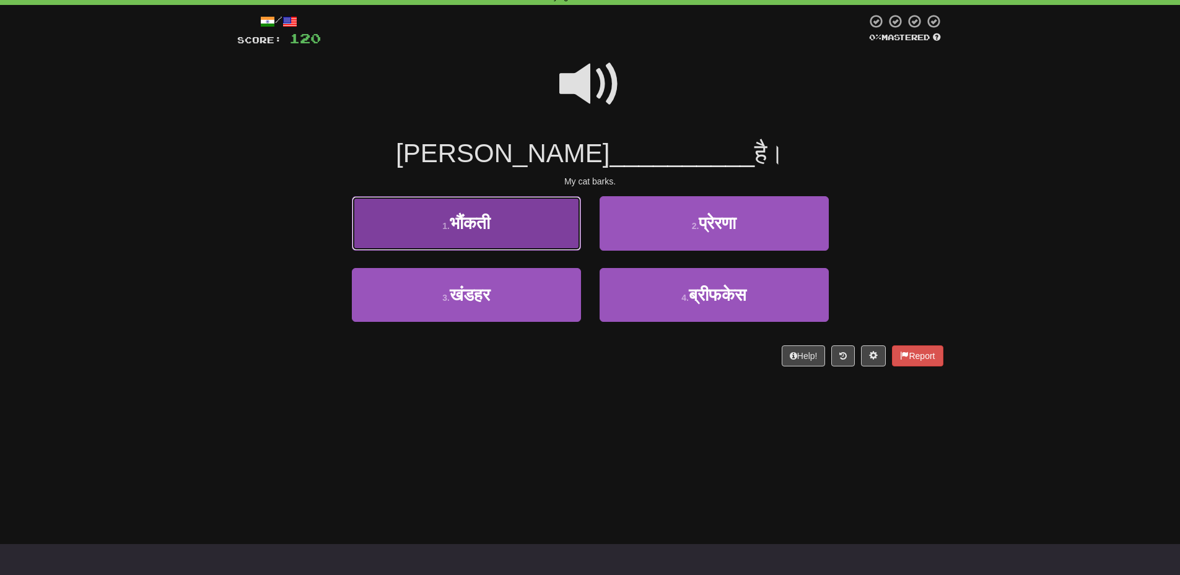
click at [546, 231] on button "1 . भौंकती" at bounding box center [466, 223] width 229 height 54
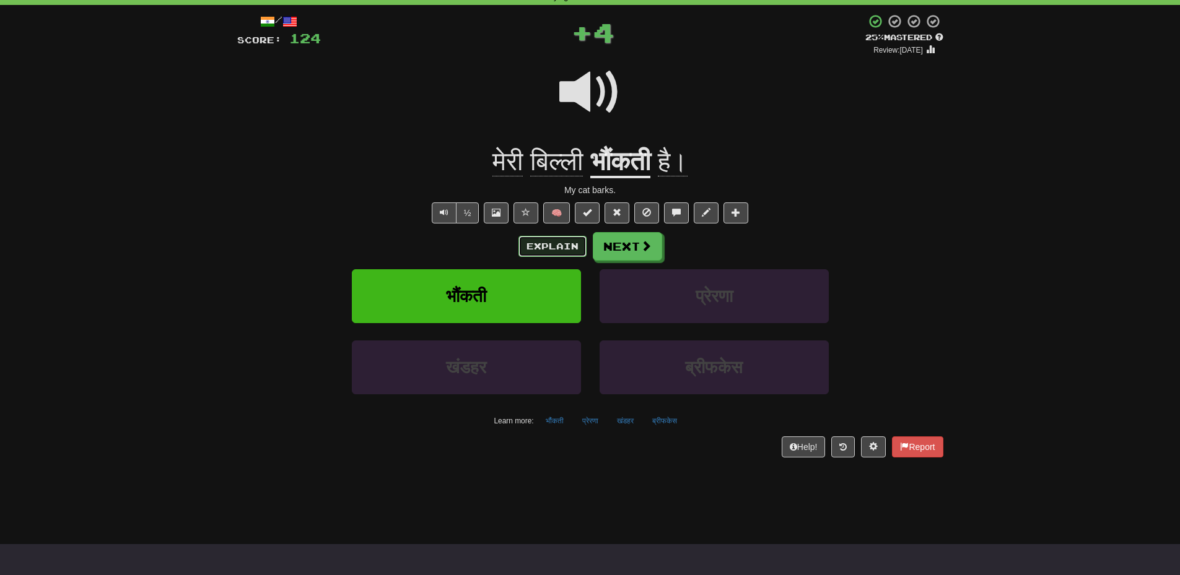
click at [554, 239] on button "Explain" at bounding box center [552, 246] width 68 height 21
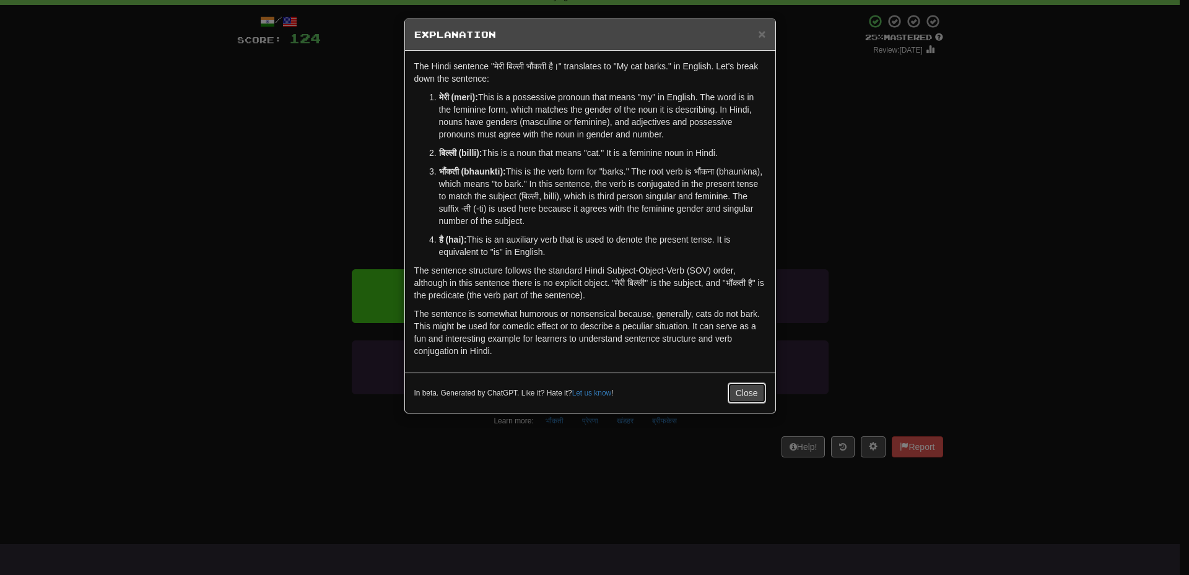
click at [745, 399] on button "Close" at bounding box center [747, 393] width 38 height 21
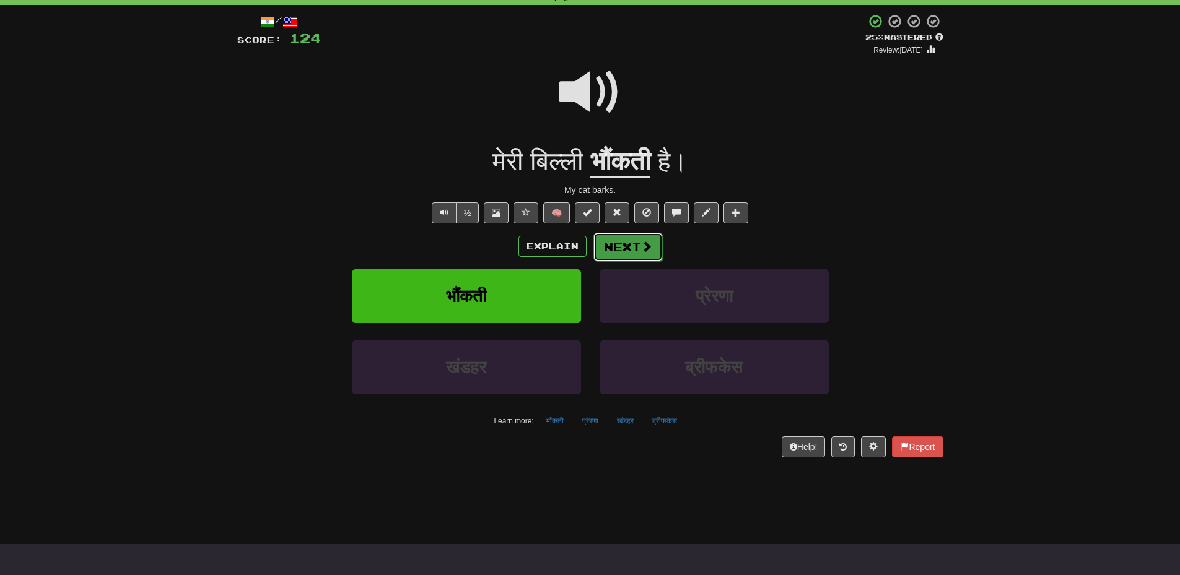
click at [624, 253] on button "Next" at bounding box center [627, 247] width 69 height 28
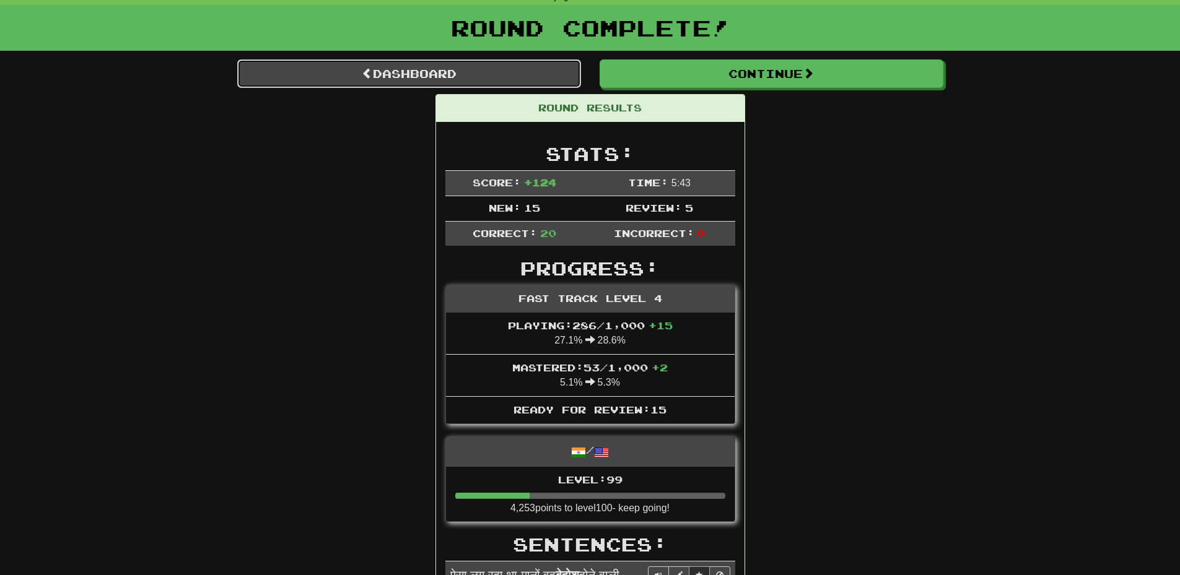
click at [429, 72] on link "Dashboard" at bounding box center [409, 73] width 344 height 28
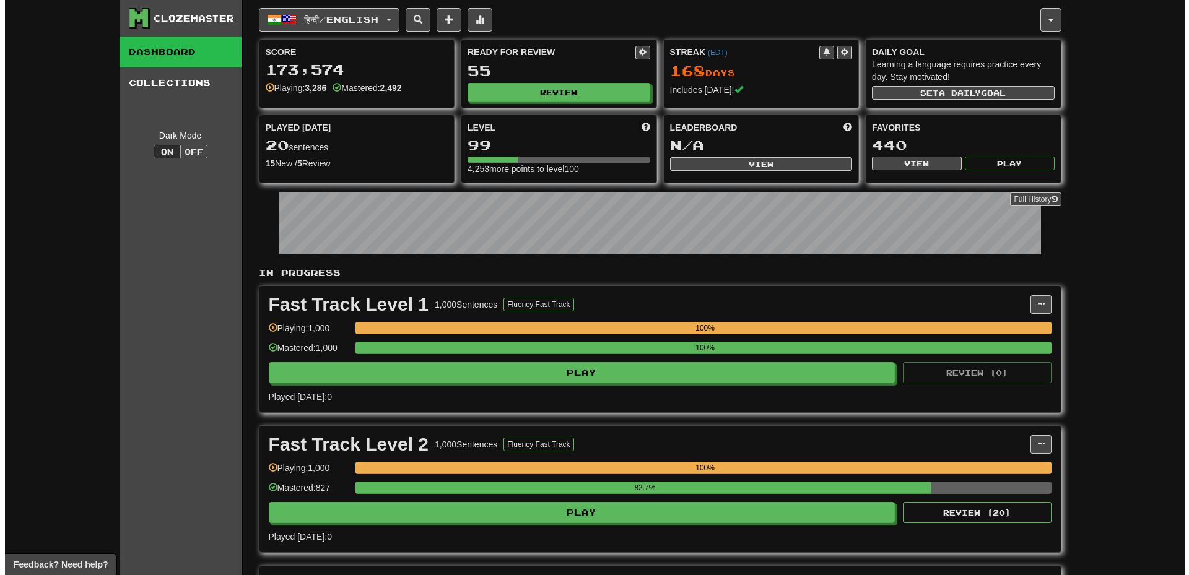
scroll to position [434, 0]
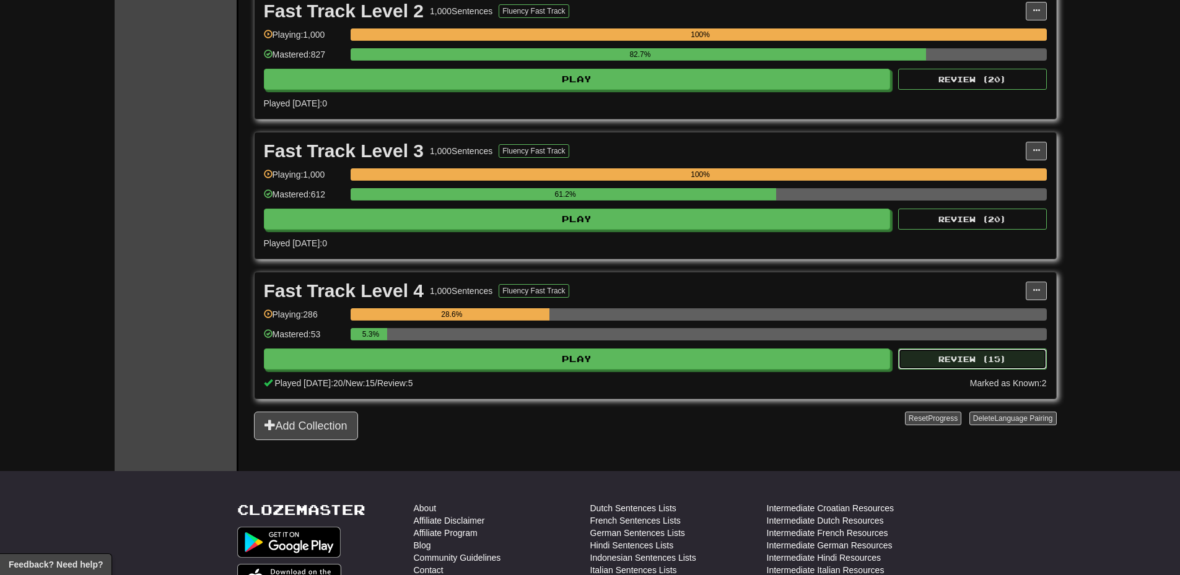
click at [943, 365] on button "Review ( 15 )" at bounding box center [972, 359] width 149 height 21
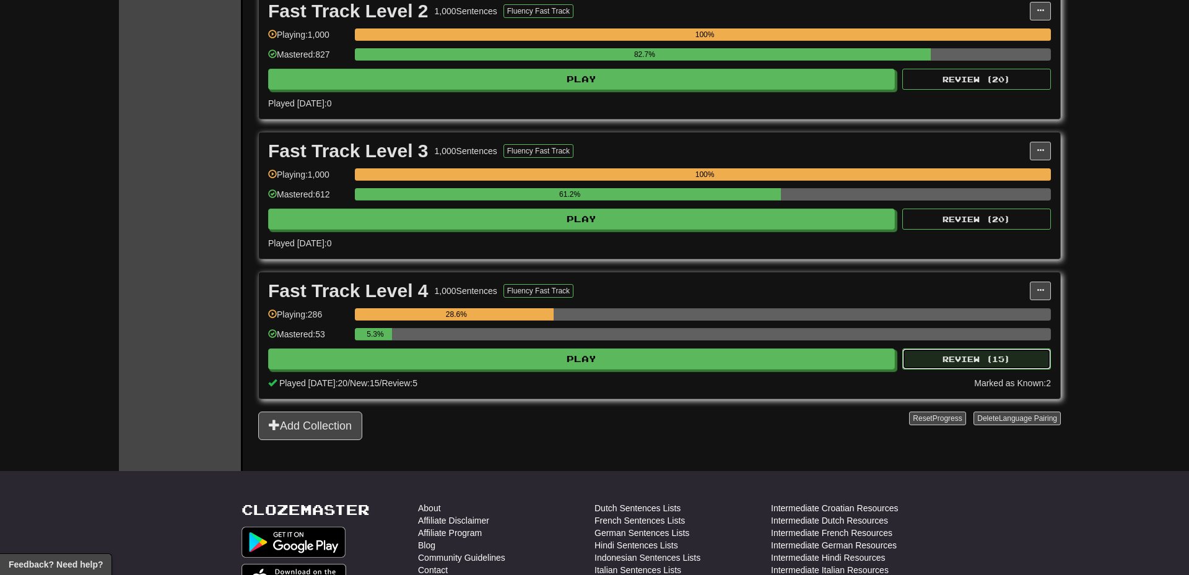
select select "**"
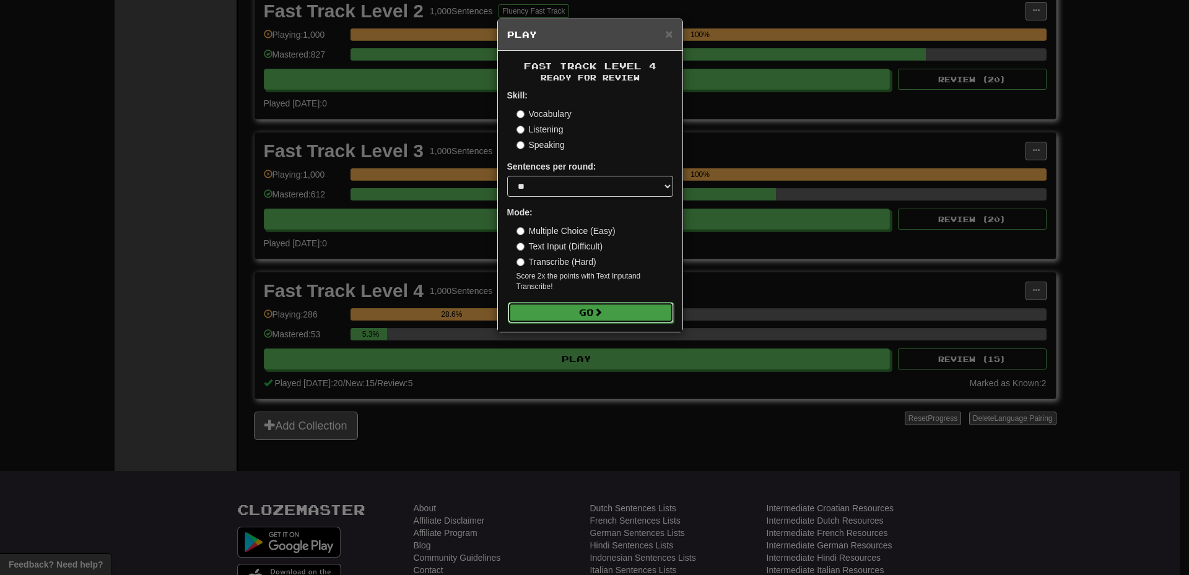
click at [592, 307] on button "Go" at bounding box center [591, 312] width 166 height 21
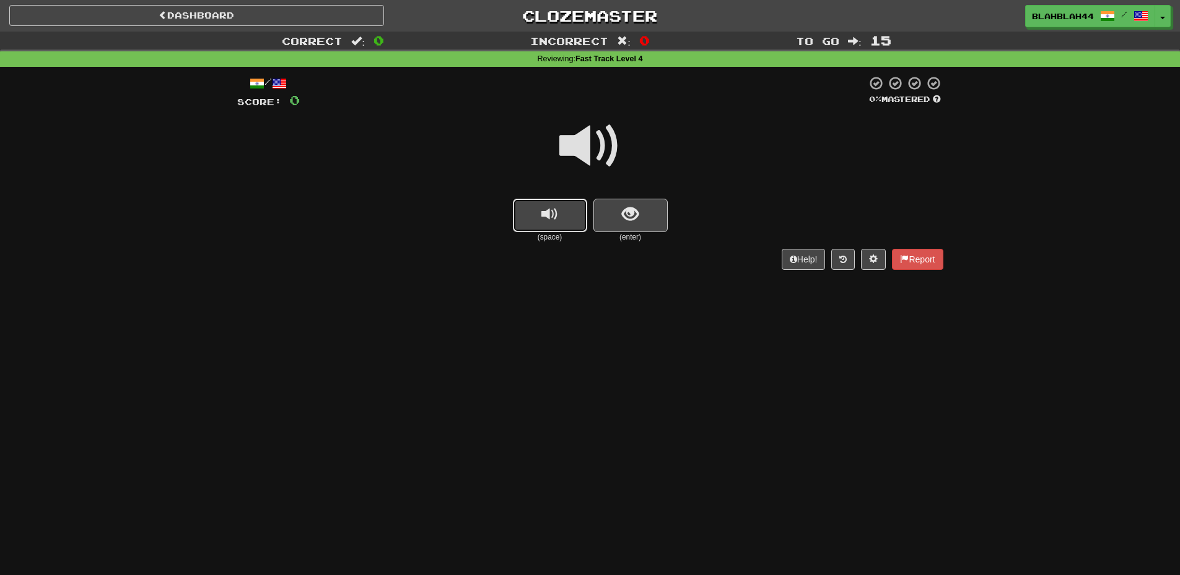
click at [559, 224] on button "replay audio" at bounding box center [550, 215] width 74 height 33
click at [610, 220] on button "show sentence" at bounding box center [630, 215] width 74 height 33
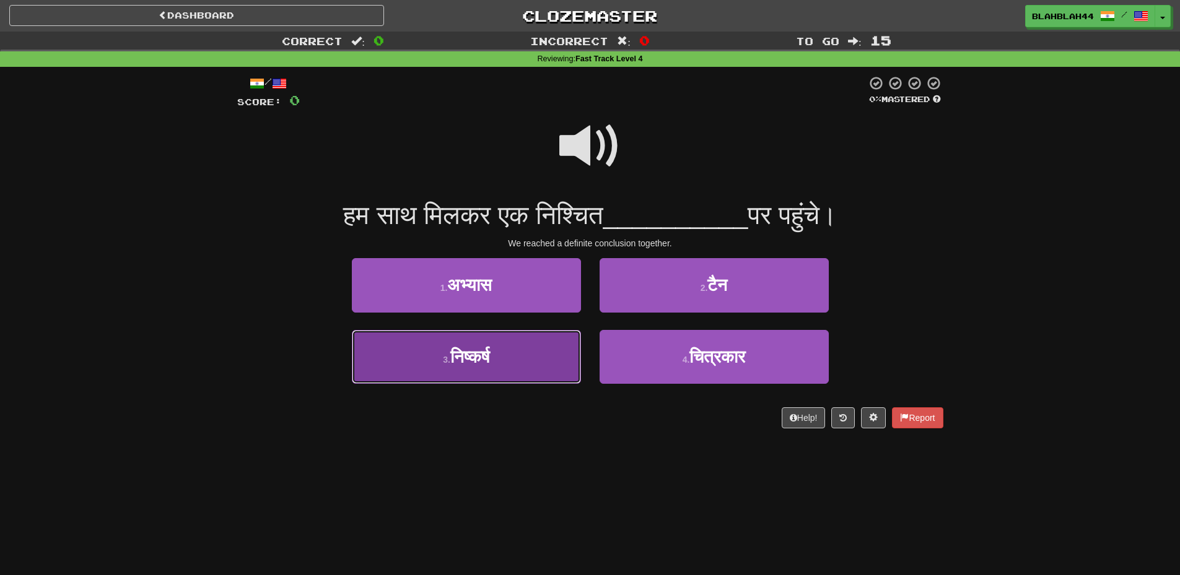
click at [450, 359] on span "निष्कर्ष" at bounding box center [469, 357] width 39 height 19
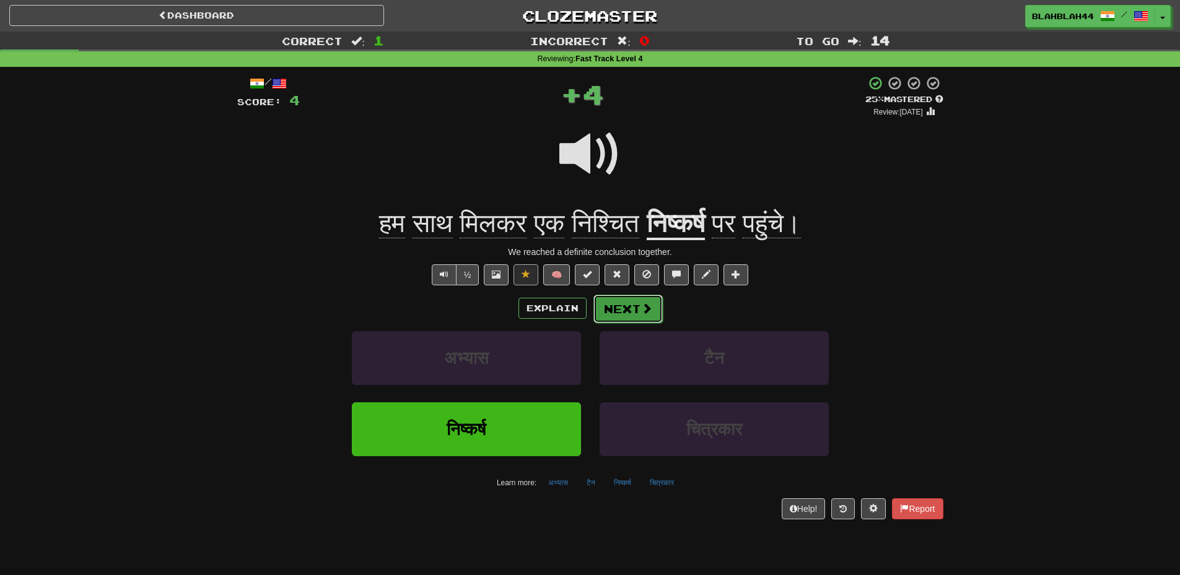
click at [632, 310] on button "Next" at bounding box center [627, 309] width 69 height 28
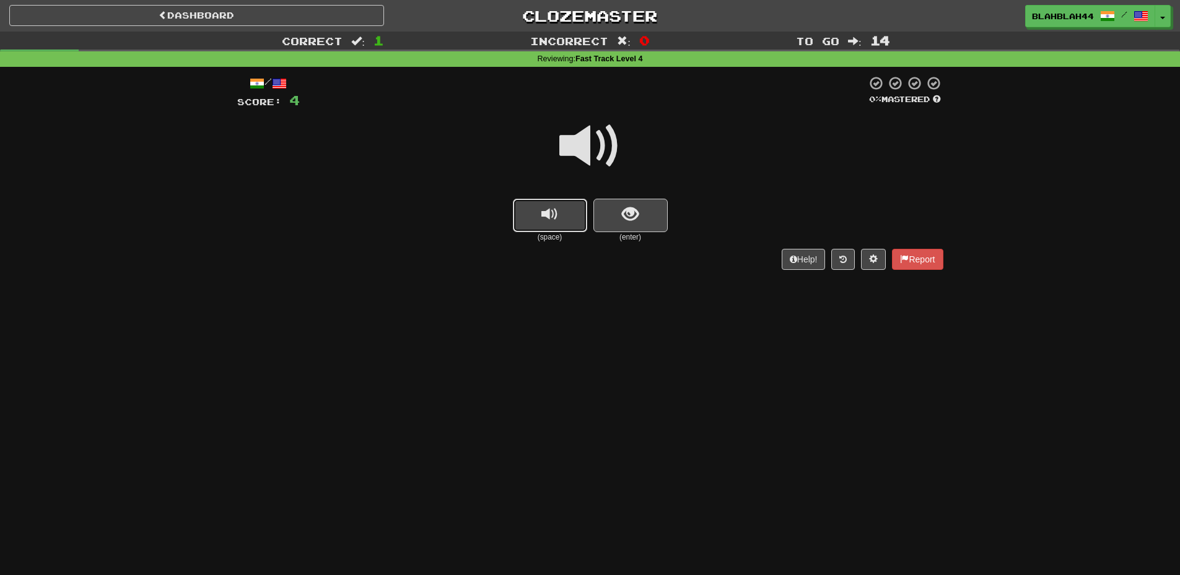
click at [546, 218] on span "replay audio" at bounding box center [549, 214] width 17 height 17
click at [620, 216] on button "show sentence" at bounding box center [630, 215] width 74 height 33
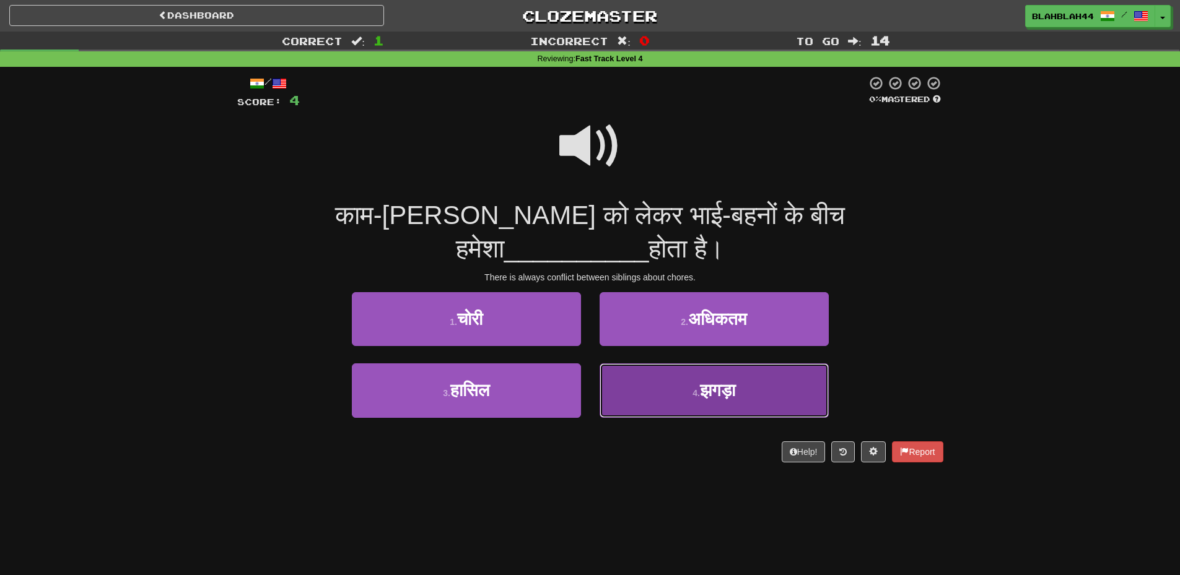
click at [717, 381] on span "झगड़ा" at bounding box center [717, 390] width 35 height 19
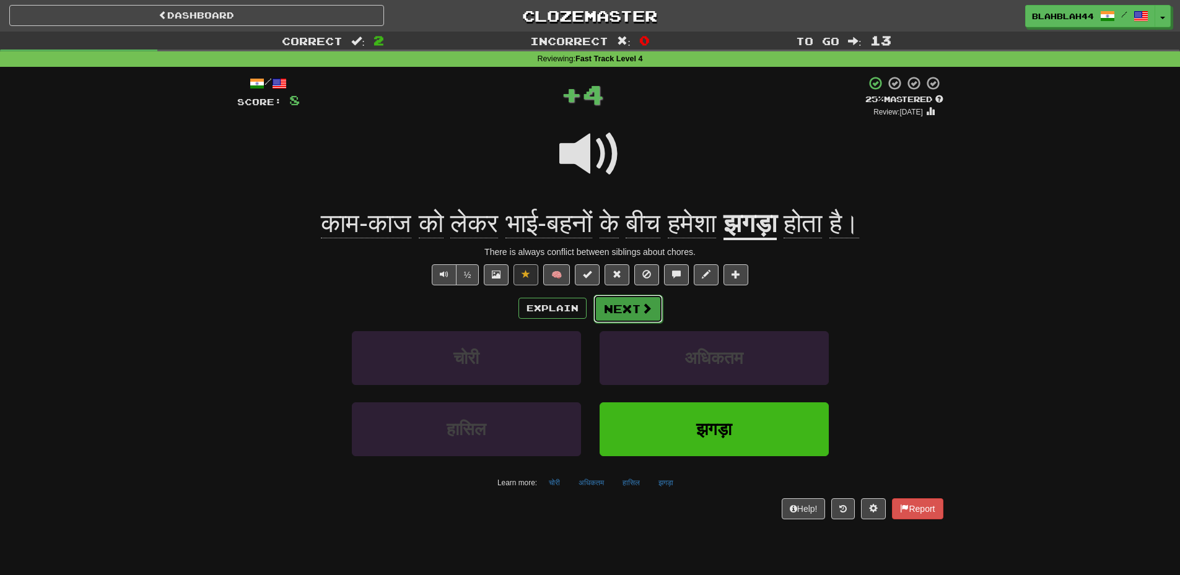
click at [655, 309] on button "Next" at bounding box center [627, 309] width 69 height 28
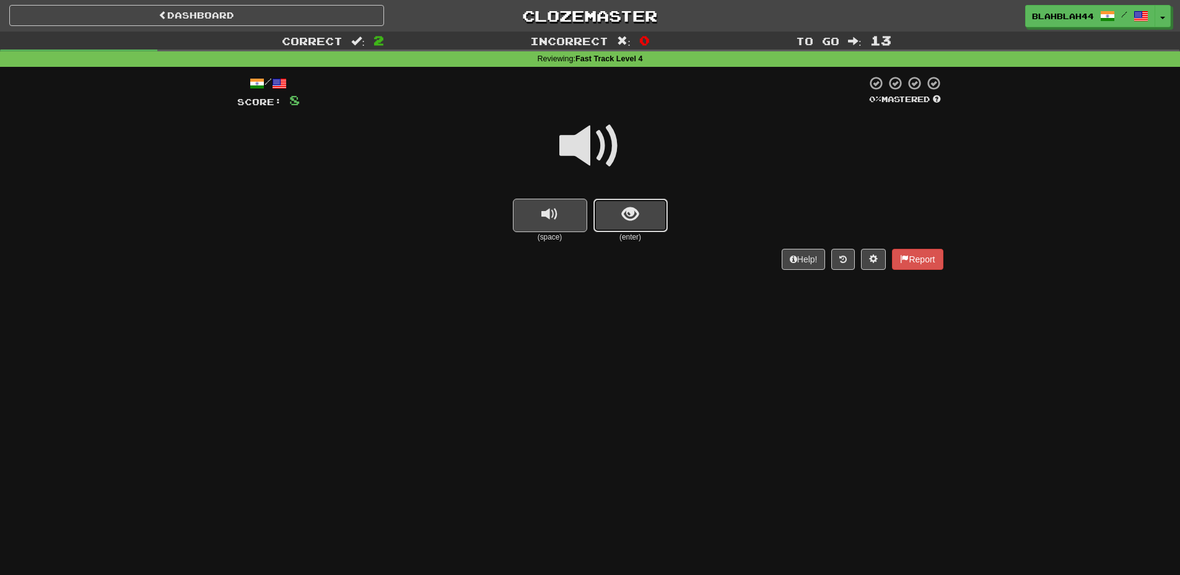
click at [624, 213] on span "show sentence" at bounding box center [630, 214] width 17 height 17
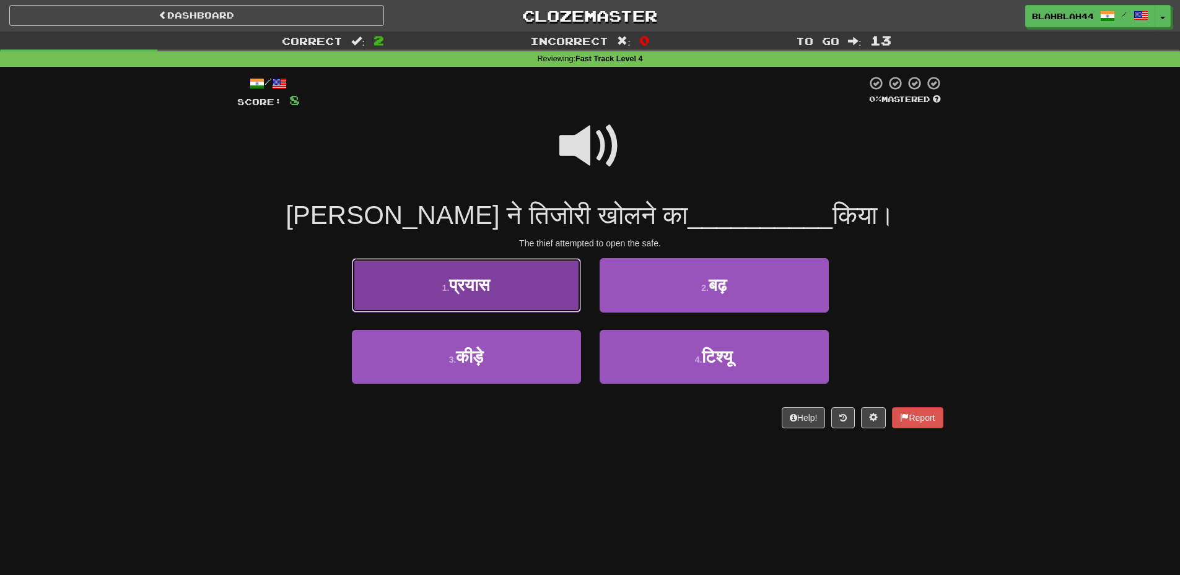
click at [523, 303] on button "1 . प्रयास" at bounding box center [466, 285] width 229 height 54
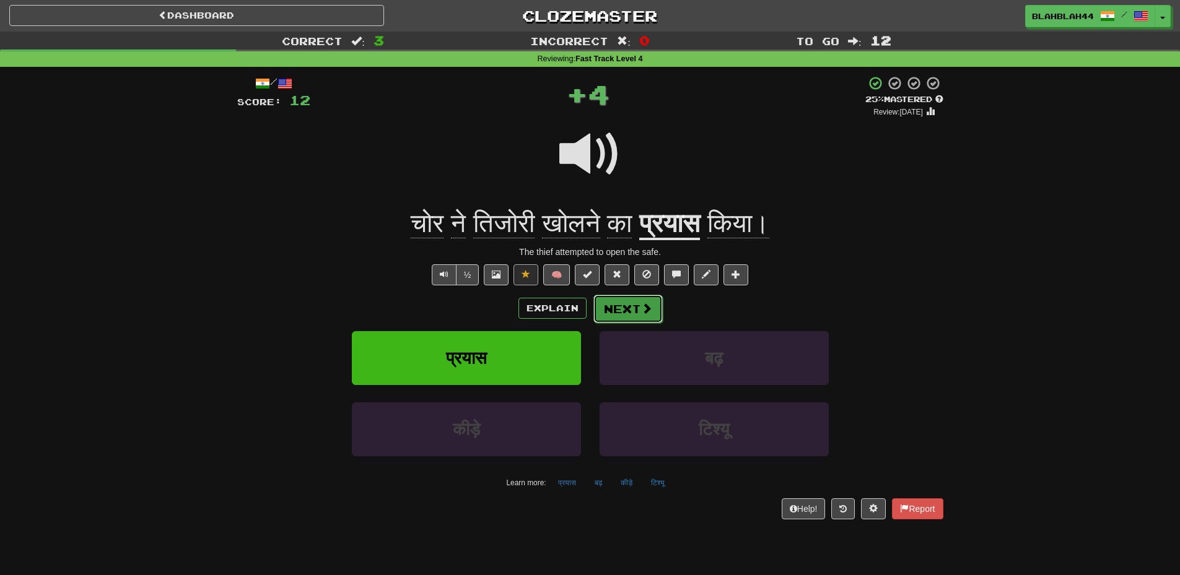
click at [628, 315] on button "Next" at bounding box center [627, 309] width 69 height 28
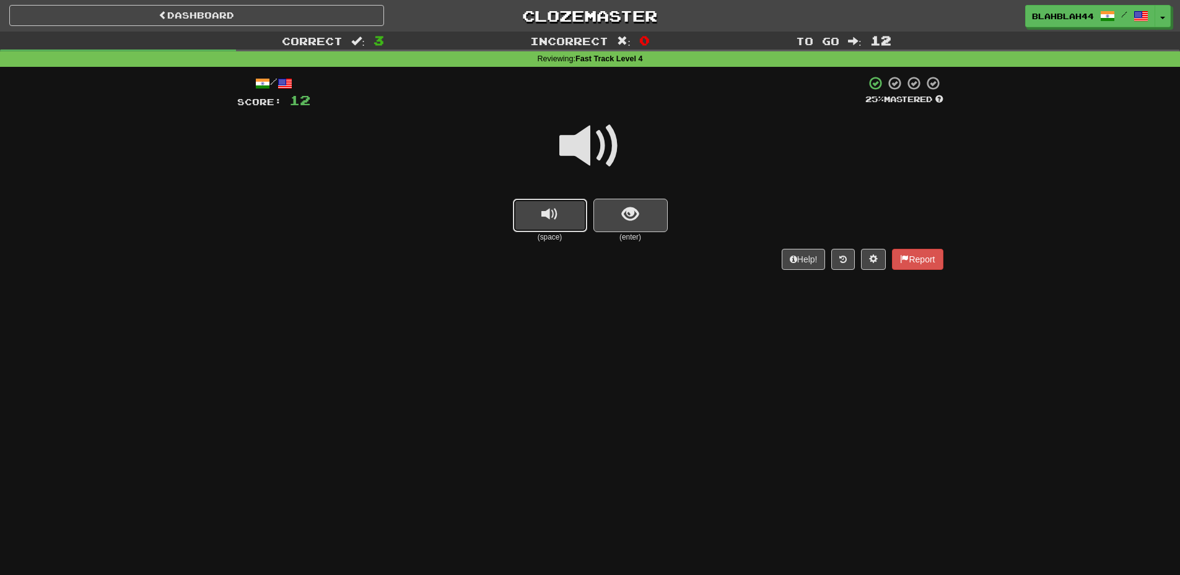
click at [558, 222] on button "replay audio" at bounding box center [550, 215] width 74 height 33
click at [621, 212] on button "show sentence" at bounding box center [630, 215] width 74 height 33
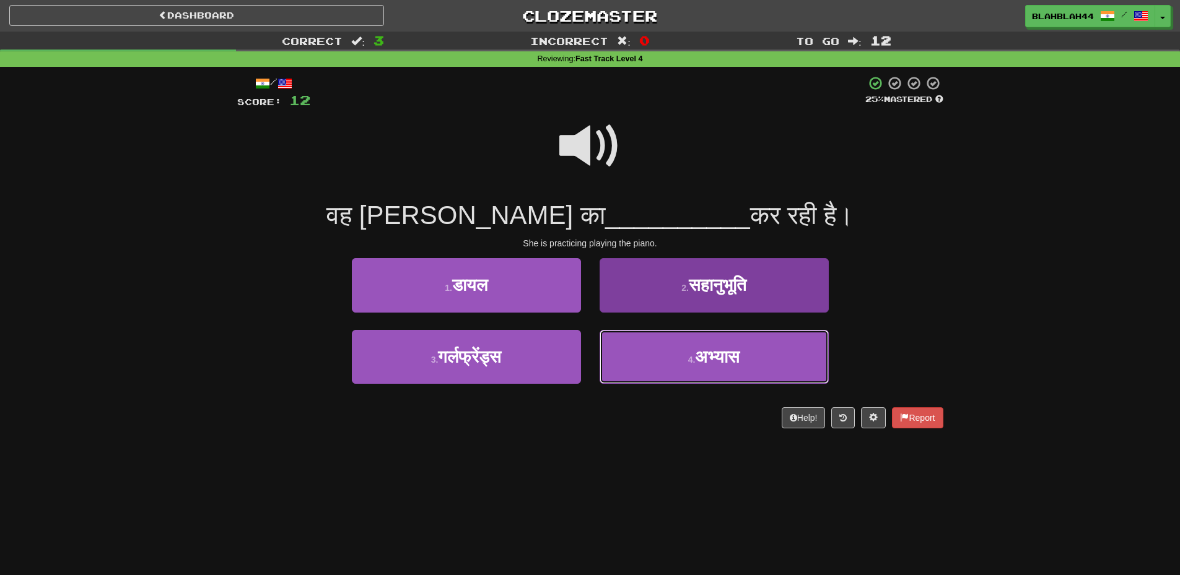
click at [746, 362] on button "4 . अभ्यास" at bounding box center [714, 357] width 229 height 54
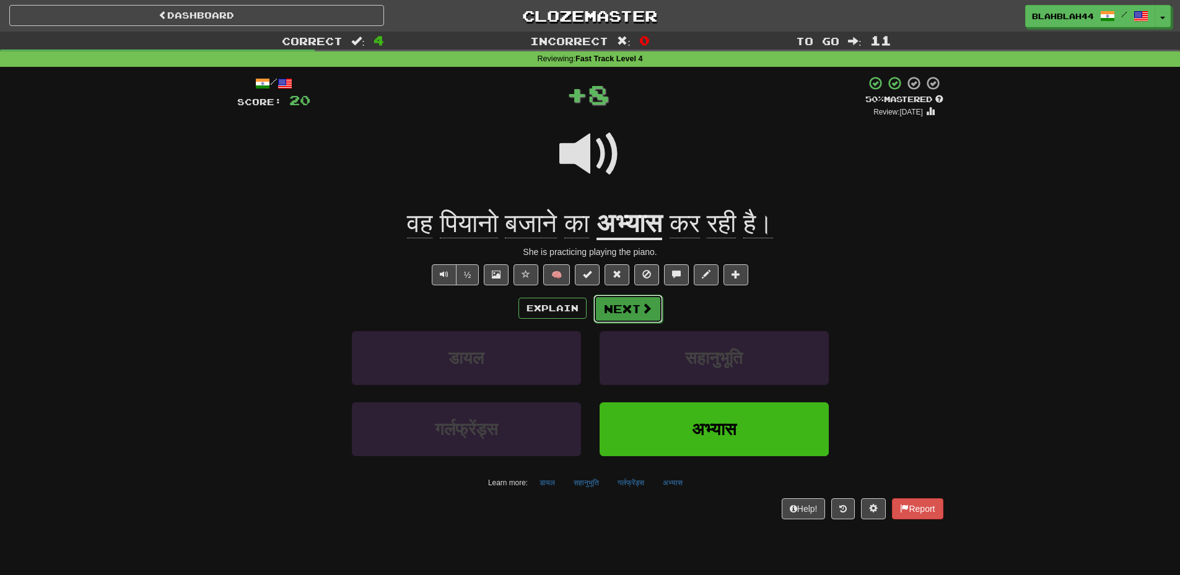
click at [647, 312] on span at bounding box center [646, 308] width 11 height 11
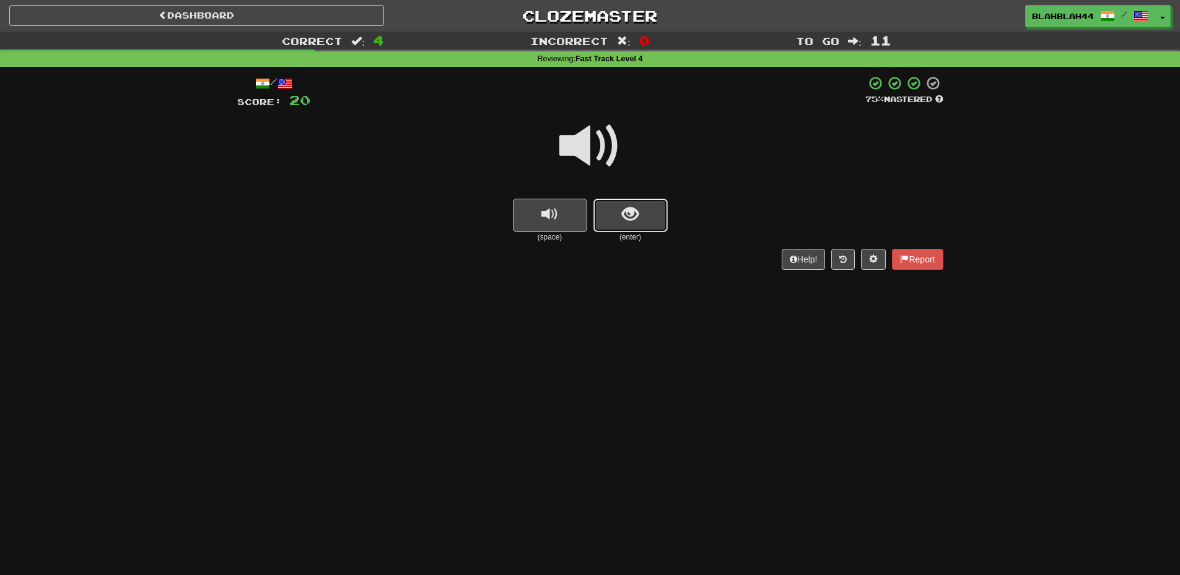
click at [620, 221] on button "show sentence" at bounding box center [630, 215] width 74 height 33
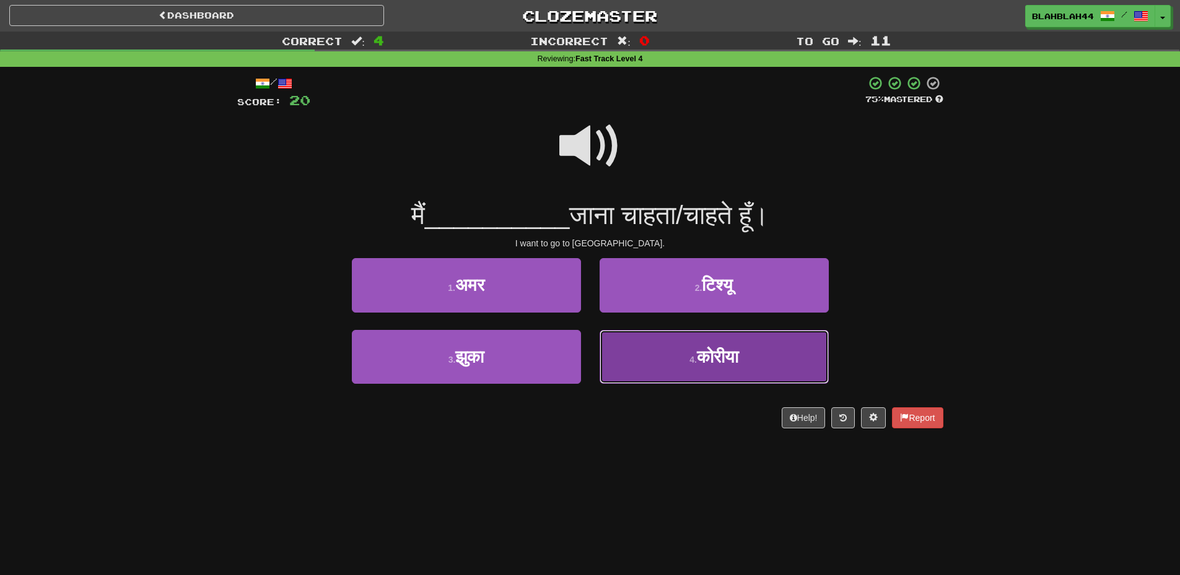
click at [736, 365] on span "कोरीया" at bounding box center [718, 357] width 42 height 19
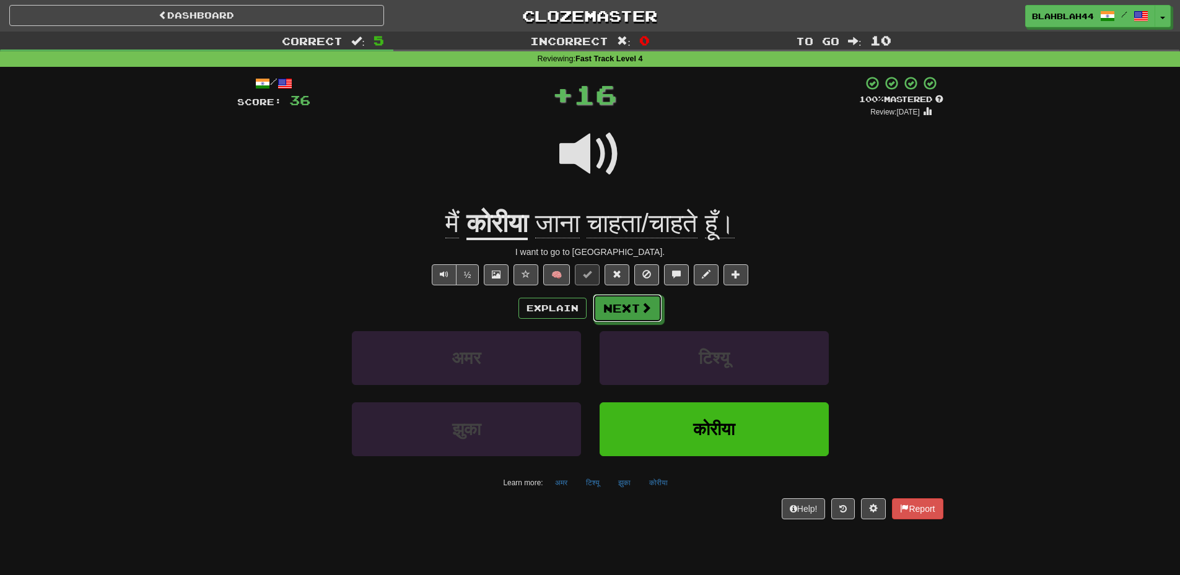
click at [650, 310] on span at bounding box center [646, 307] width 11 height 11
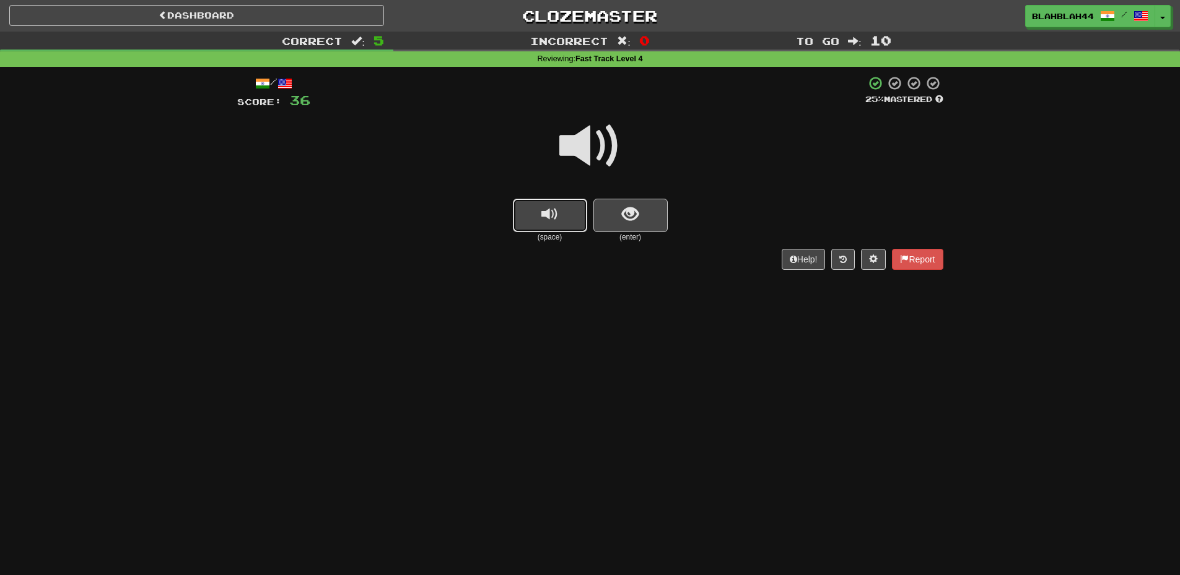
click at [552, 212] on span "replay audio" at bounding box center [549, 214] width 17 height 17
click at [650, 217] on button "show sentence" at bounding box center [630, 215] width 74 height 33
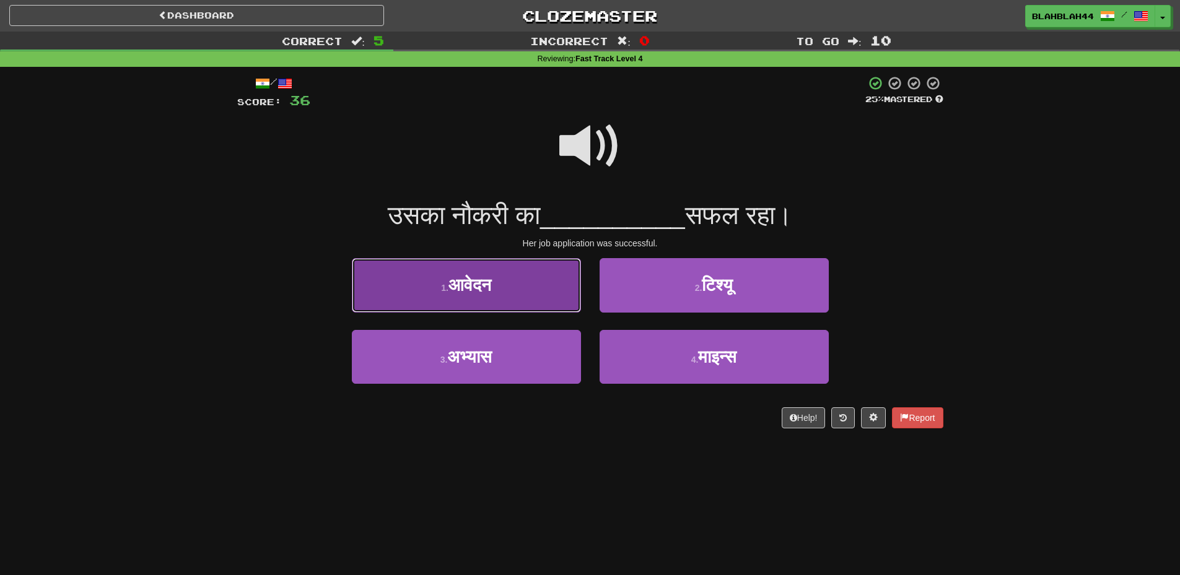
click at [486, 286] on span "आवेदन" at bounding box center [469, 285] width 43 height 19
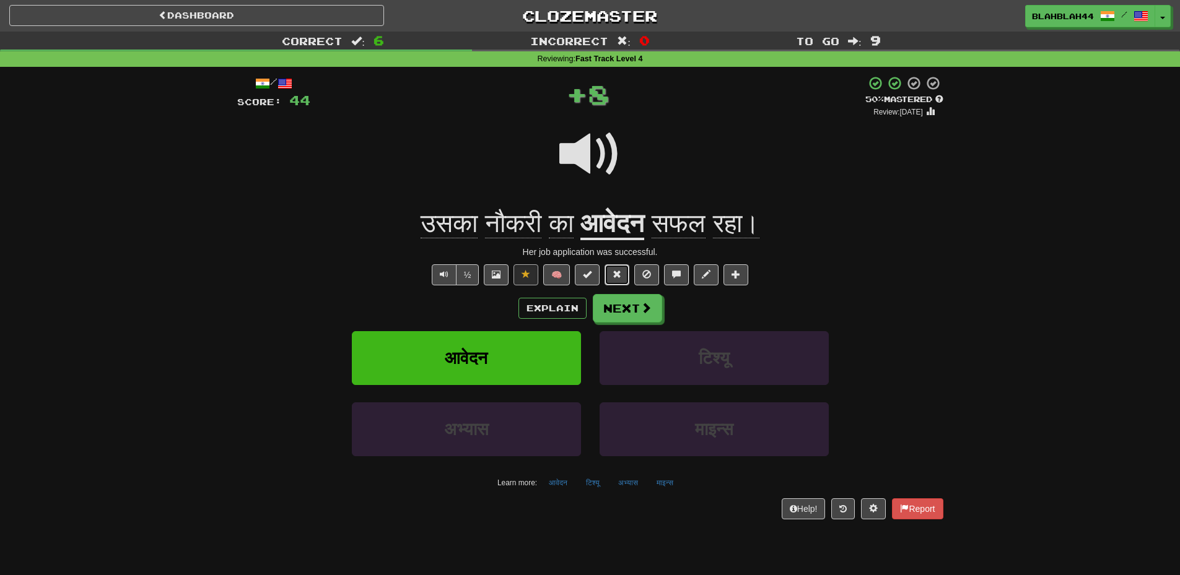
click at [616, 272] on span at bounding box center [617, 274] width 9 height 9
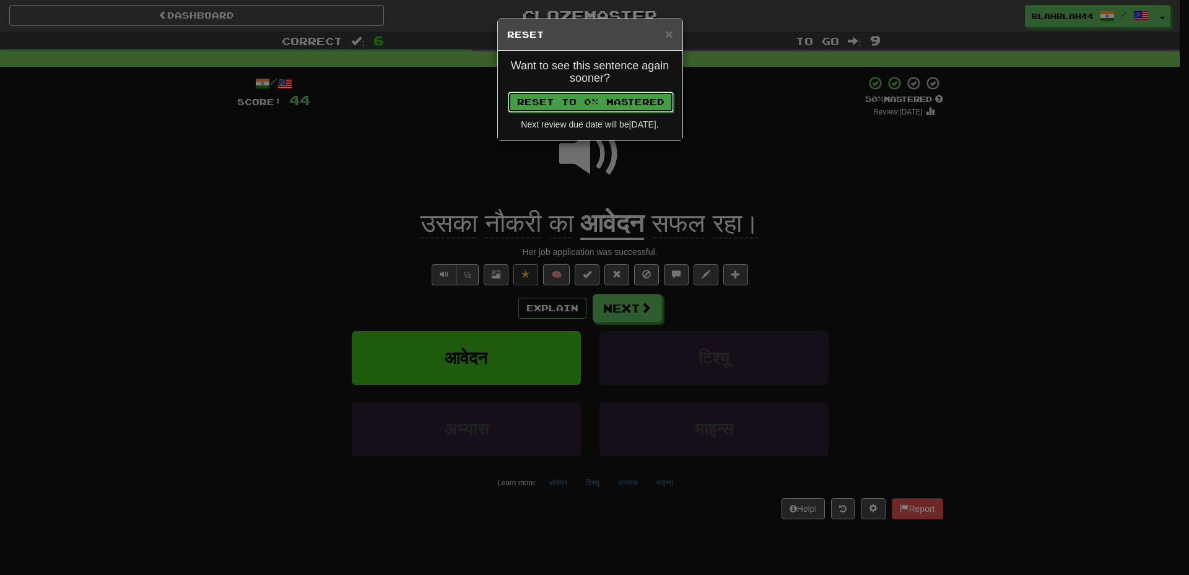
click at [641, 103] on button "Reset to 0% Mastered" at bounding box center [591, 102] width 166 height 21
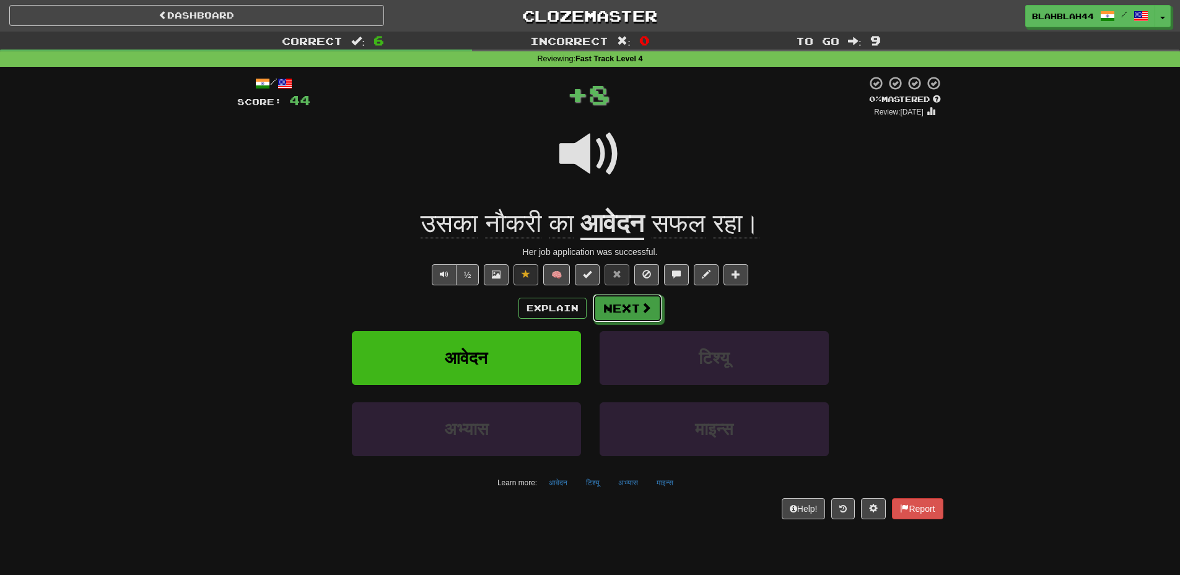
drag, startPoint x: 645, startPoint y: 316, endPoint x: 643, endPoint y: 305, distance: 10.8
click at [645, 315] on button "Next" at bounding box center [627, 308] width 69 height 28
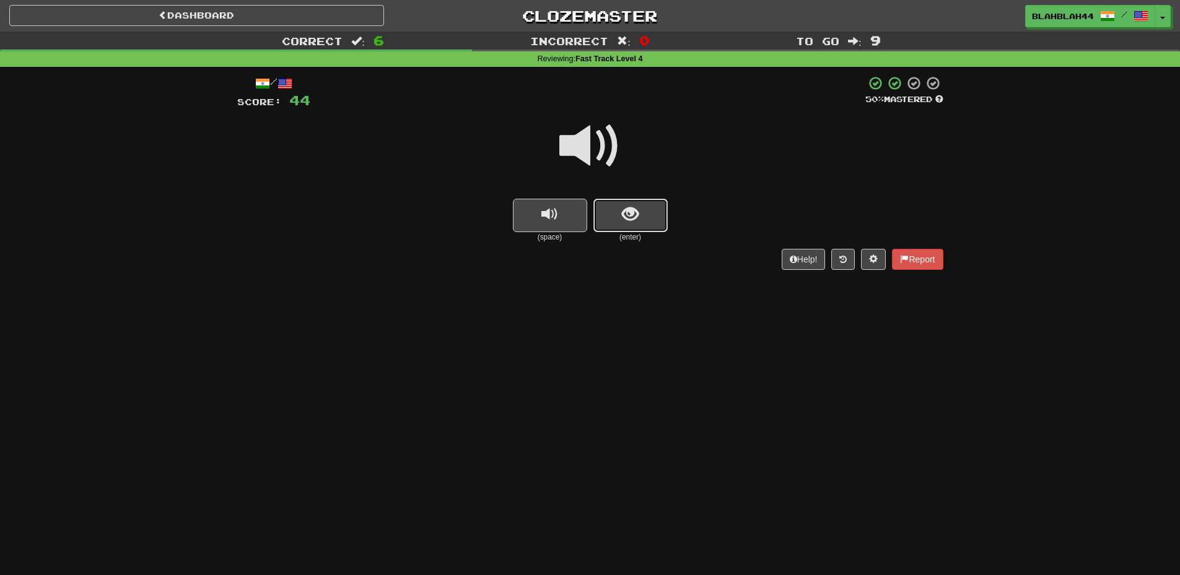
click at [645, 220] on button "show sentence" at bounding box center [630, 215] width 74 height 33
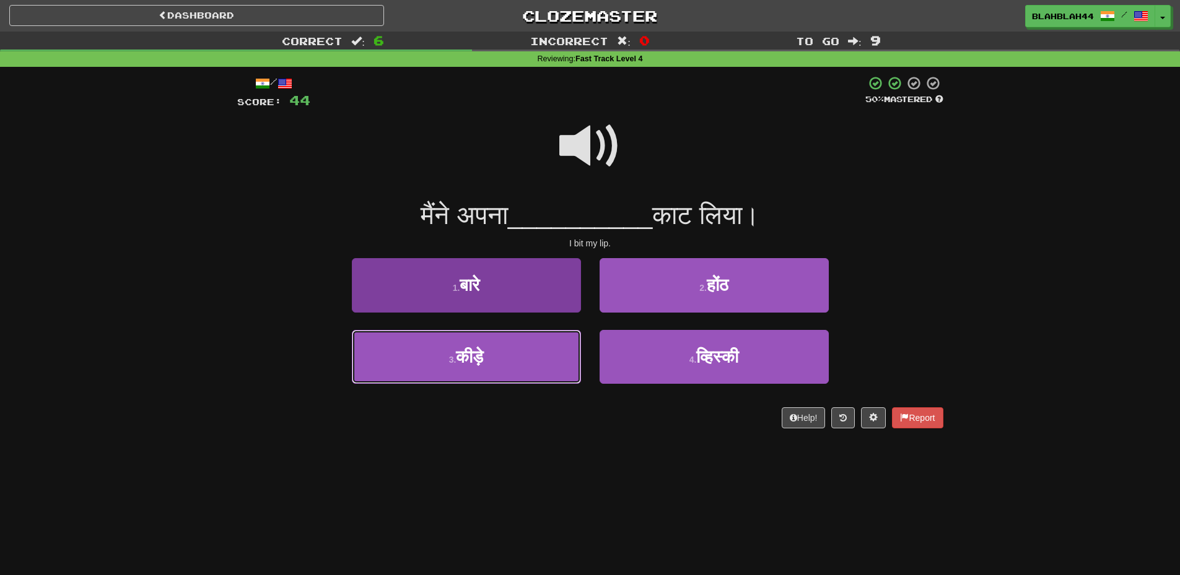
click at [470, 364] on span "कीड़े" at bounding box center [469, 357] width 27 height 19
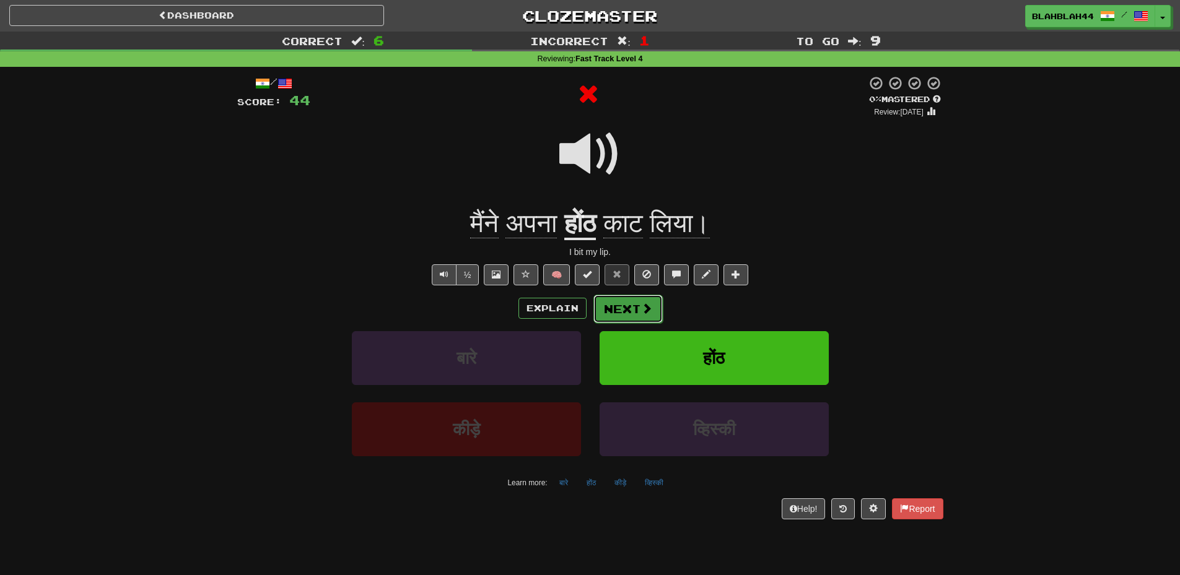
click at [620, 307] on button "Next" at bounding box center [627, 309] width 69 height 28
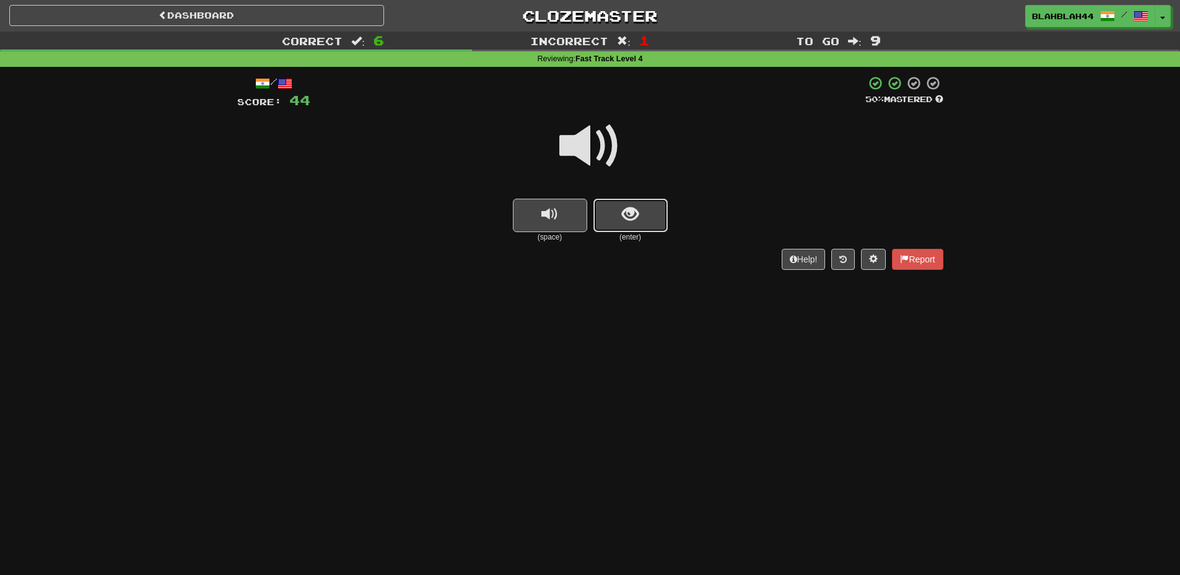
click at [655, 212] on button "show sentence" at bounding box center [630, 215] width 74 height 33
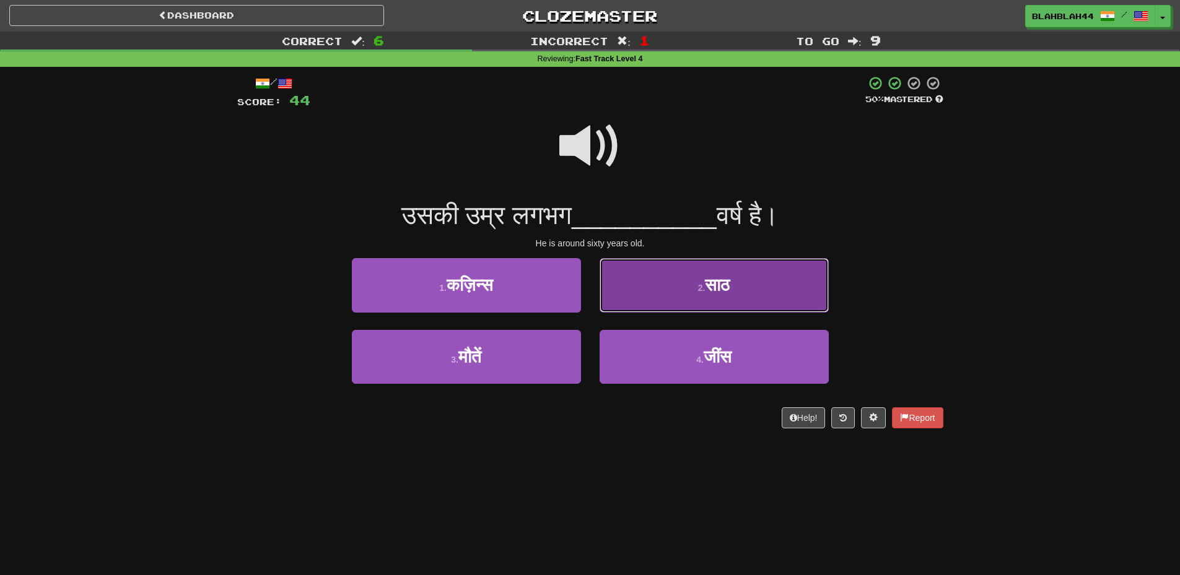
click at [724, 292] on span "साठ" at bounding box center [717, 285] width 25 height 19
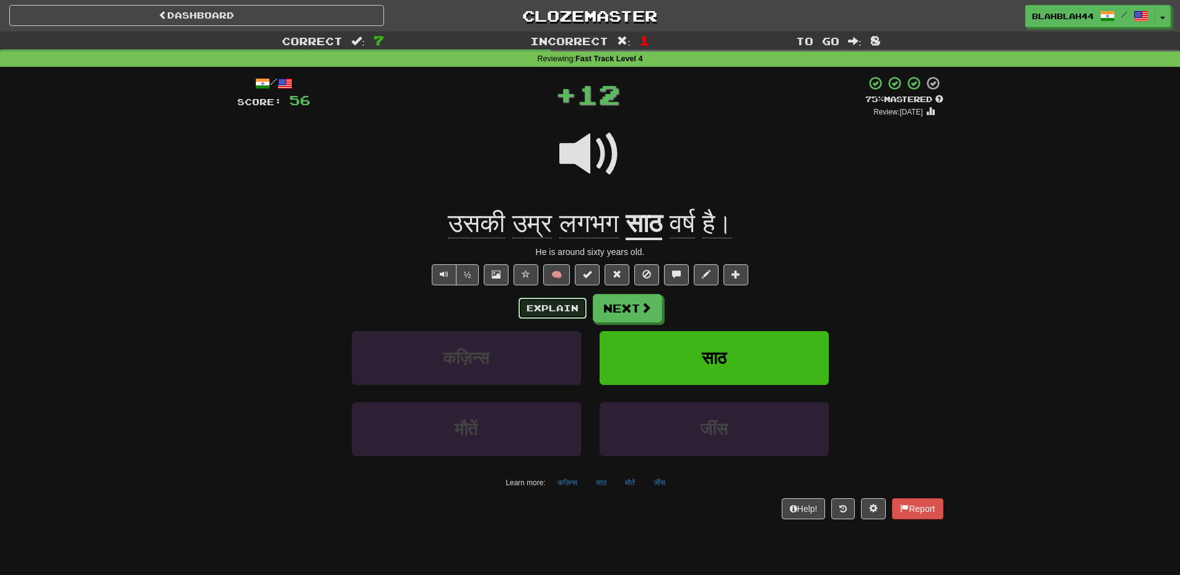
click at [561, 311] on button "Explain" at bounding box center [552, 308] width 68 height 21
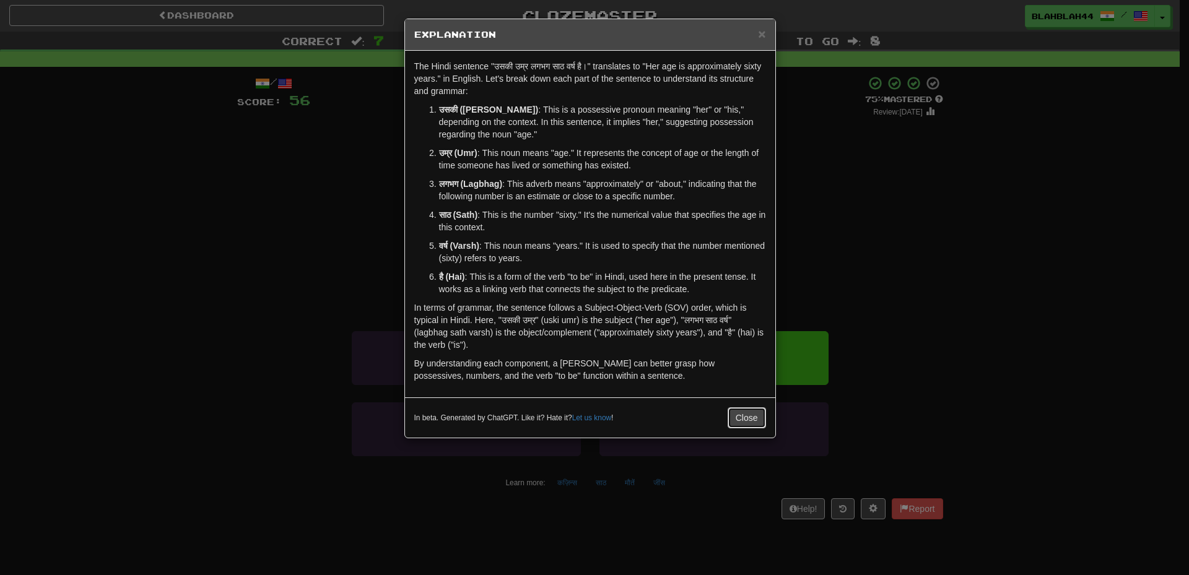
drag, startPoint x: 739, startPoint y: 423, endPoint x: 734, endPoint y: 378, distance: 45.5
click at [740, 422] on button "Close" at bounding box center [747, 418] width 38 height 21
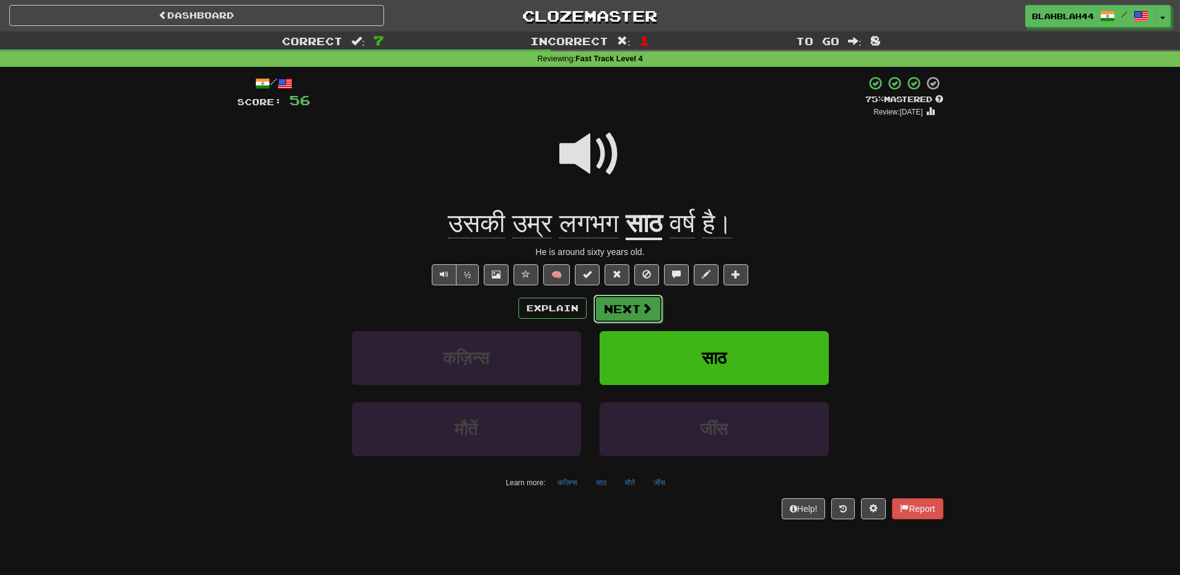
click at [635, 308] on button "Next" at bounding box center [627, 309] width 69 height 28
